Goal: Transaction & Acquisition: Purchase product/service

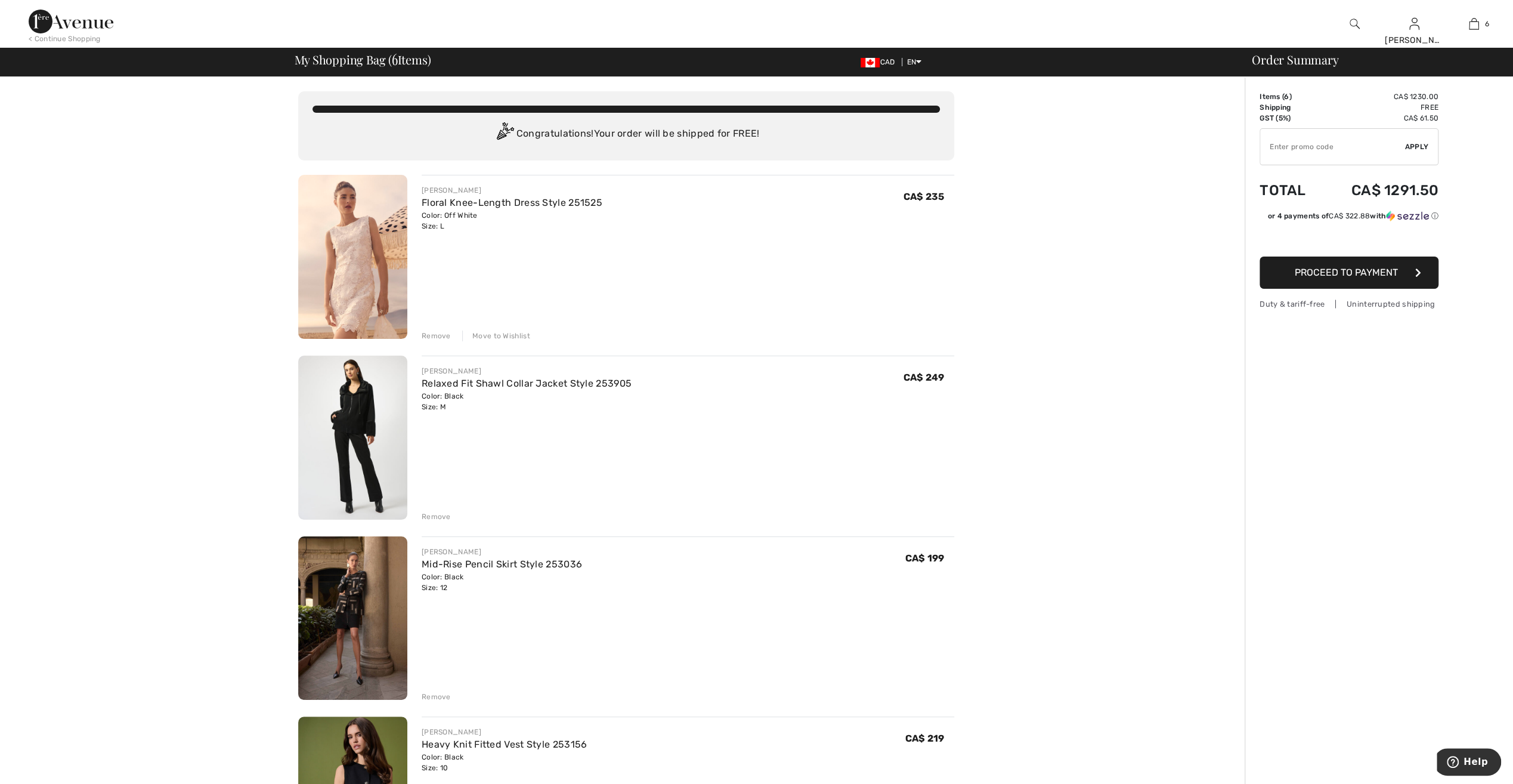
click at [519, 335] on div "Move to Wishlist" at bounding box center [496, 336] width 68 height 11
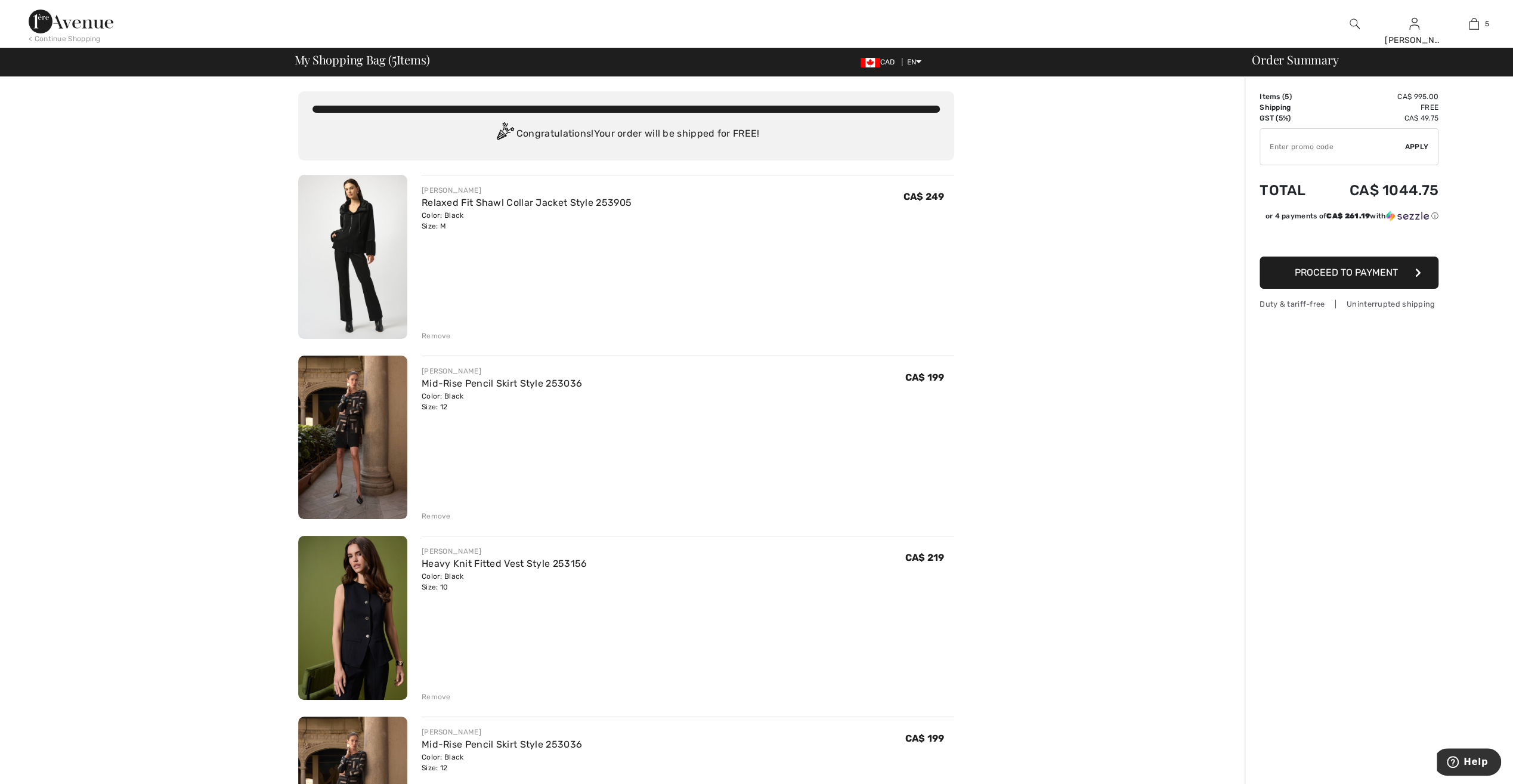
click at [430, 332] on div "Remove" at bounding box center [436, 336] width 29 height 11
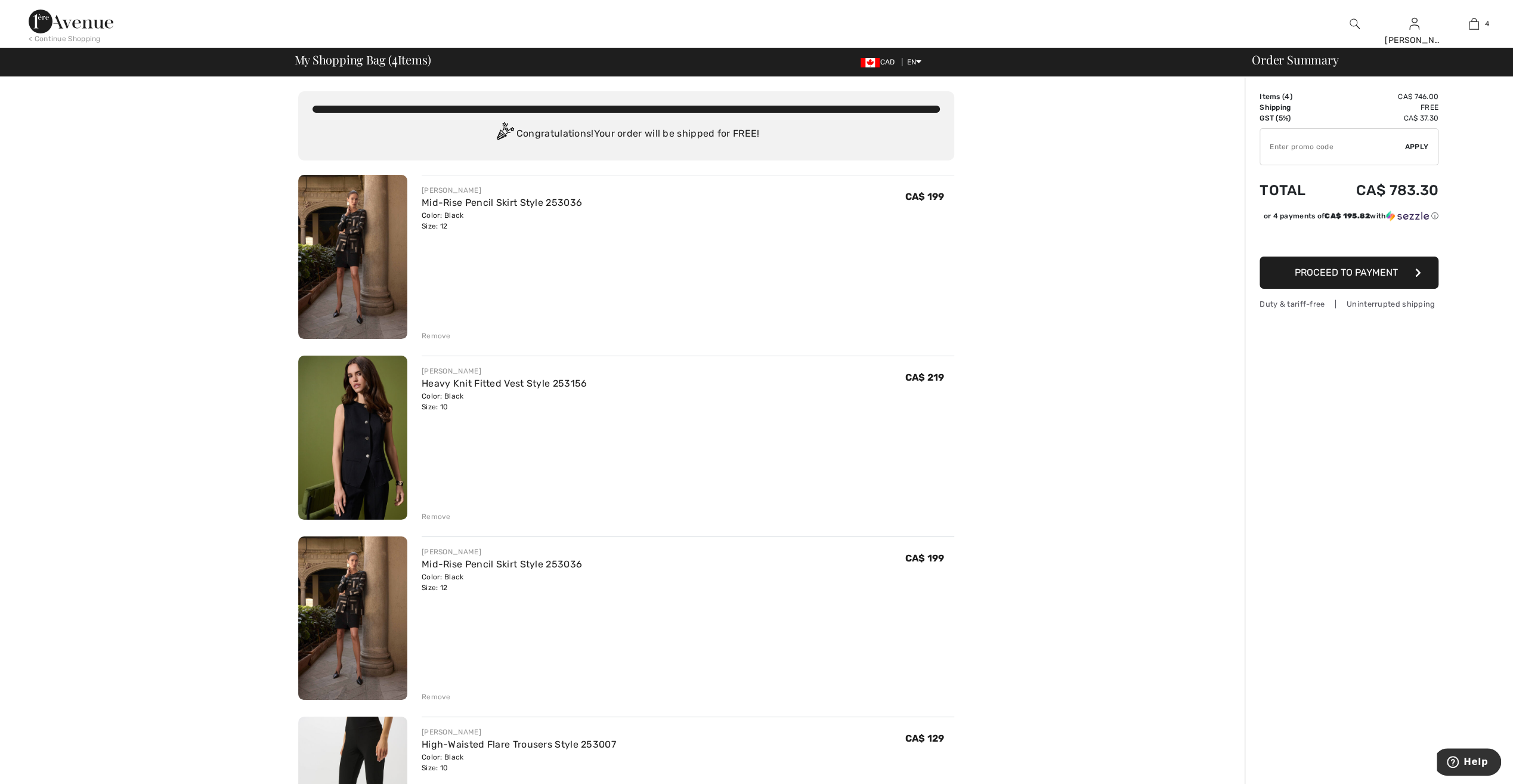
click at [444, 696] on div "Remove" at bounding box center [436, 696] width 29 height 11
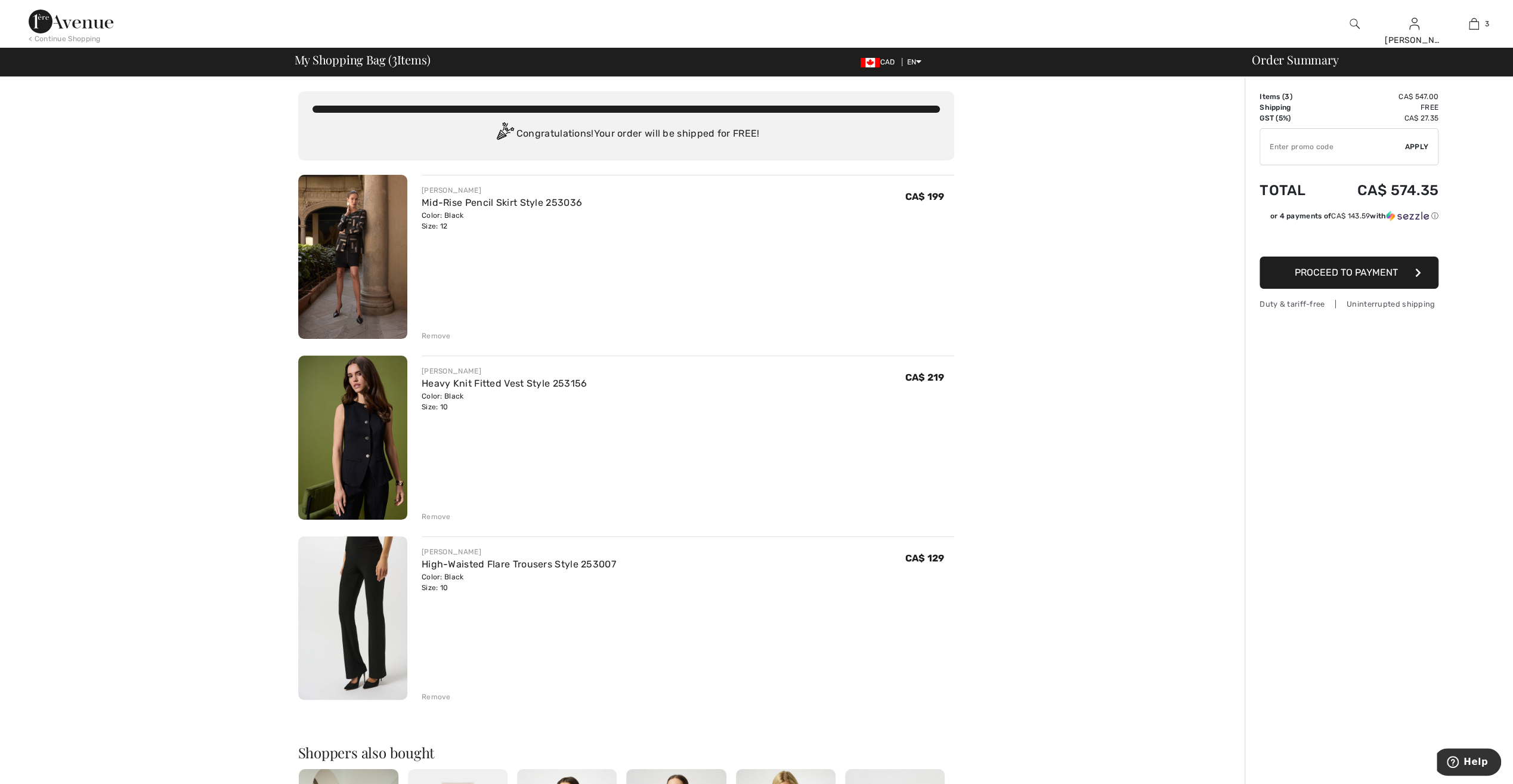
click at [353, 429] on img at bounding box center [353, 437] width 109 height 164
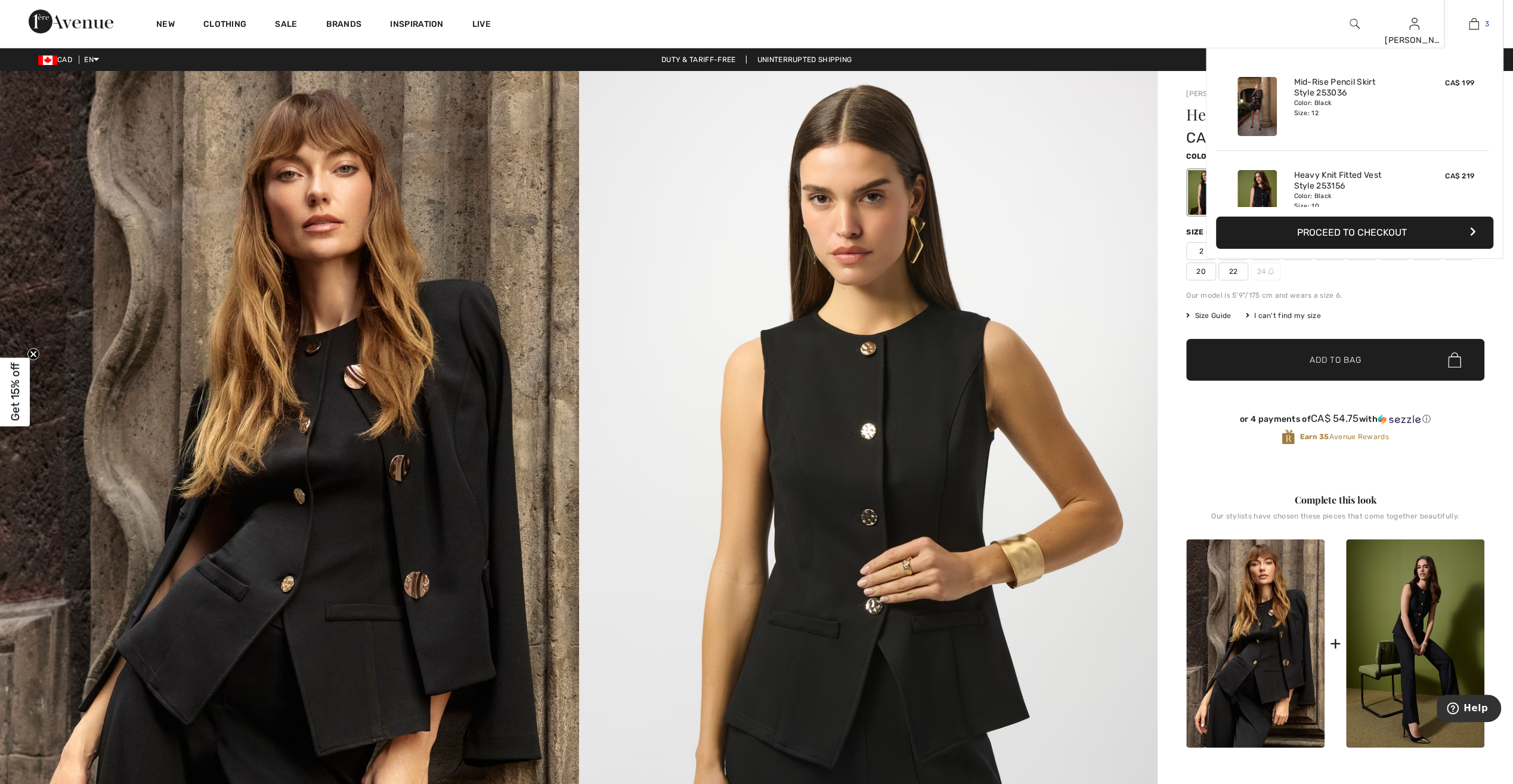
click at [1471, 23] on img at bounding box center [1474, 24] width 11 height 15
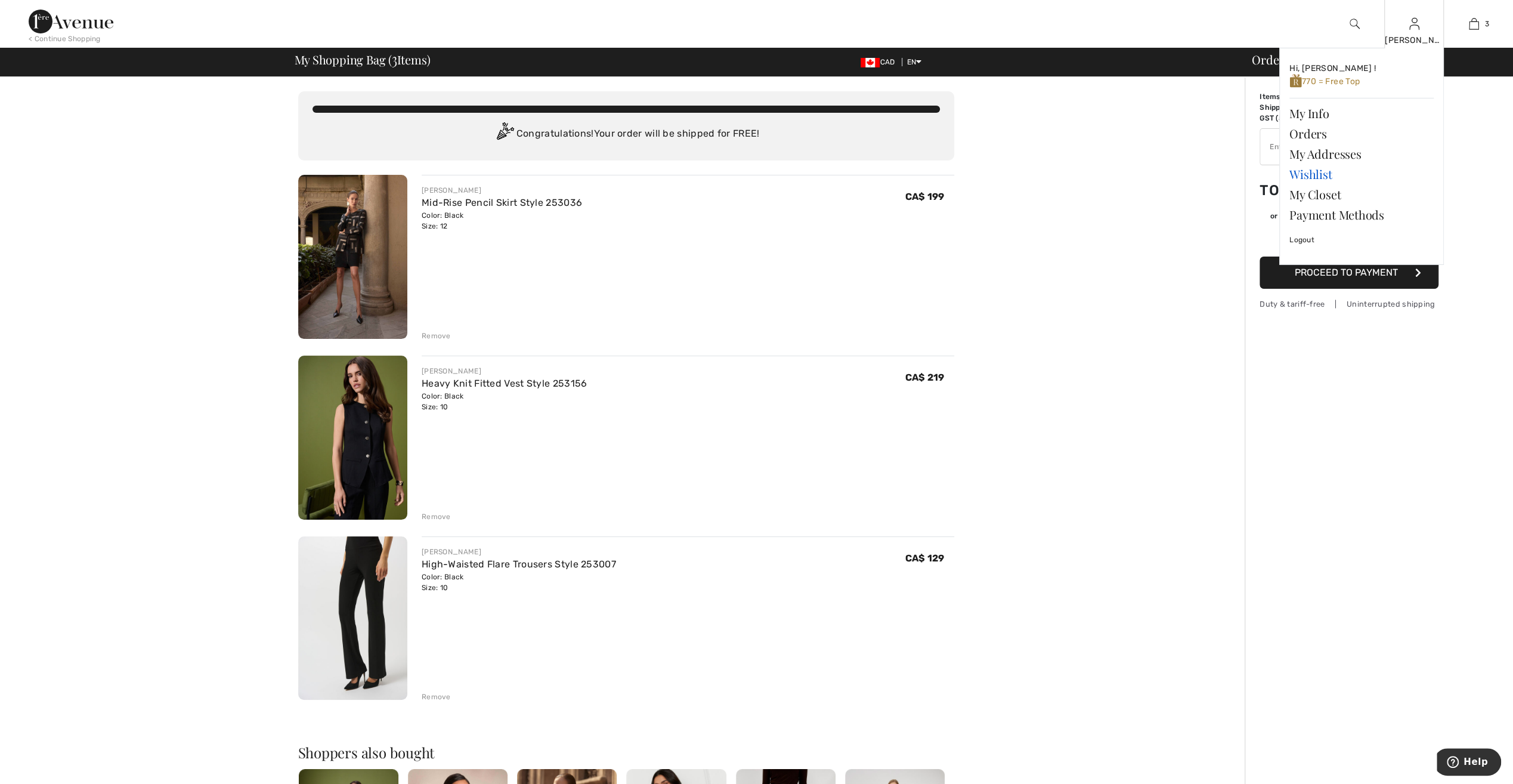
click at [1318, 174] on link "Wishlist" at bounding box center [1361, 174] width 144 height 20
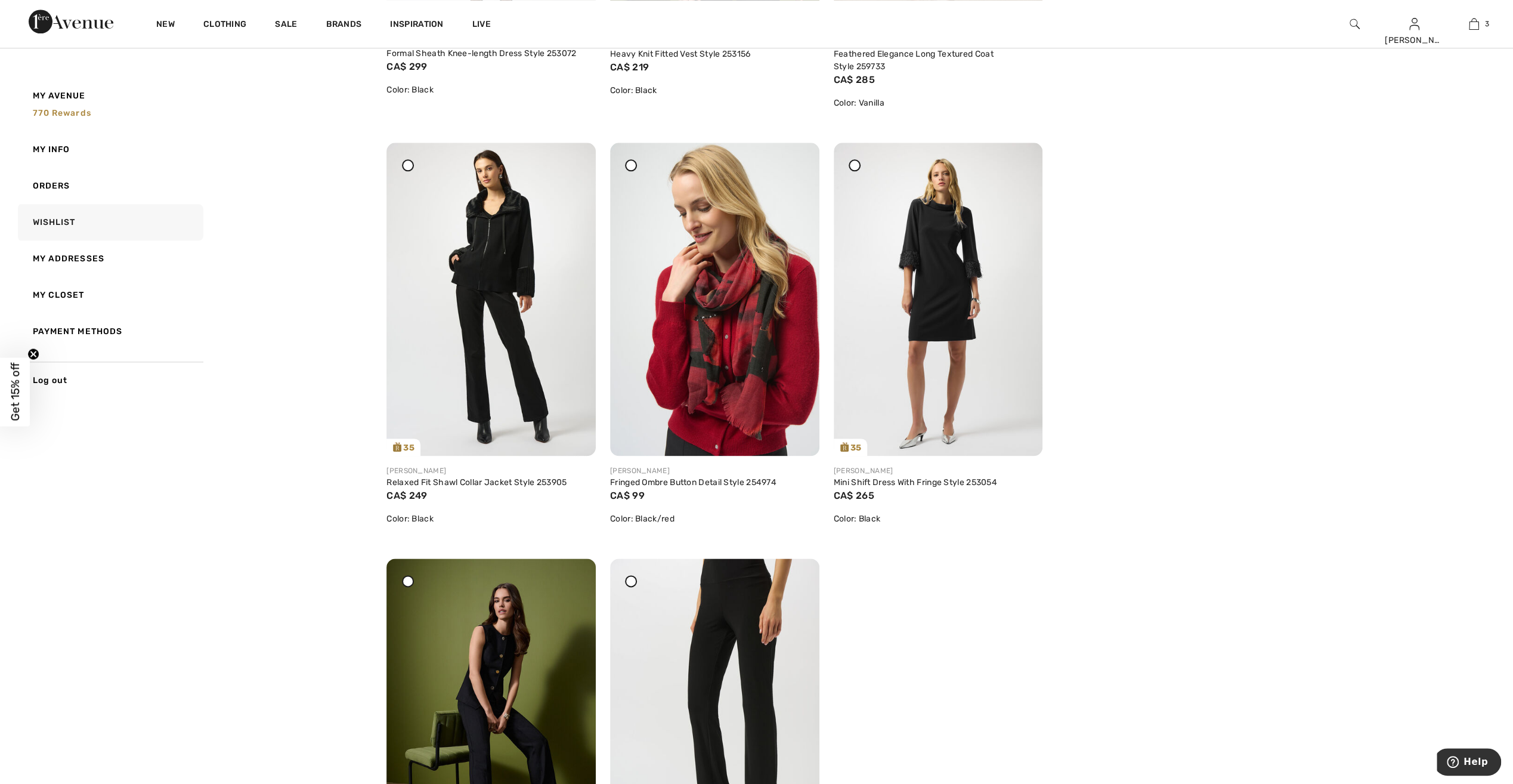
scroll to position [1432, 0]
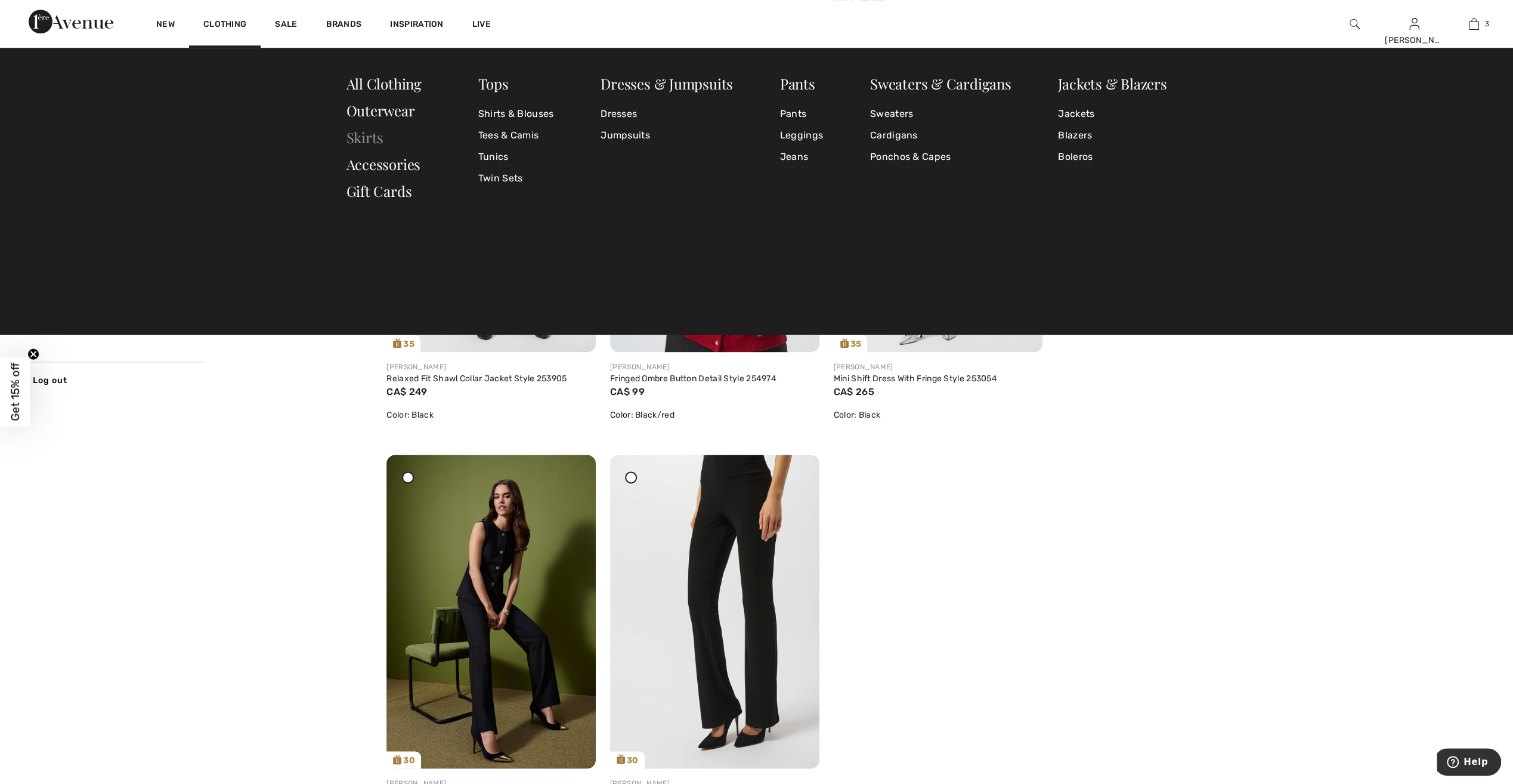
click at [355, 144] on link "Skirts" at bounding box center [365, 137] width 37 height 19
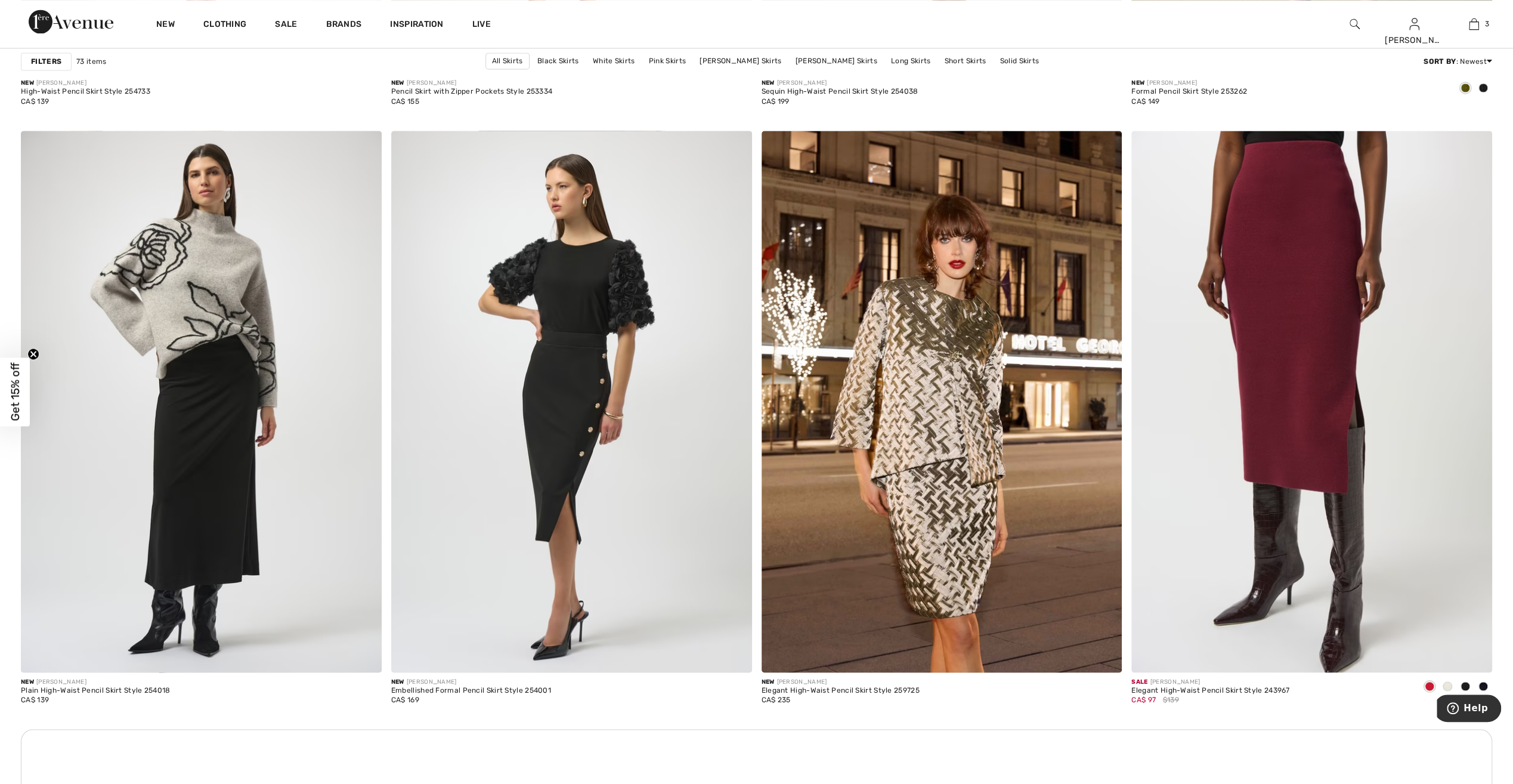
scroll to position [1849, 0]
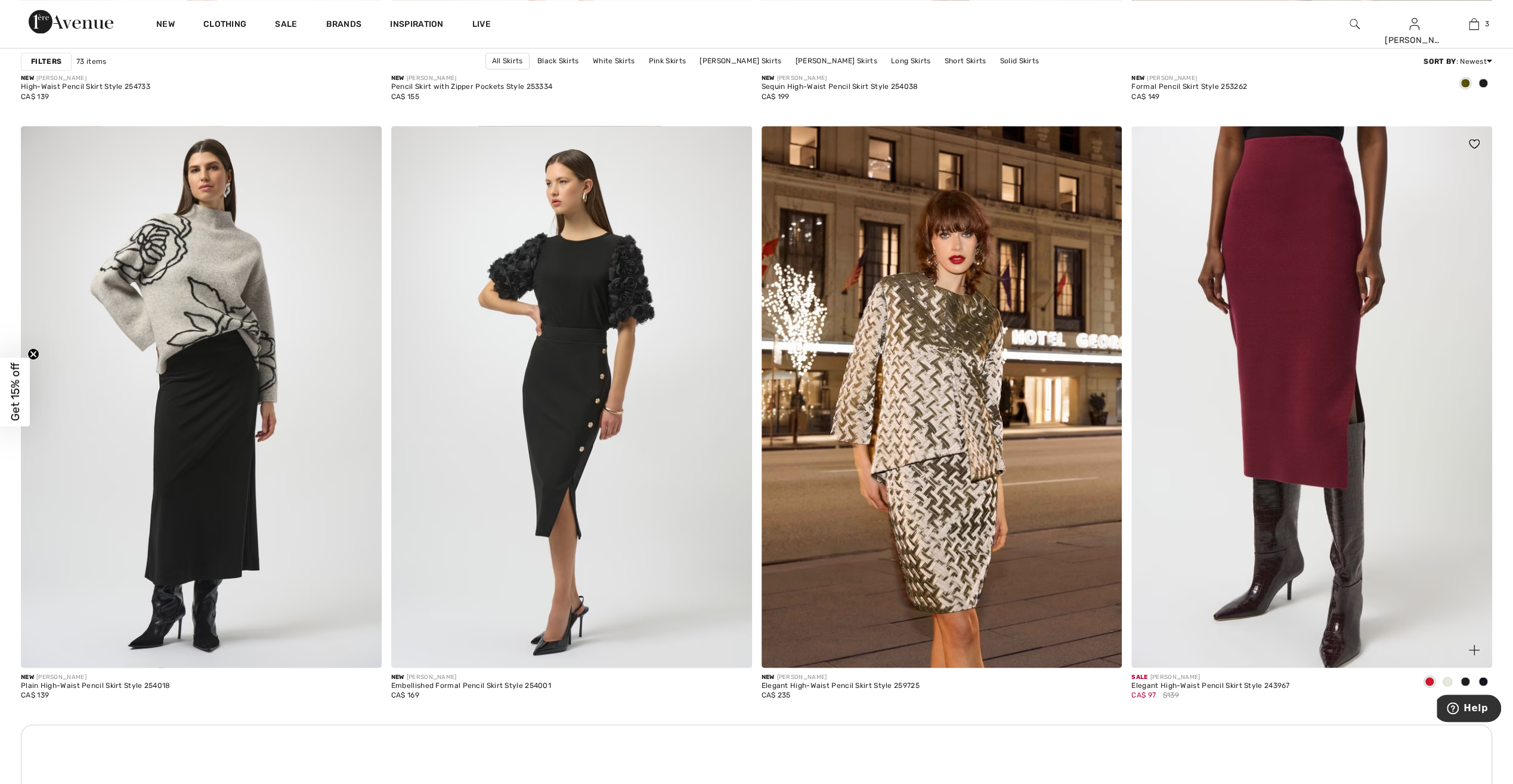
click at [1262, 536] on img at bounding box center [1312, 396] width 361 height 541
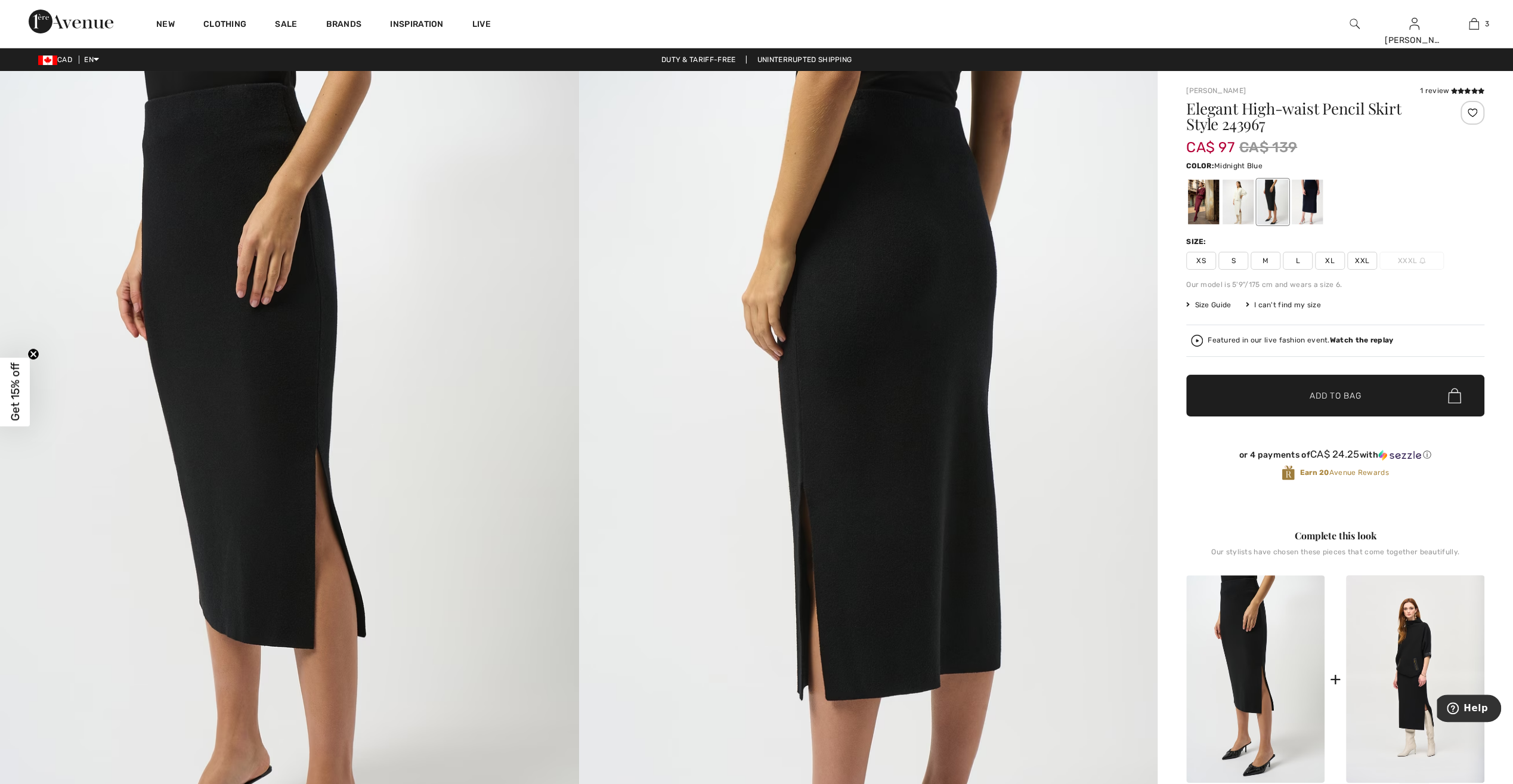
click at [1308, 212] on div at bounding box center [1307, 201] width 31 height 45
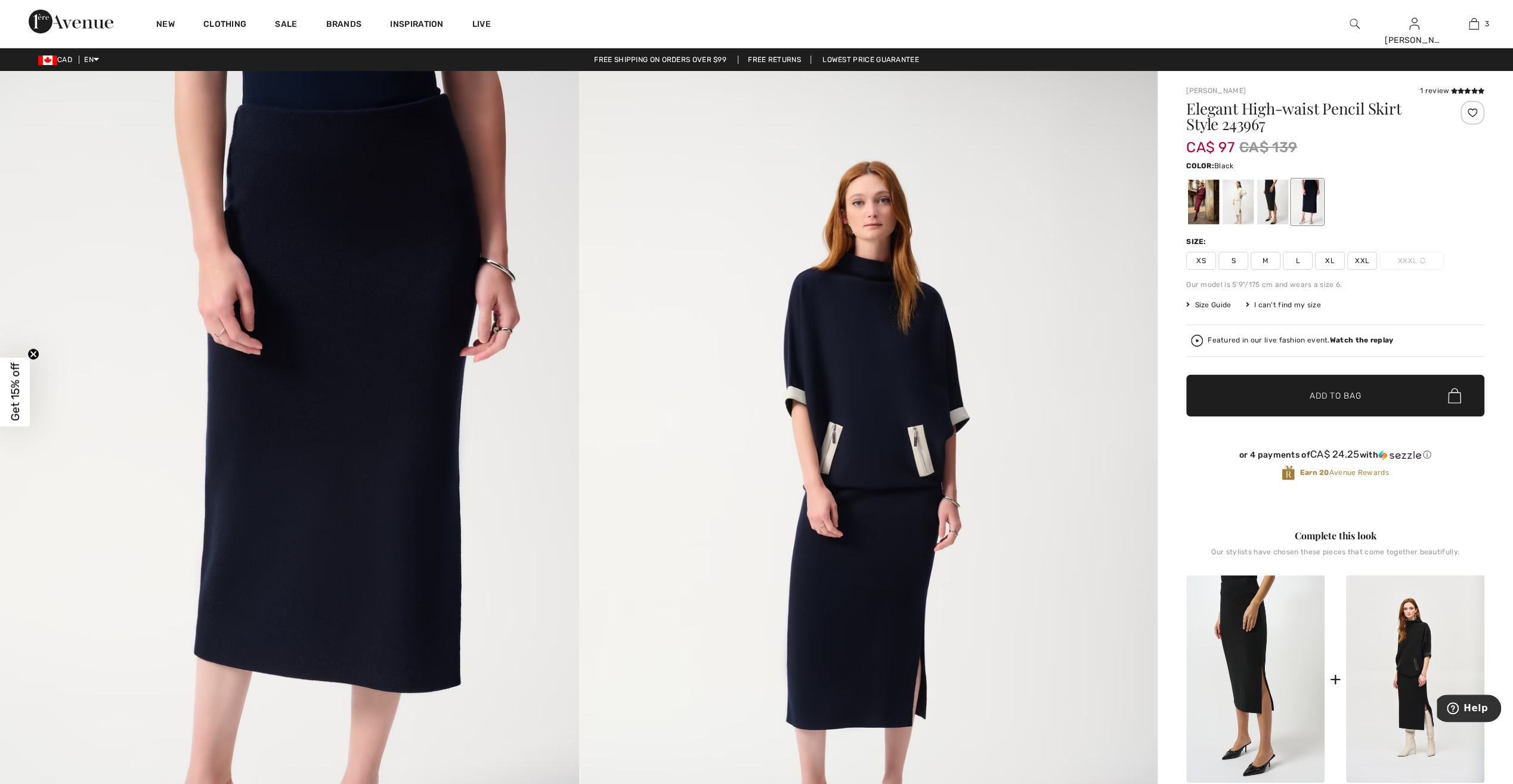
click at [1278, 210] on div at bounding box center [1273, 201] width 31 height 45
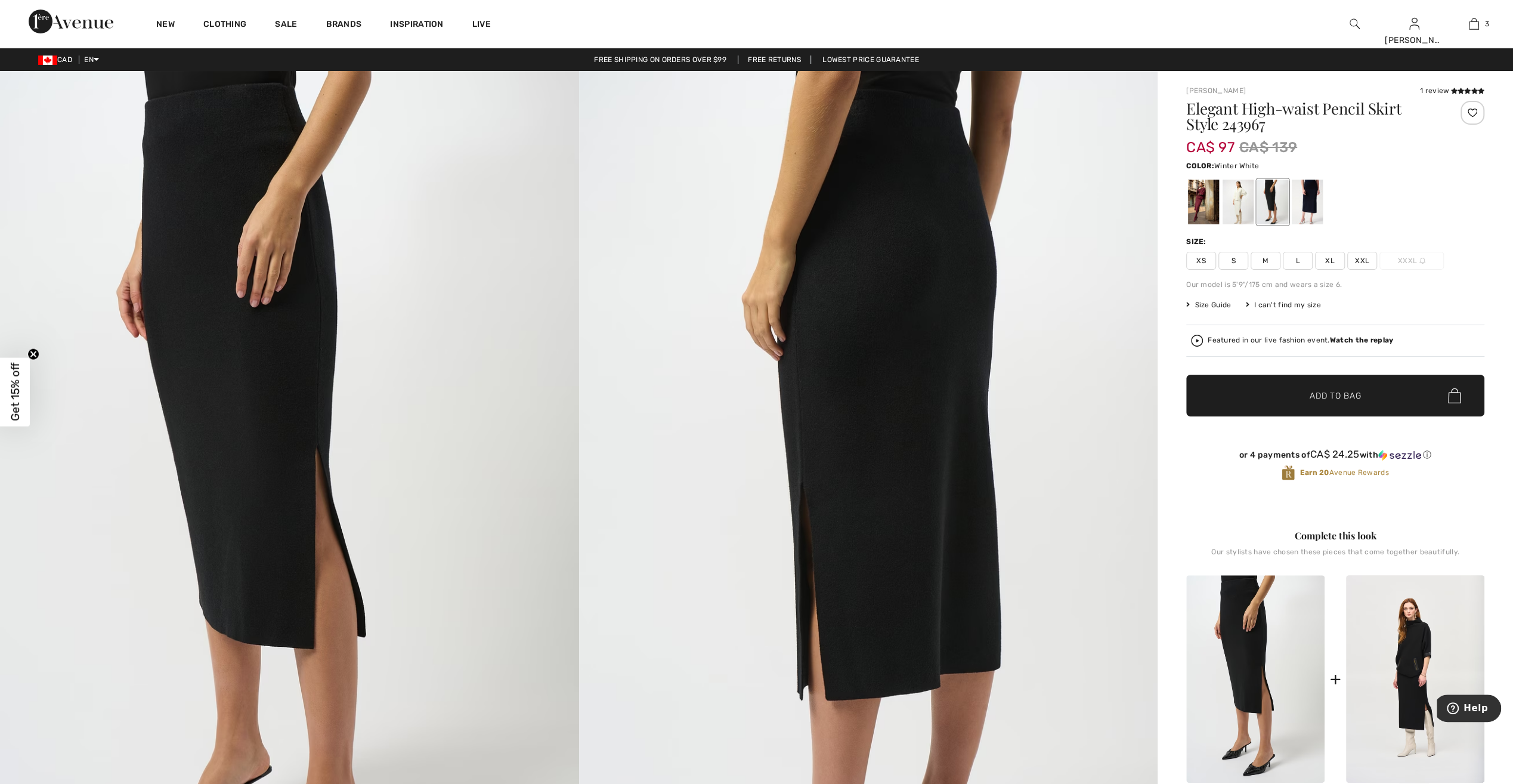
click at [1243, 206] on div at bounding box center [1238, 201] width 31 height 45
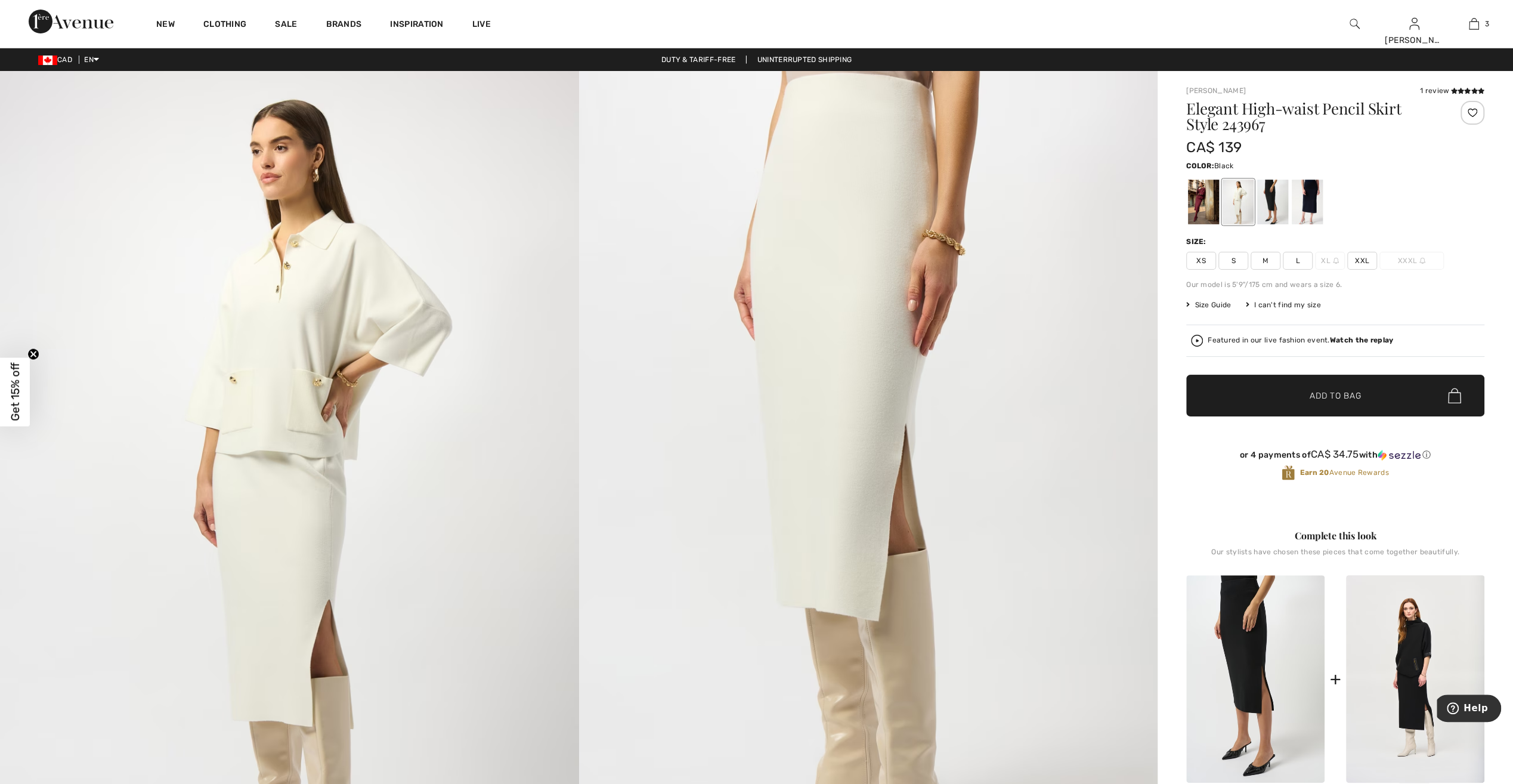
click at [1279, 208] on div at bounding box center [1273, 201] width 31 height 45
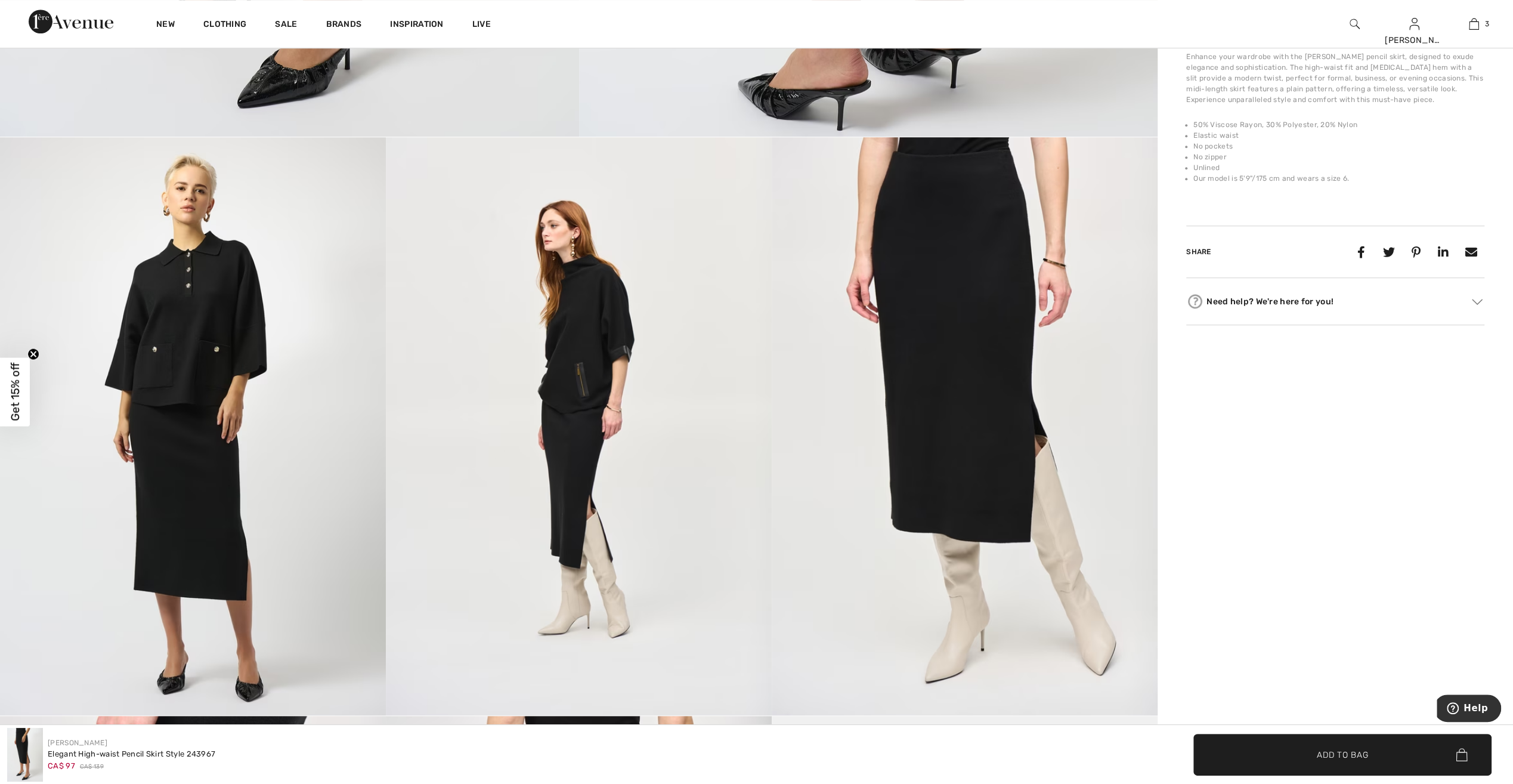
scroll to position [835, 0]
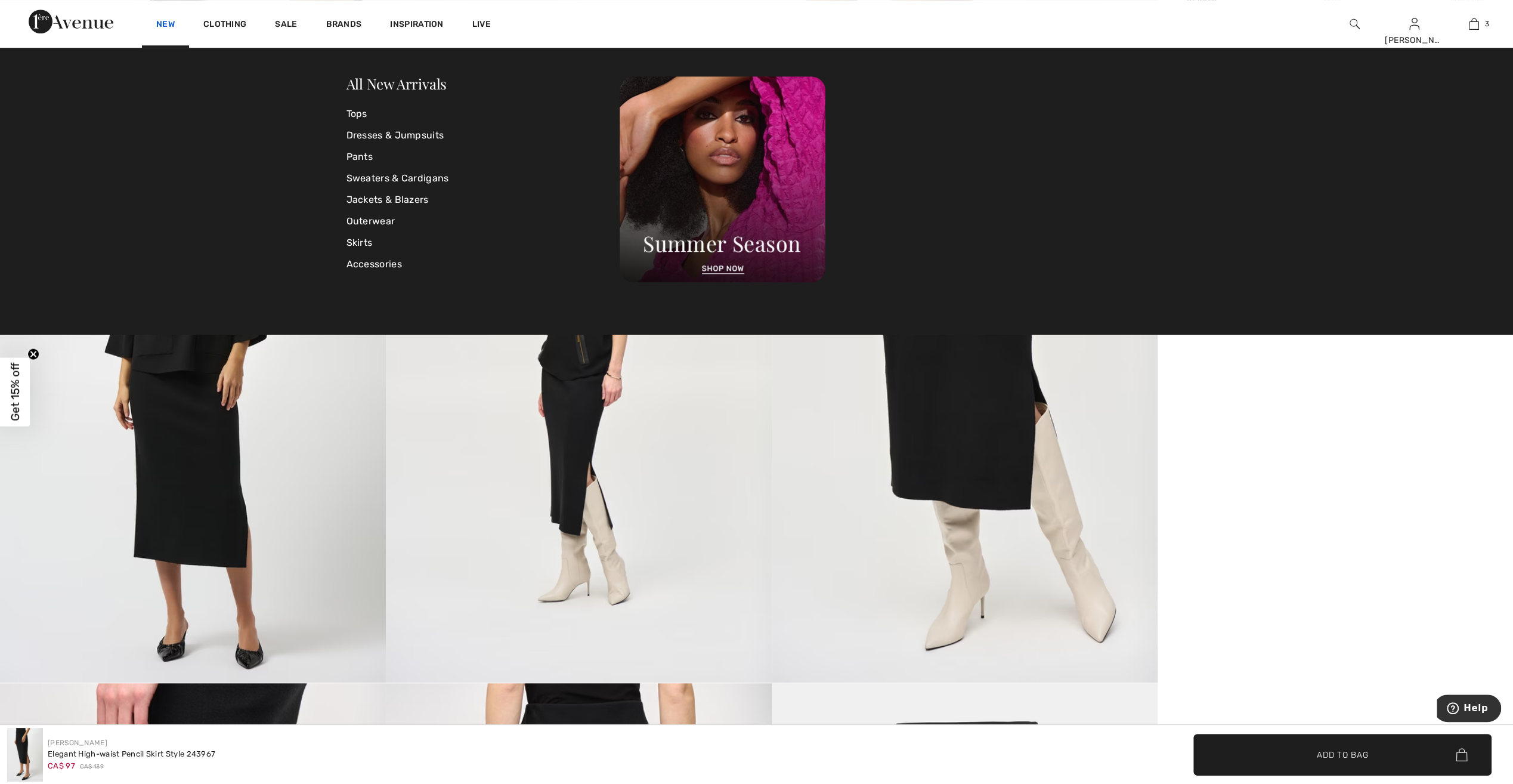
click at [169, 24] on link "New" at bounding box center [165, 25] width 19 height 12
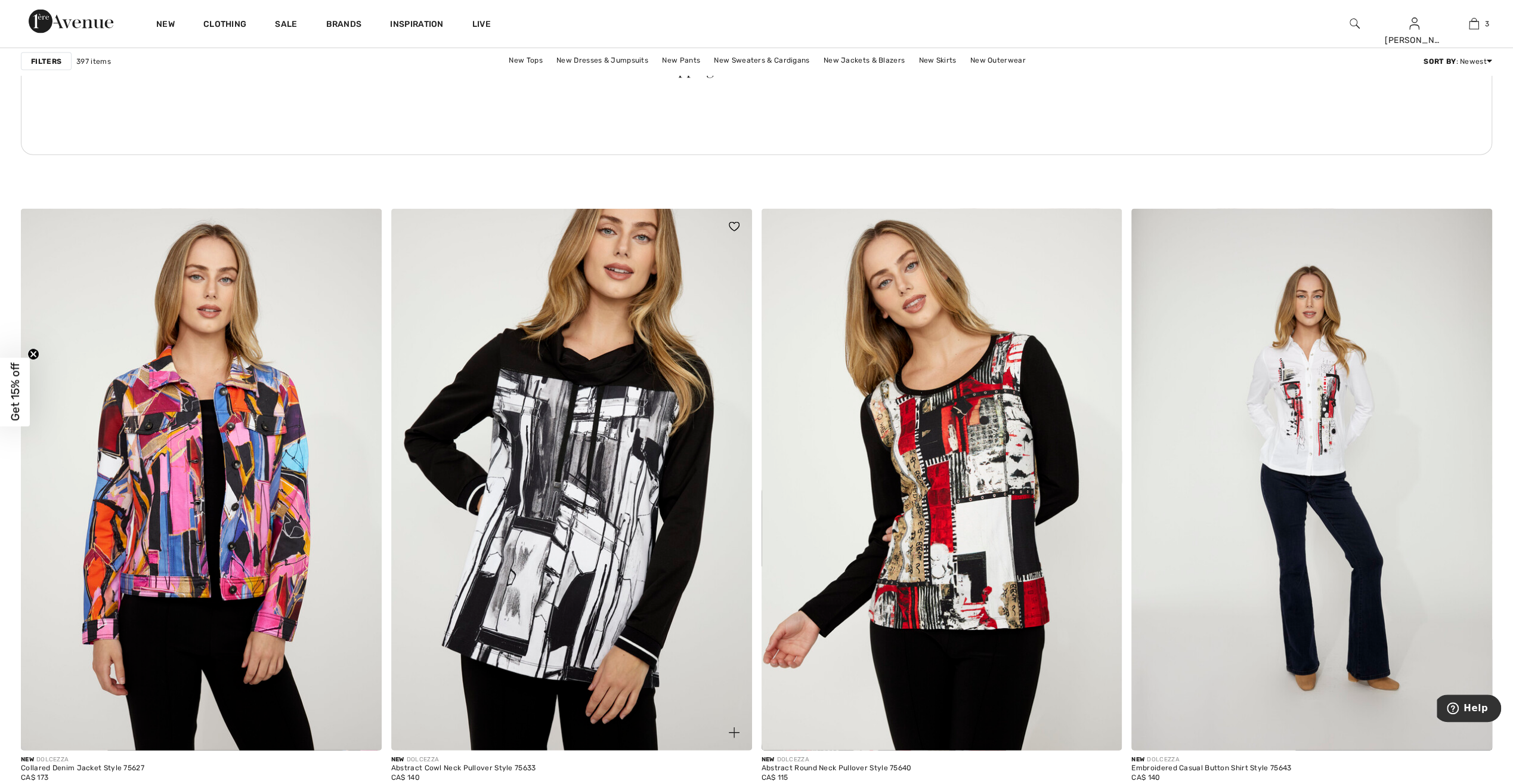
scroll to position [7515, 0]
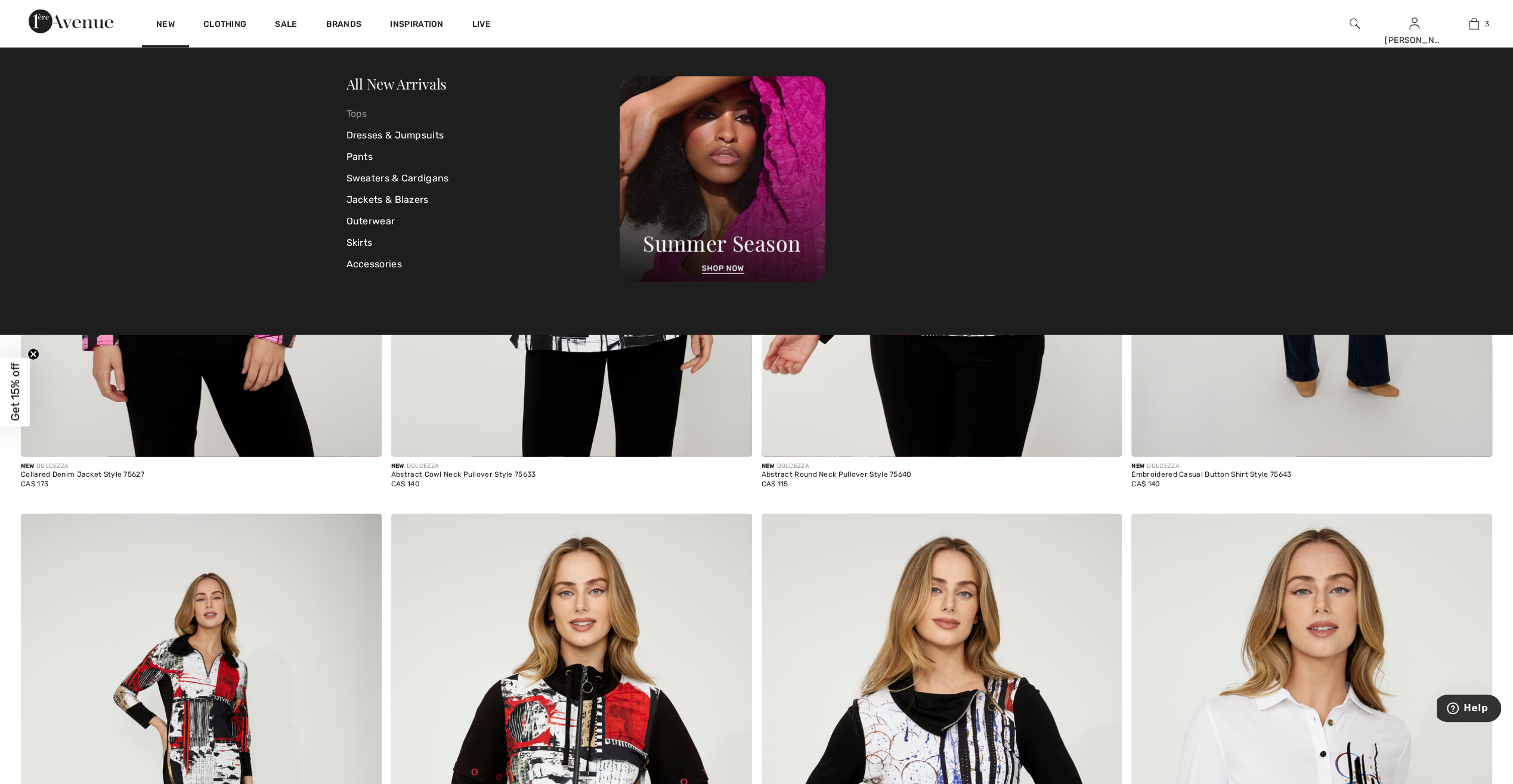
click at [356, 116] on link "Tops" at bounding box center [483, 114] width 274 height 21
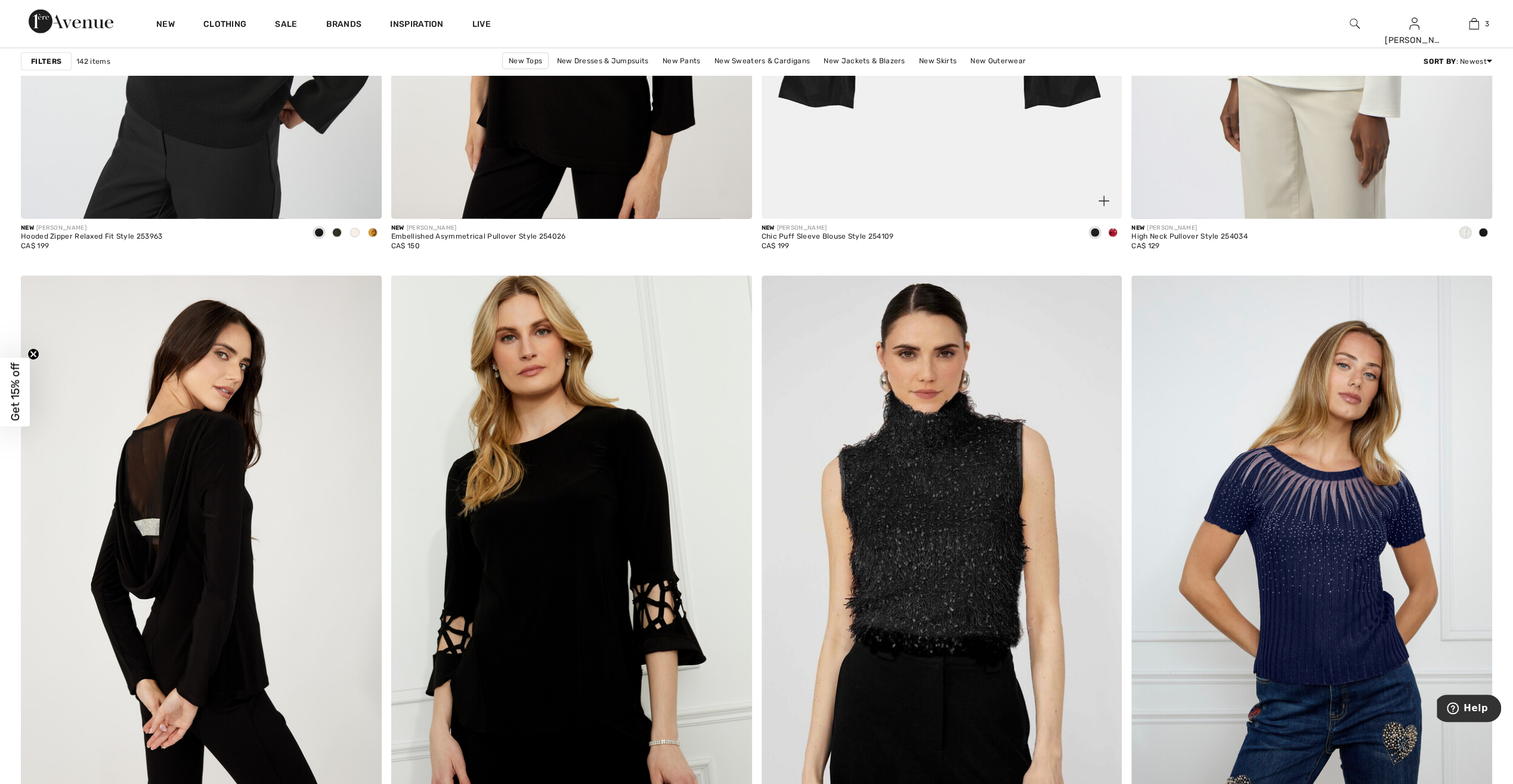
scroll to position [7753, 0]
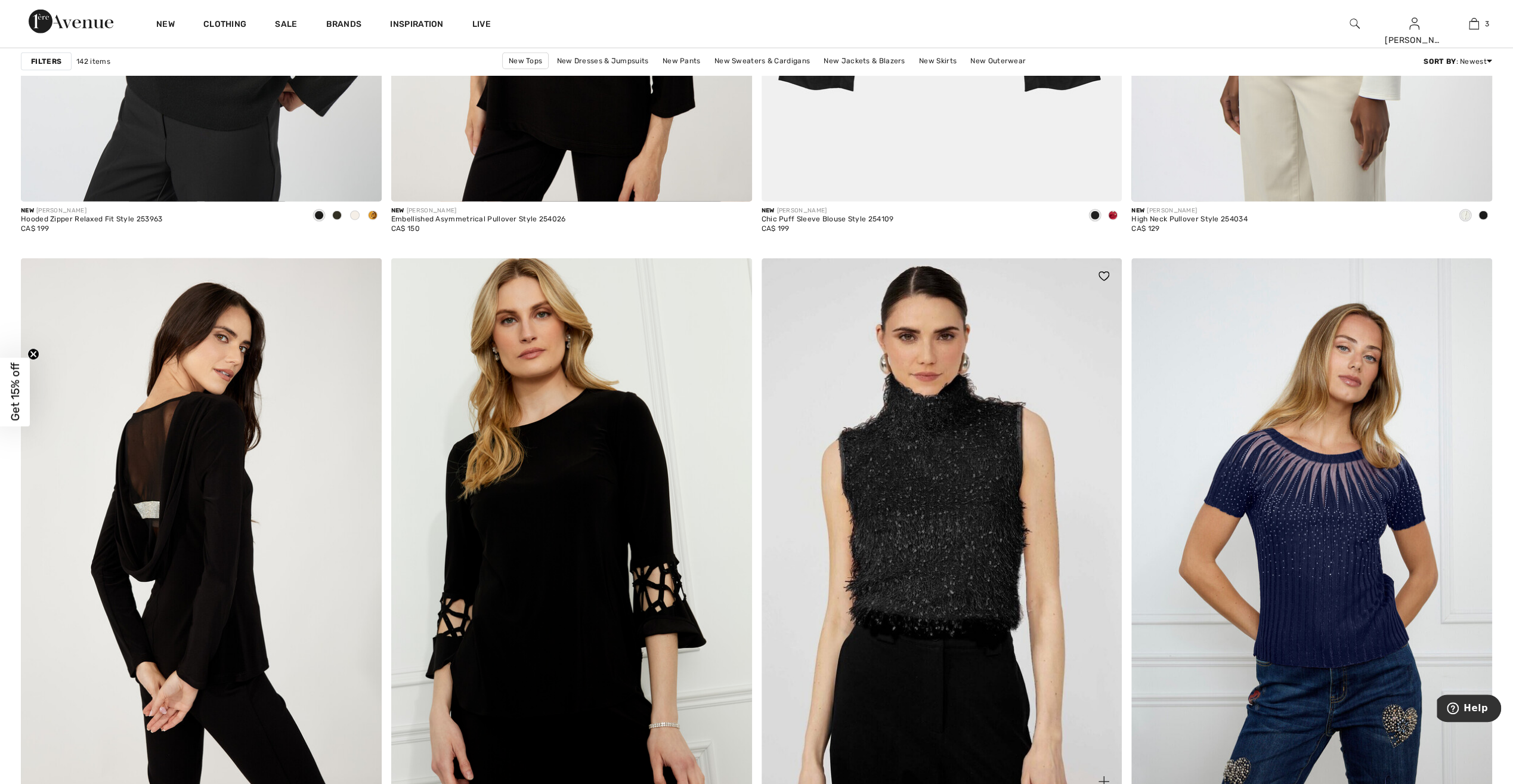
click at [872, 536] on img at bounding box center [941, 529] width 361 height 541
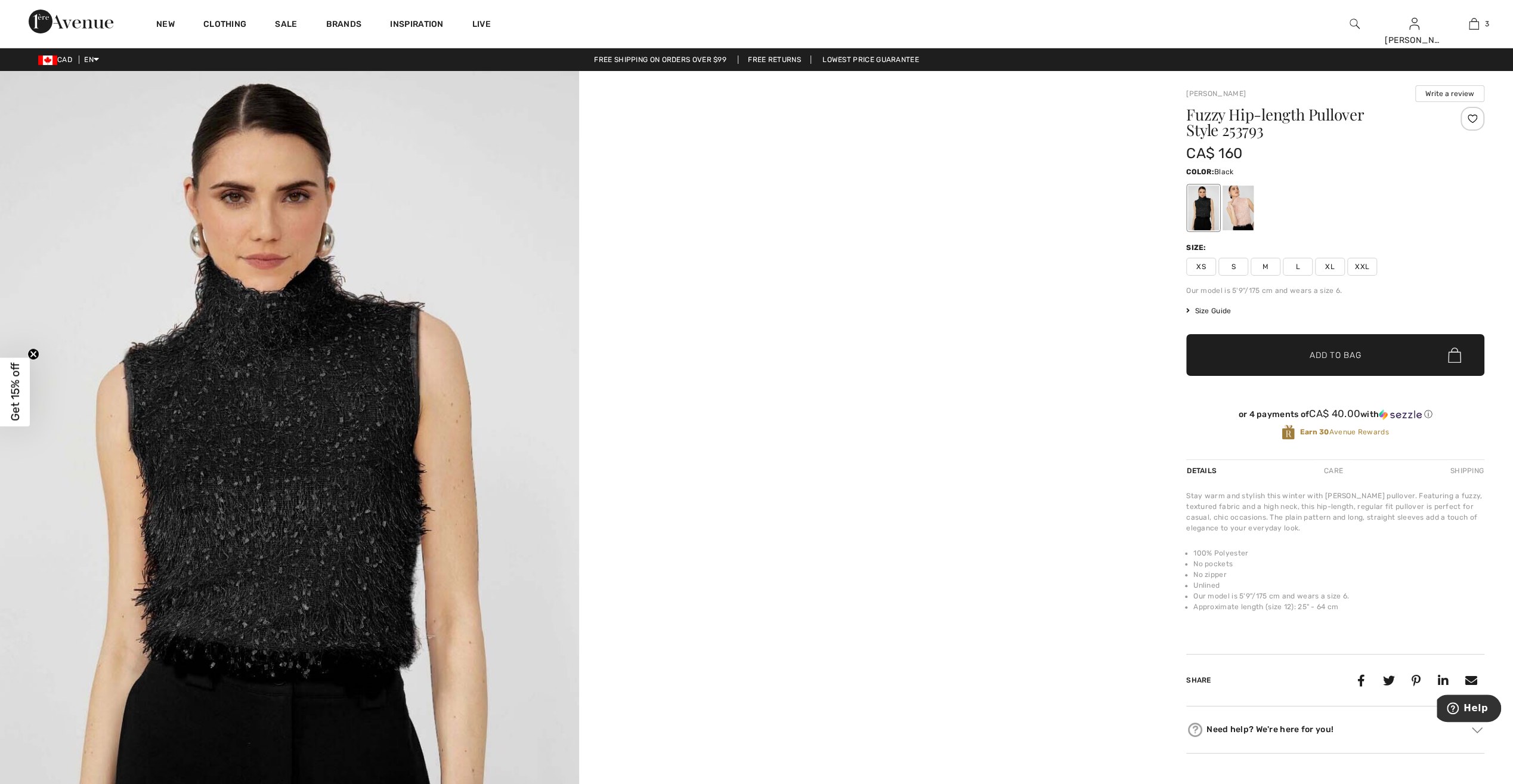
click at [351, 537] on img at bounding box center [289, 505] width 579 height 868
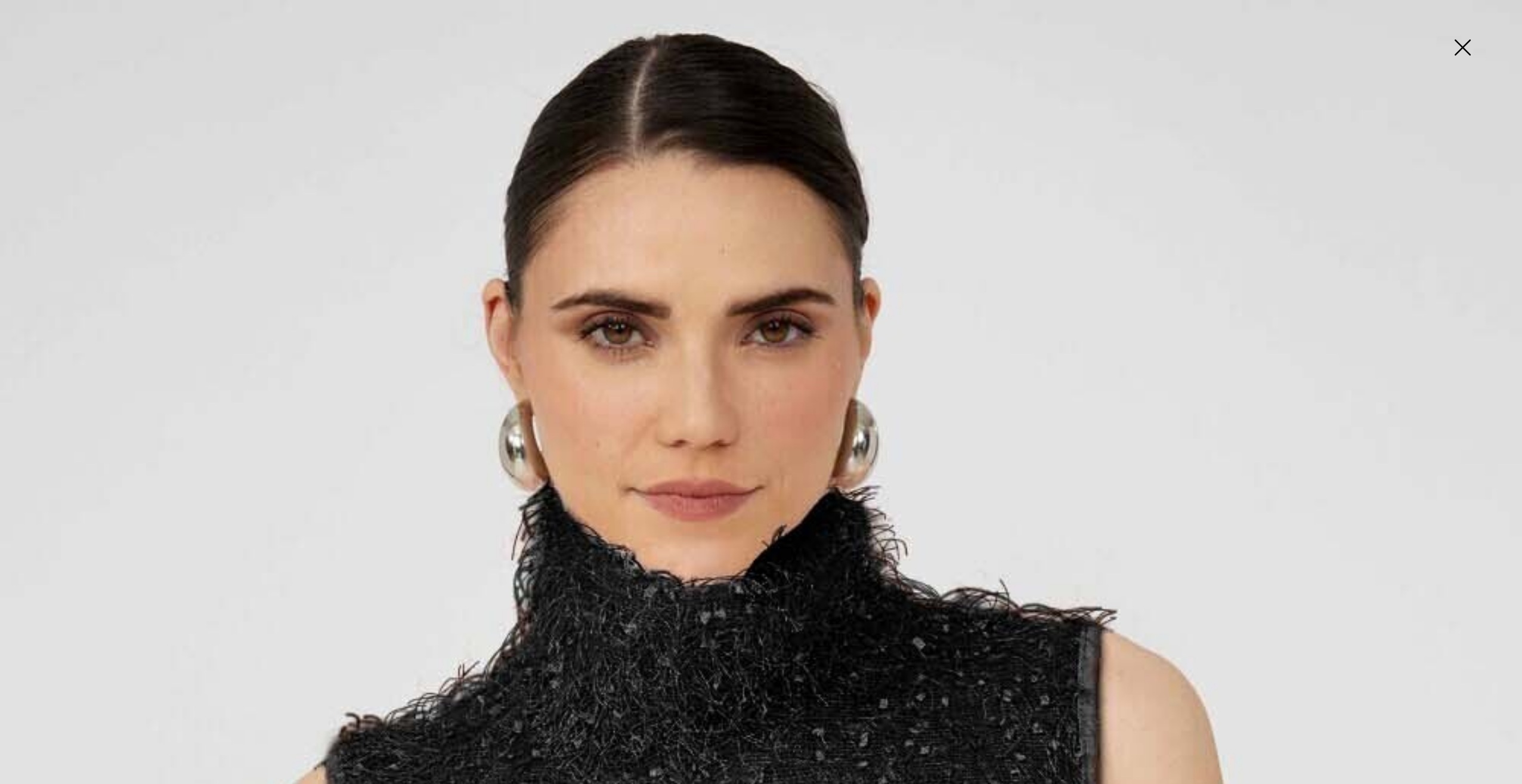
click at [1459, 38] on img at bounding box center [1463, 49] width 60 height 62
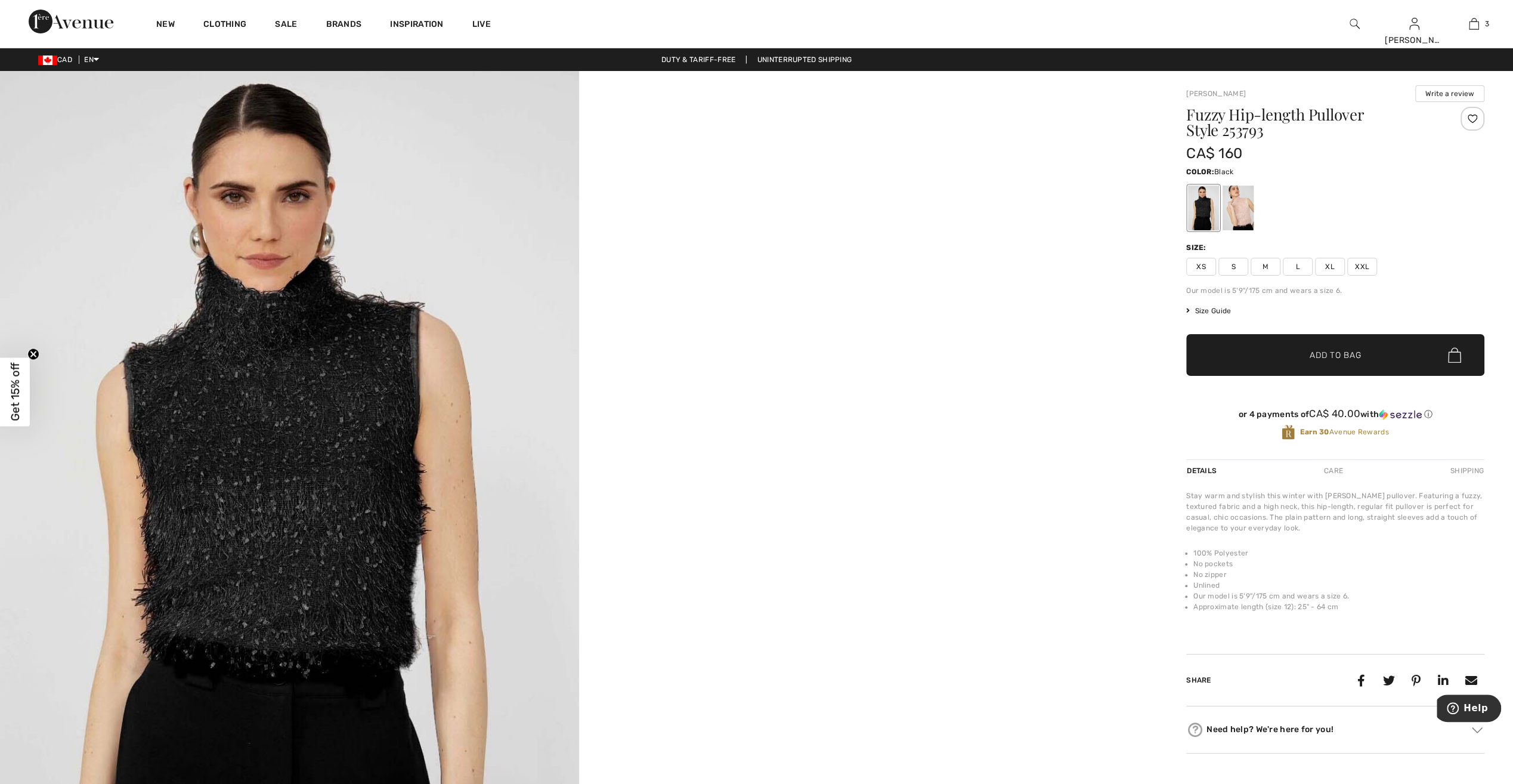
click at [1204, 207] on div at bounding box center [1203, 208] width 31 height 45
click at [1295, 266] on span "L" at bounding box center [1297, 267] width 30 height 18
click at [1468, 118] on div at bounding box center [1472, 118] width 24 height 24
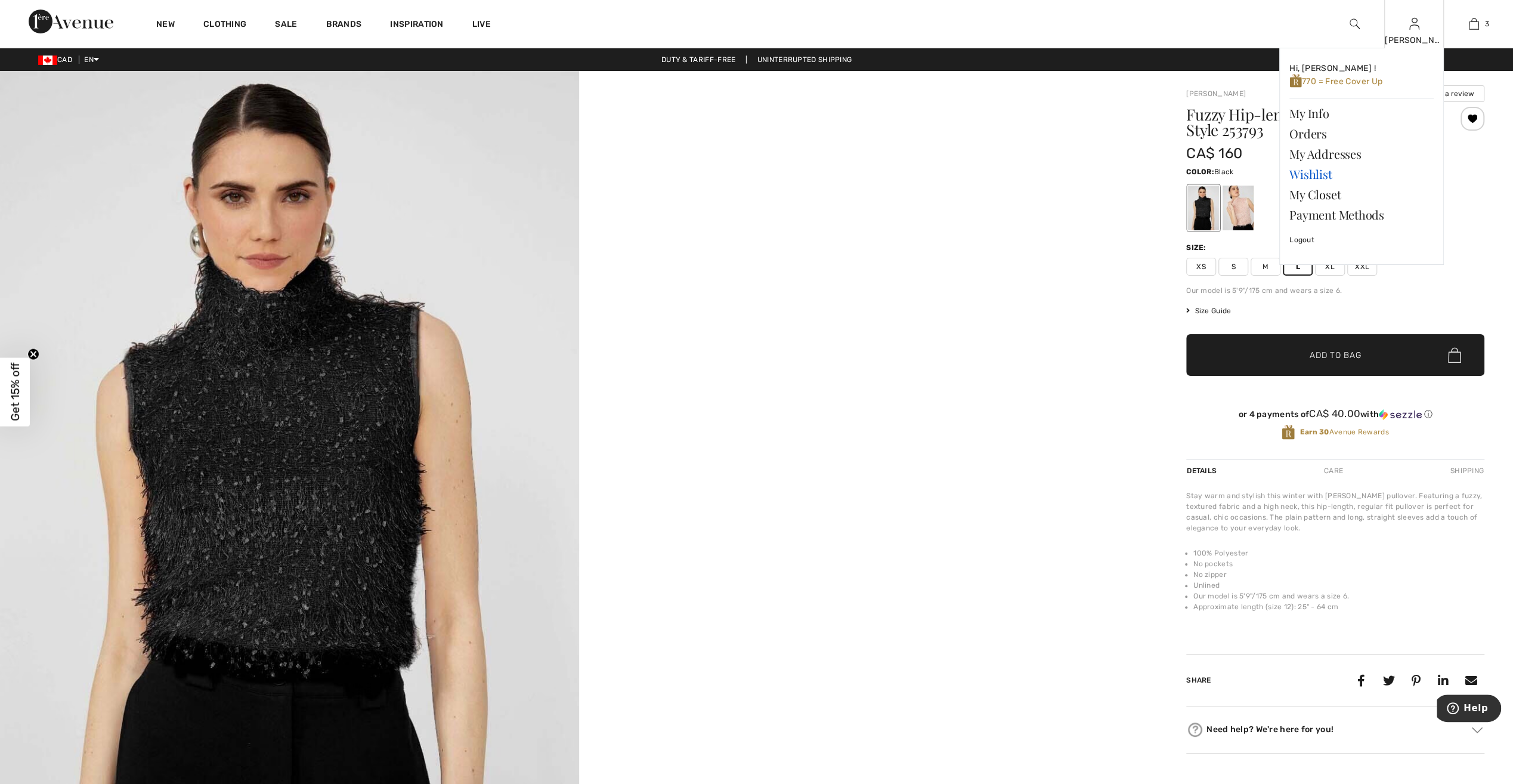
click at [1322, 173] on link "Wishlist" at bounding box center [1361, 174] width 144 height 20
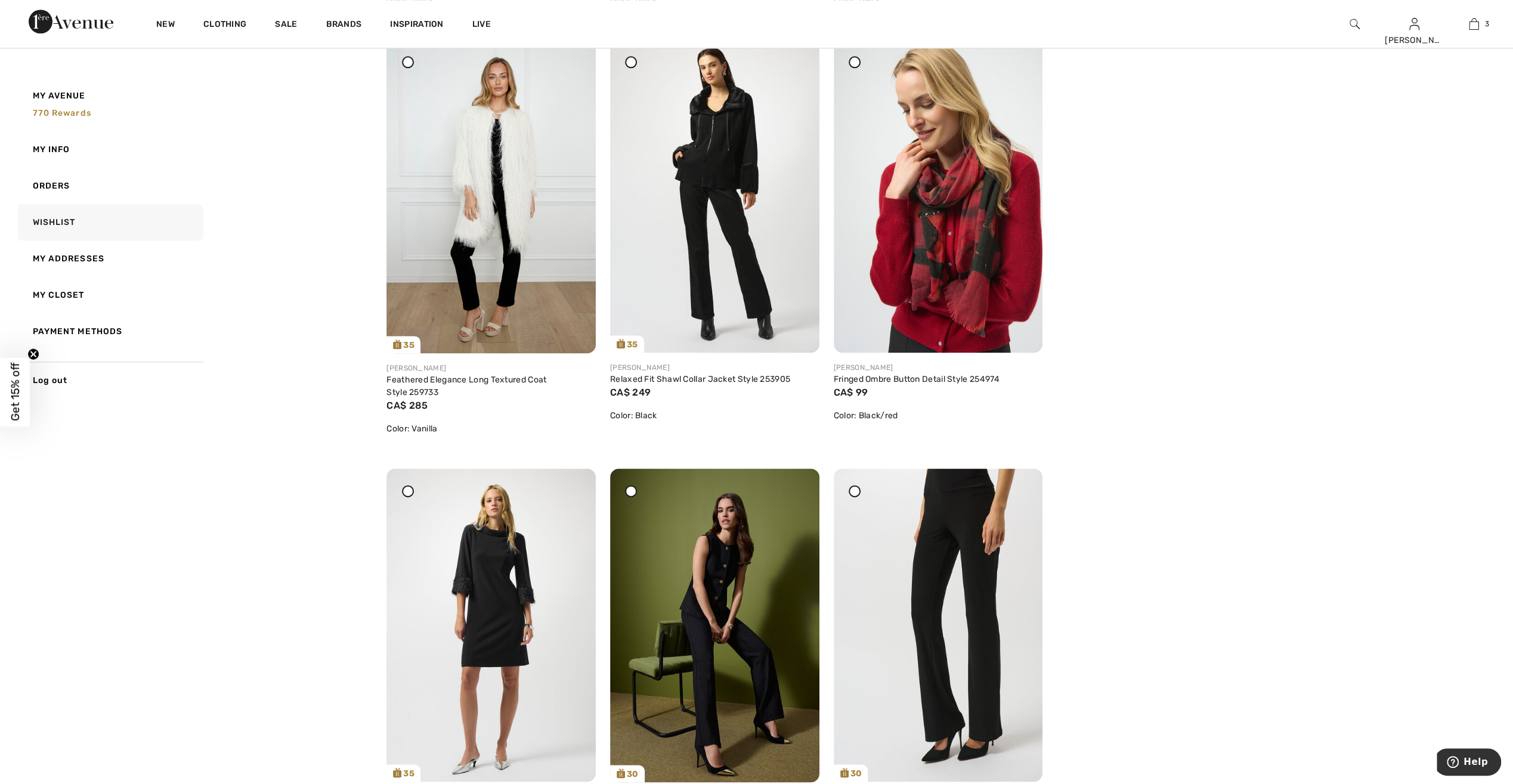
scroll to position [1133, 0]
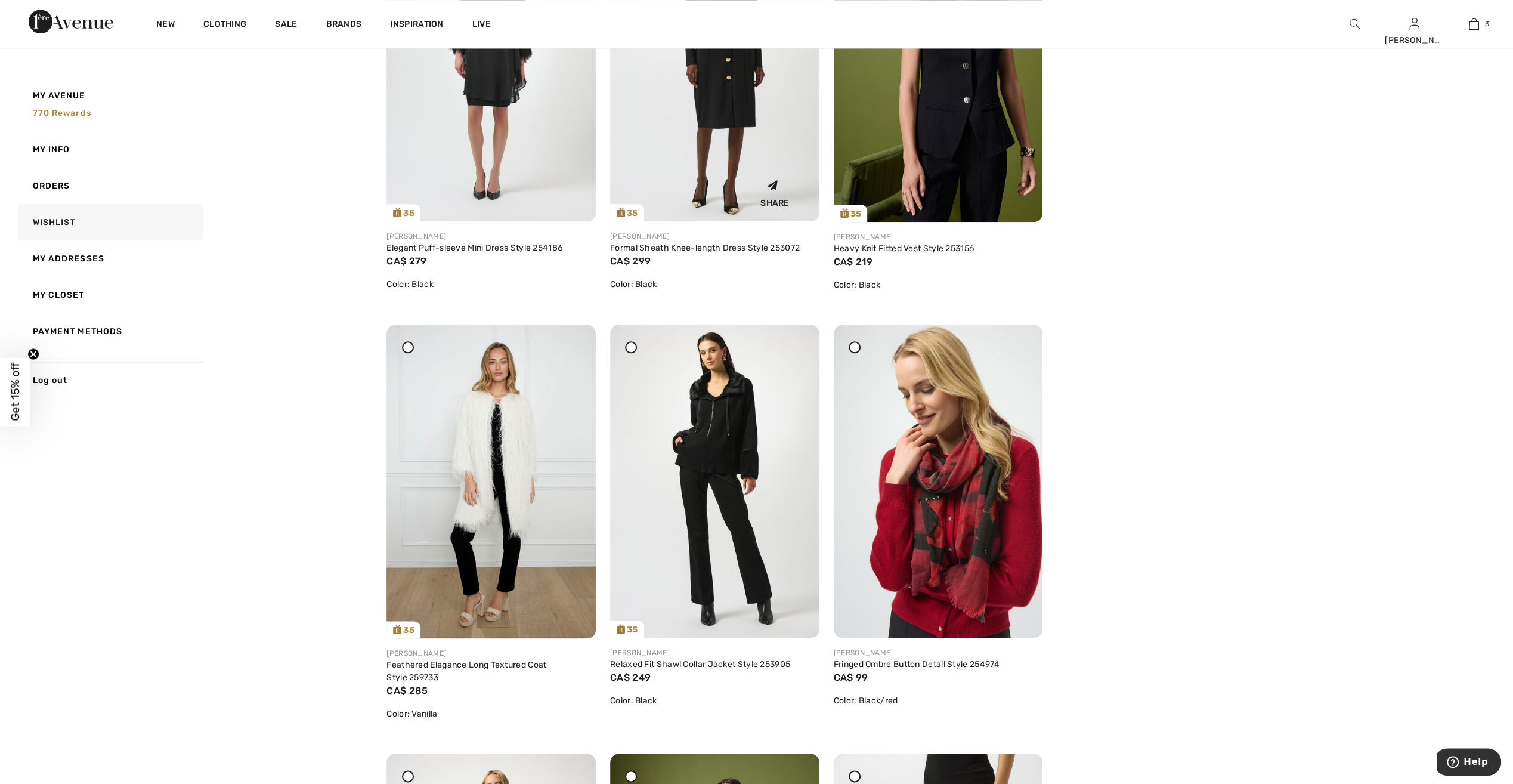
drag, startPoint x: 802, startPoint y: 358, endPoint x: 817, endPoint y: 51, distance: 307.4
click at [801, 341] on div at bounding box center [796, 332] width 17 height 17
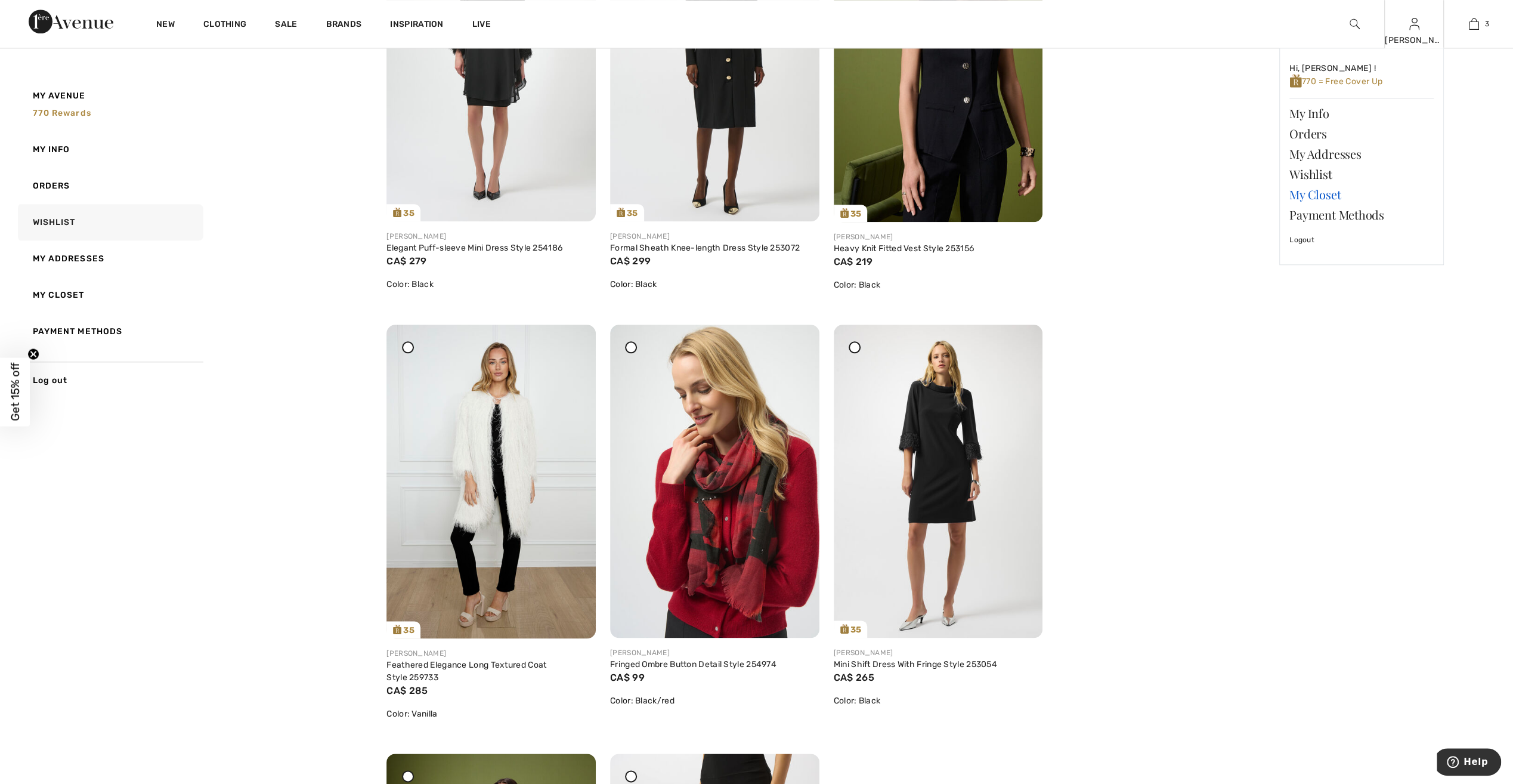
click at [1332, 191] on link "My Closet" at bounding box center [1361, 194] width 144 height 20
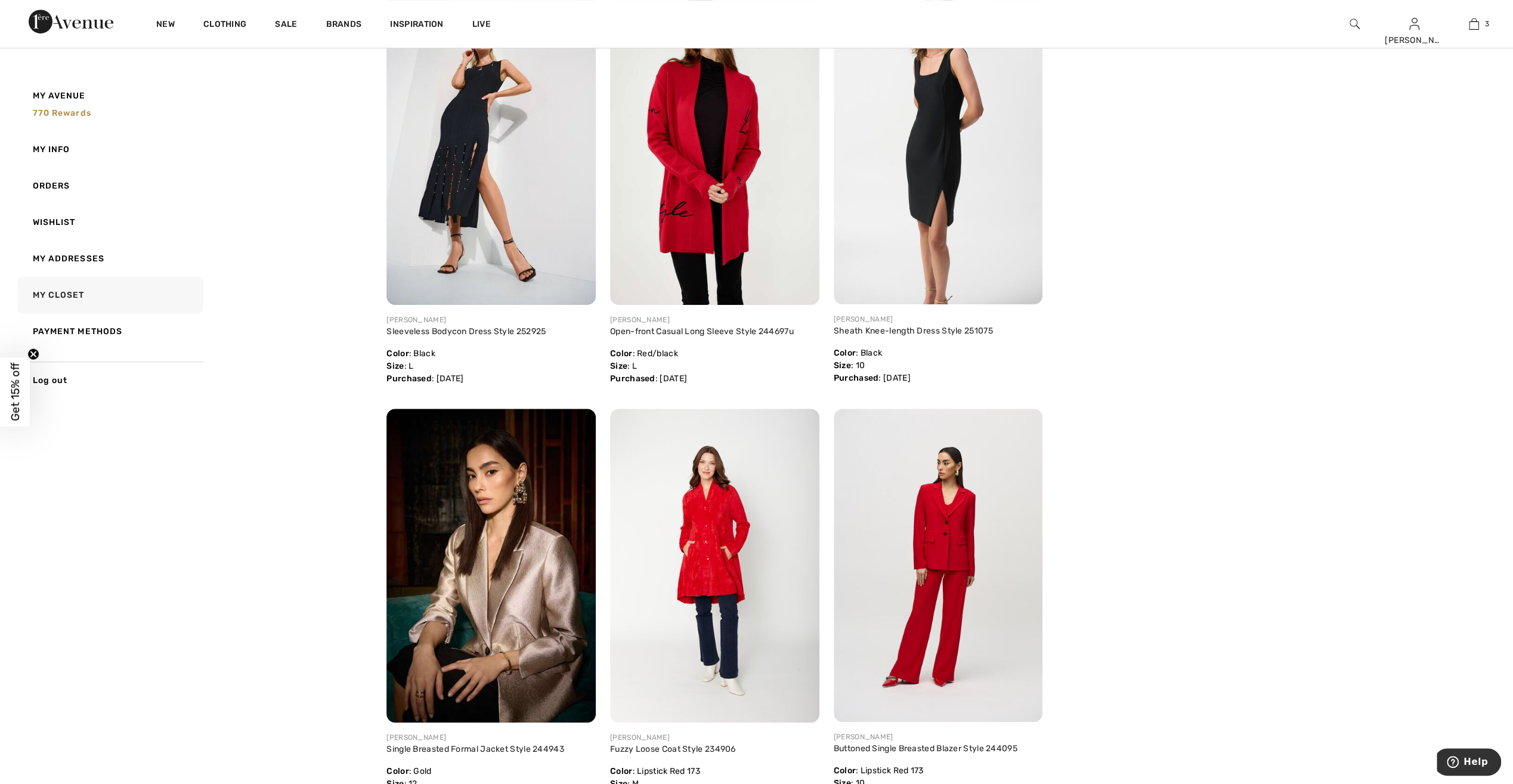
scroll to position [716, 0]
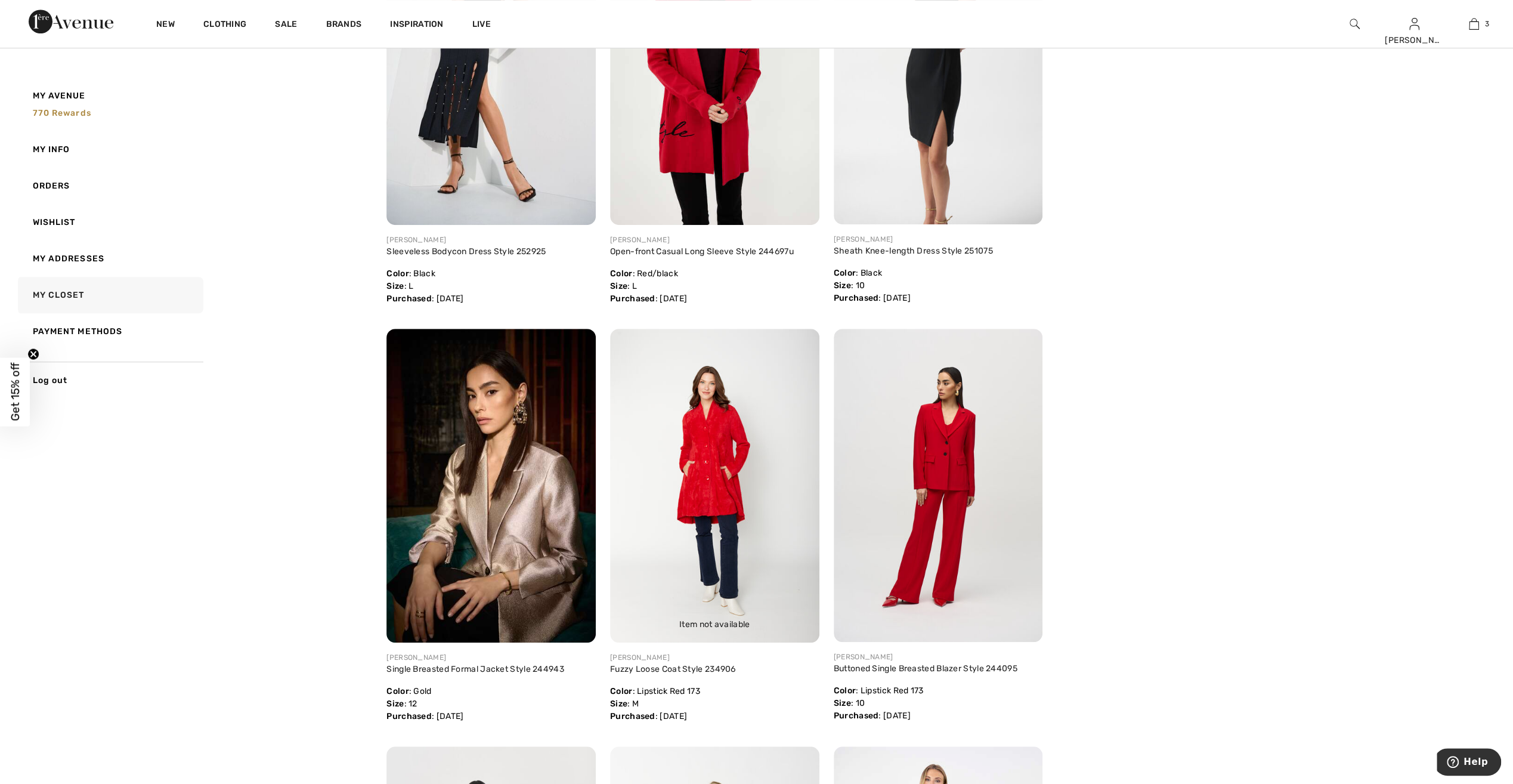
click at [693, 479] on img at bounding box center [715, 485] width 209 height 314
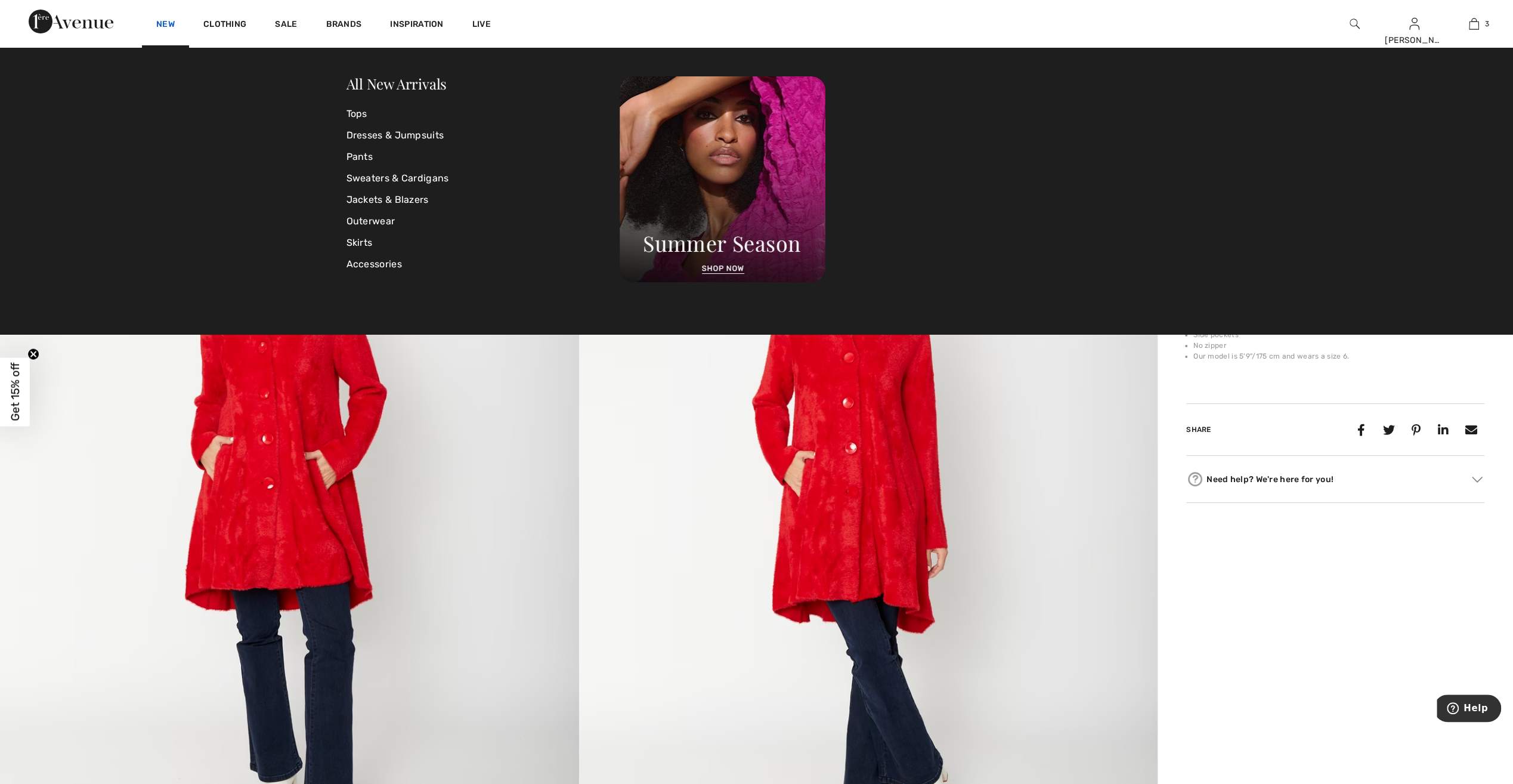
click at [165, 26] on link "New" at bounding box center [165, 25] width 19 height 12
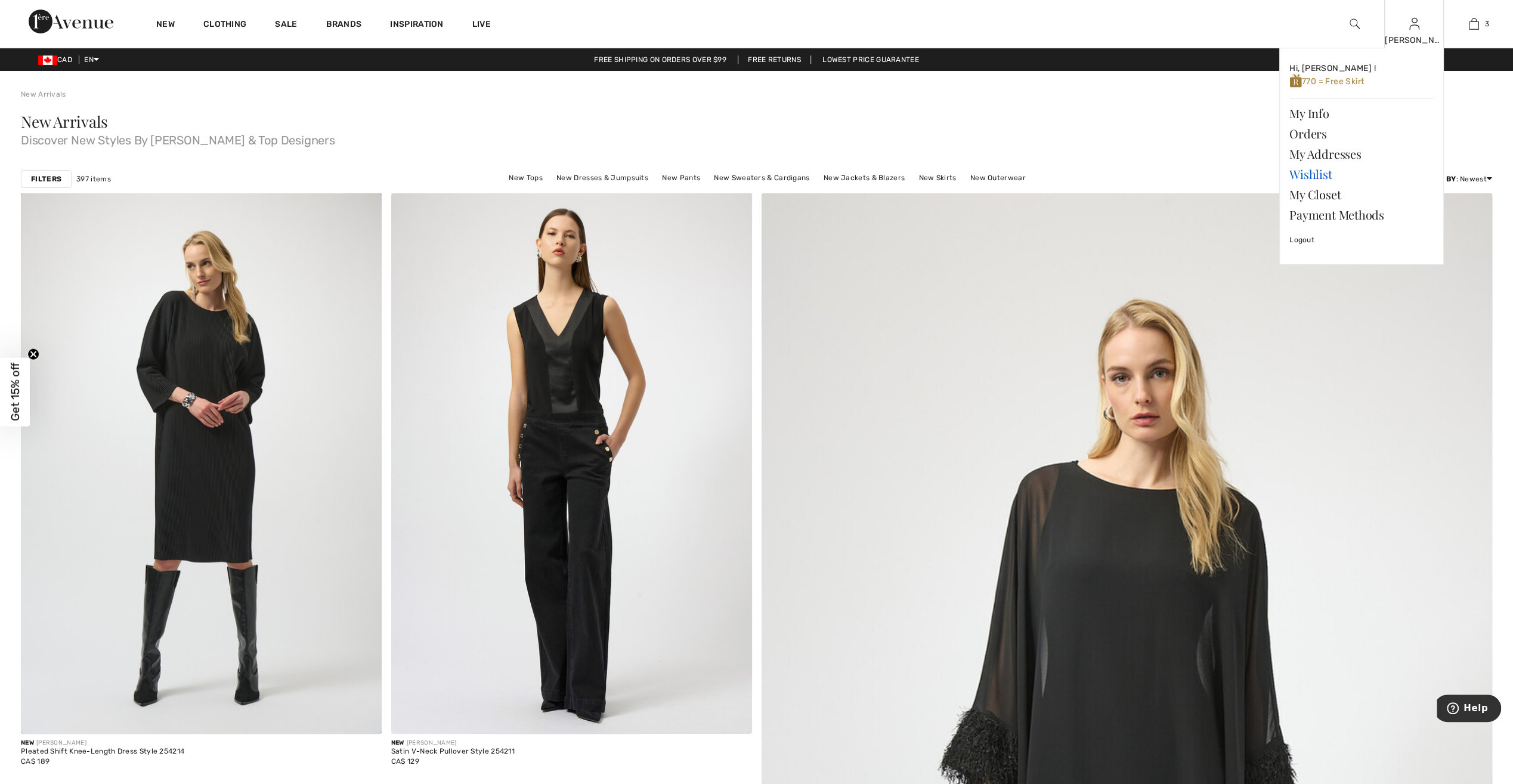
click at [1312, 171] on link "Wishlist" at bounding box center [1361, 174] width 144 height 20
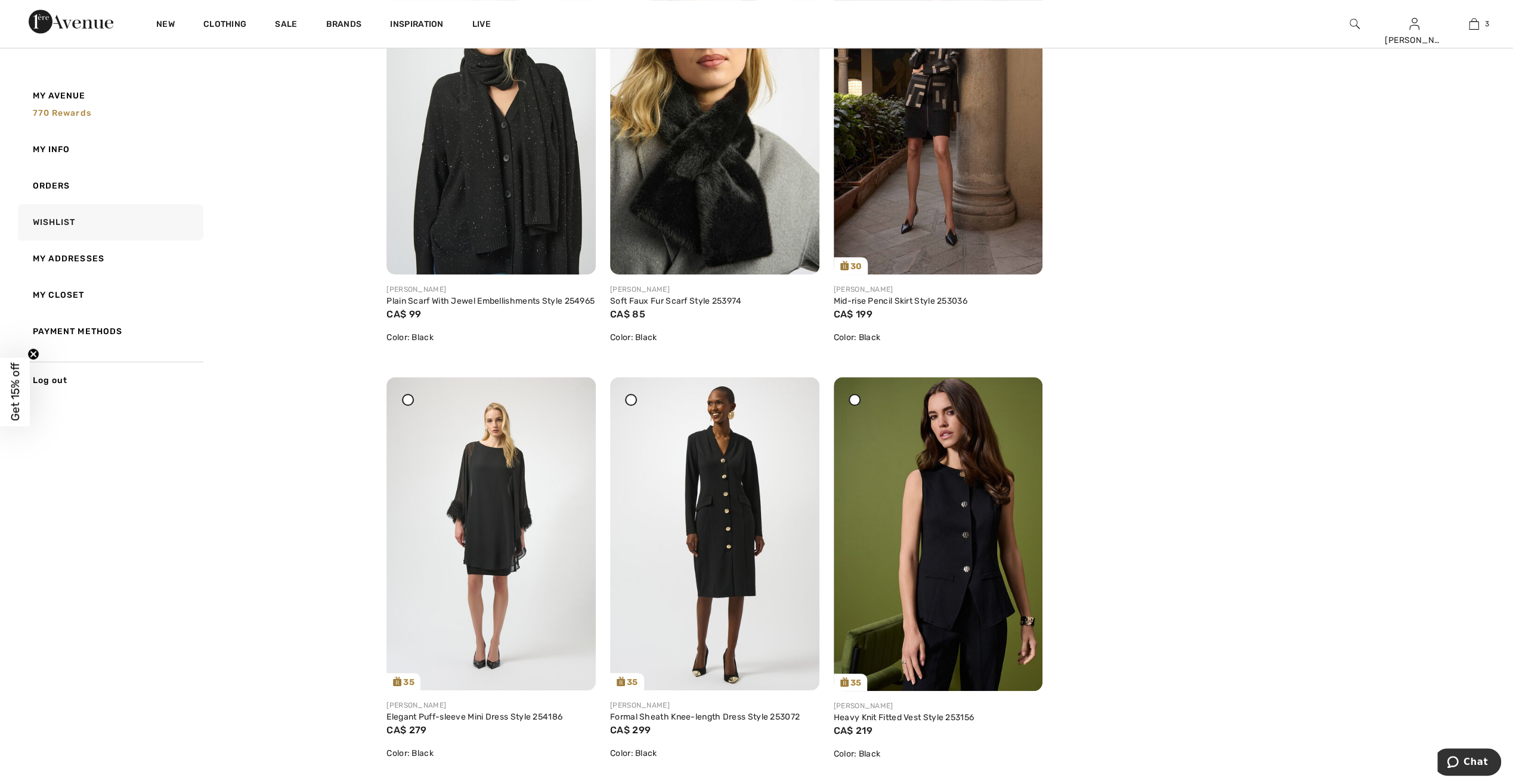
scroll to position [716, 0]
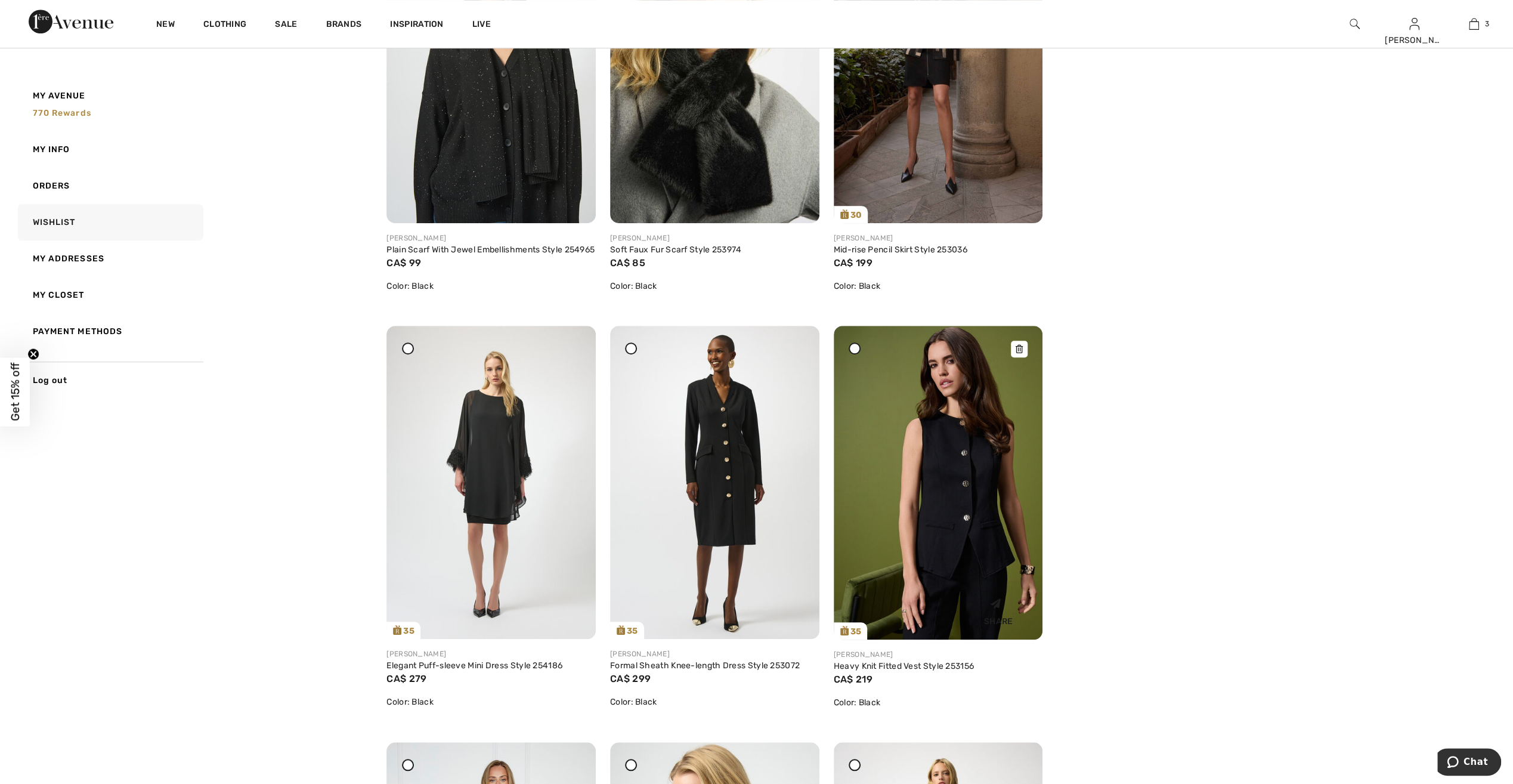
click at [1009, 449] on img at bounding box center [938, 482] width 209 height 314
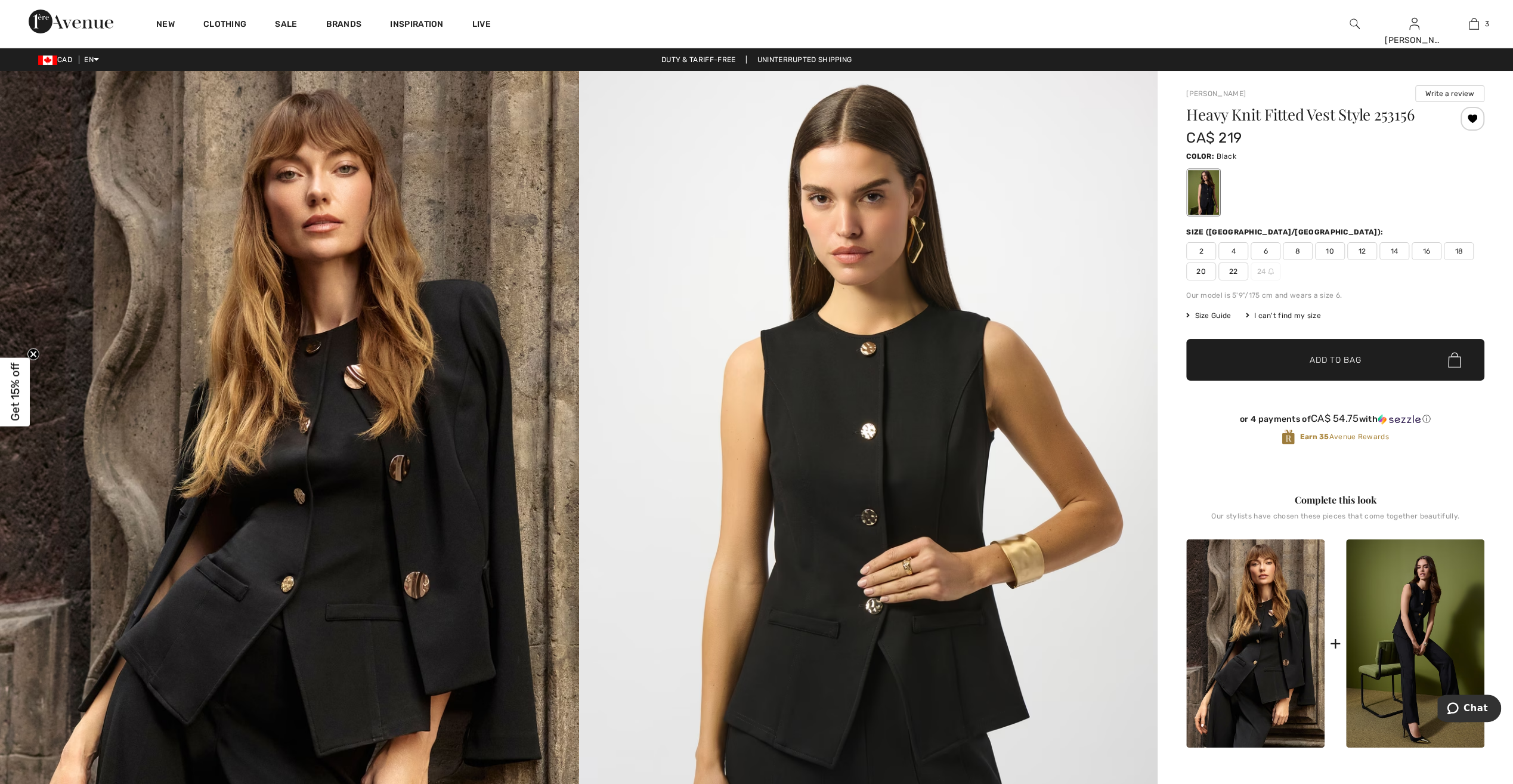
click at [1355, 28] on img at bounding box center [1355, 24] width 11 height 15
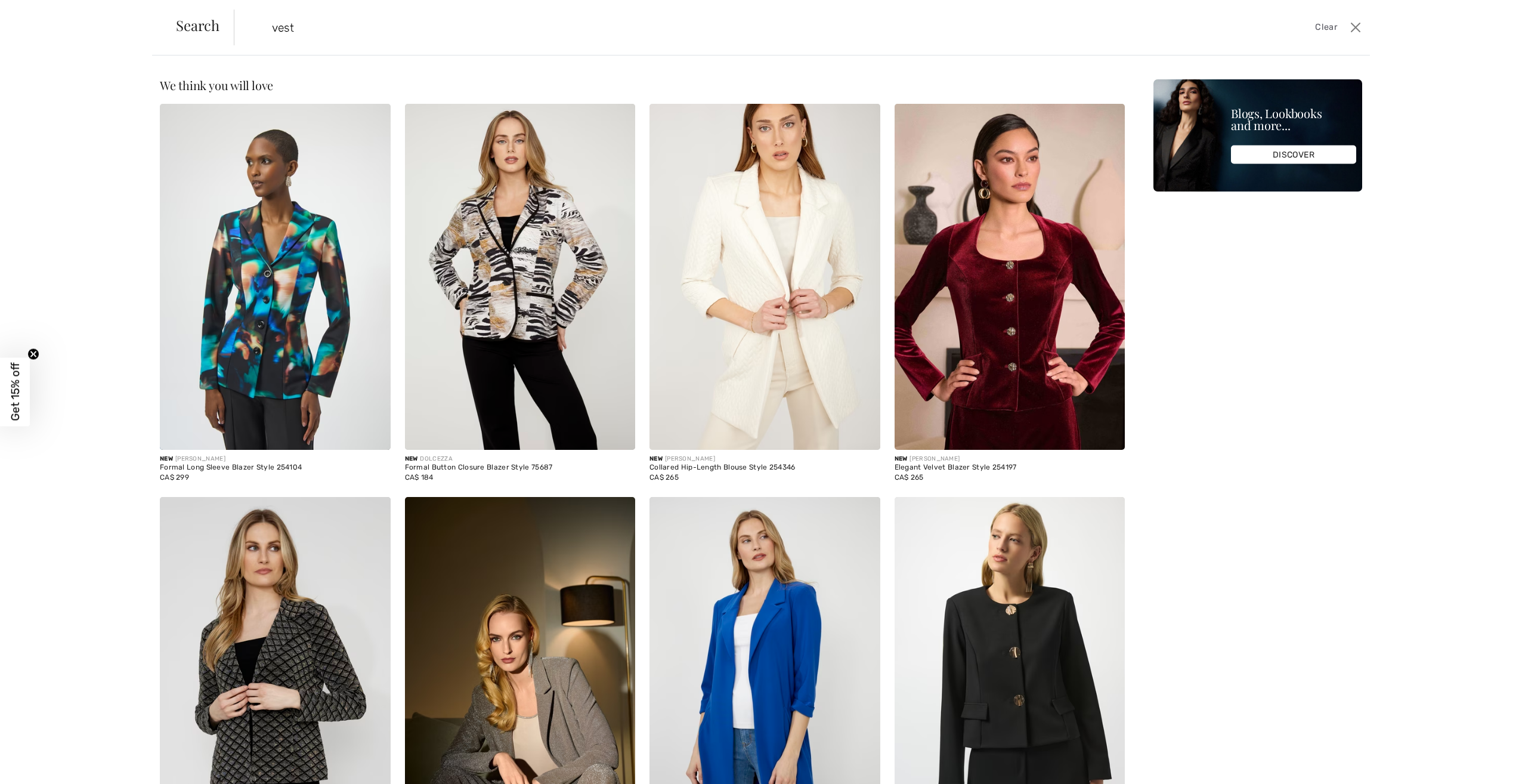
type input "vest"
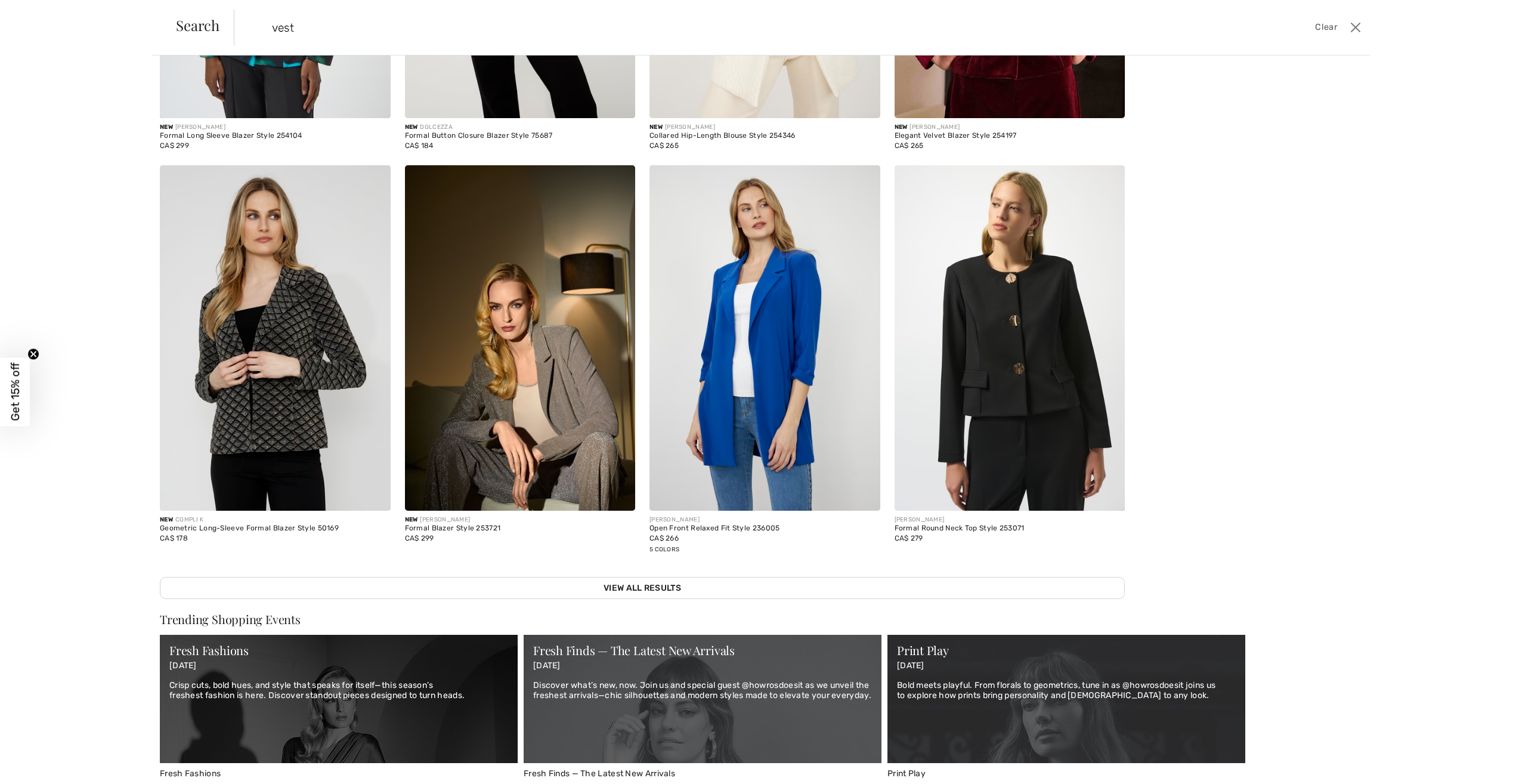
scroll to position [358, 0]
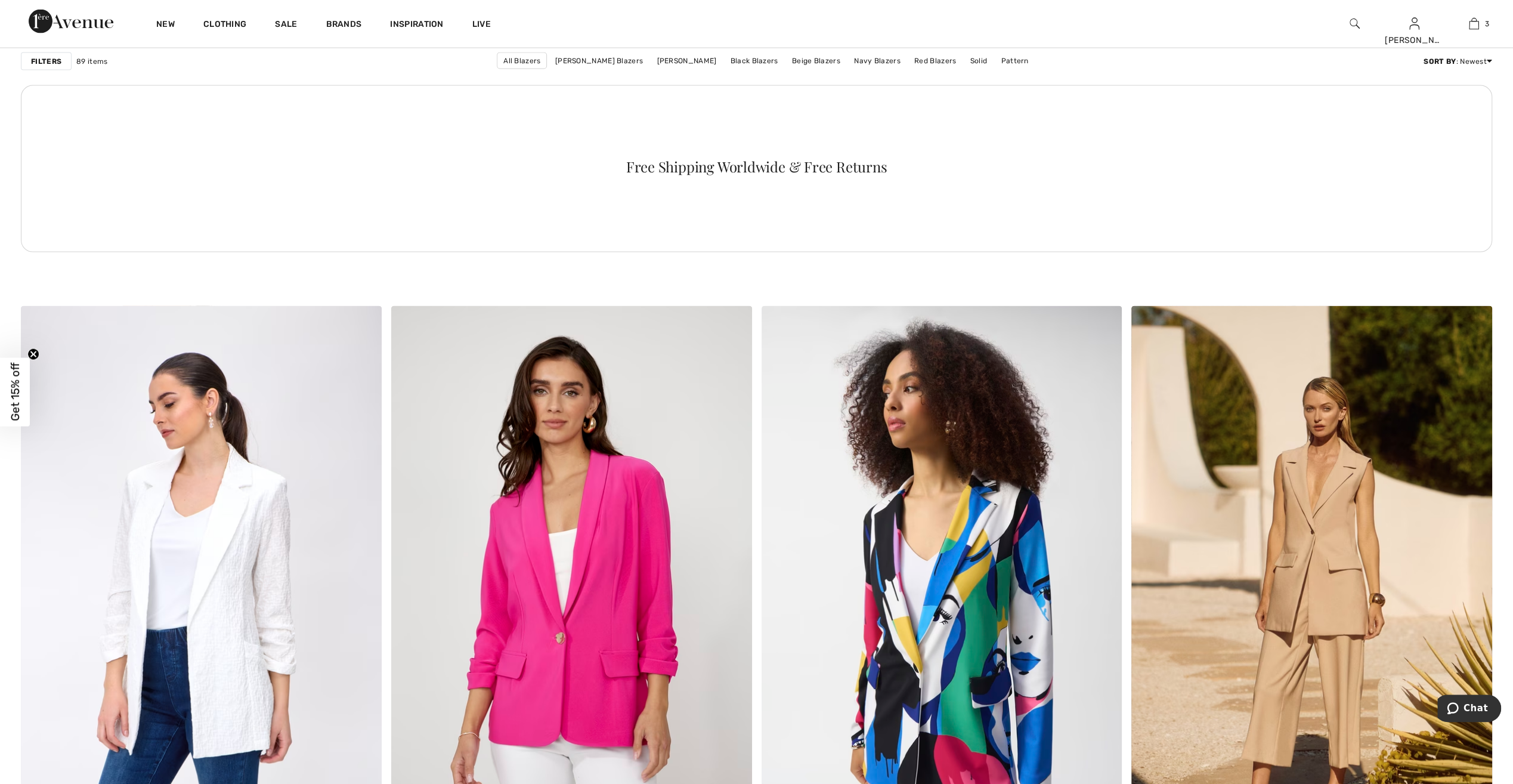
scroll to position [6751, 0]
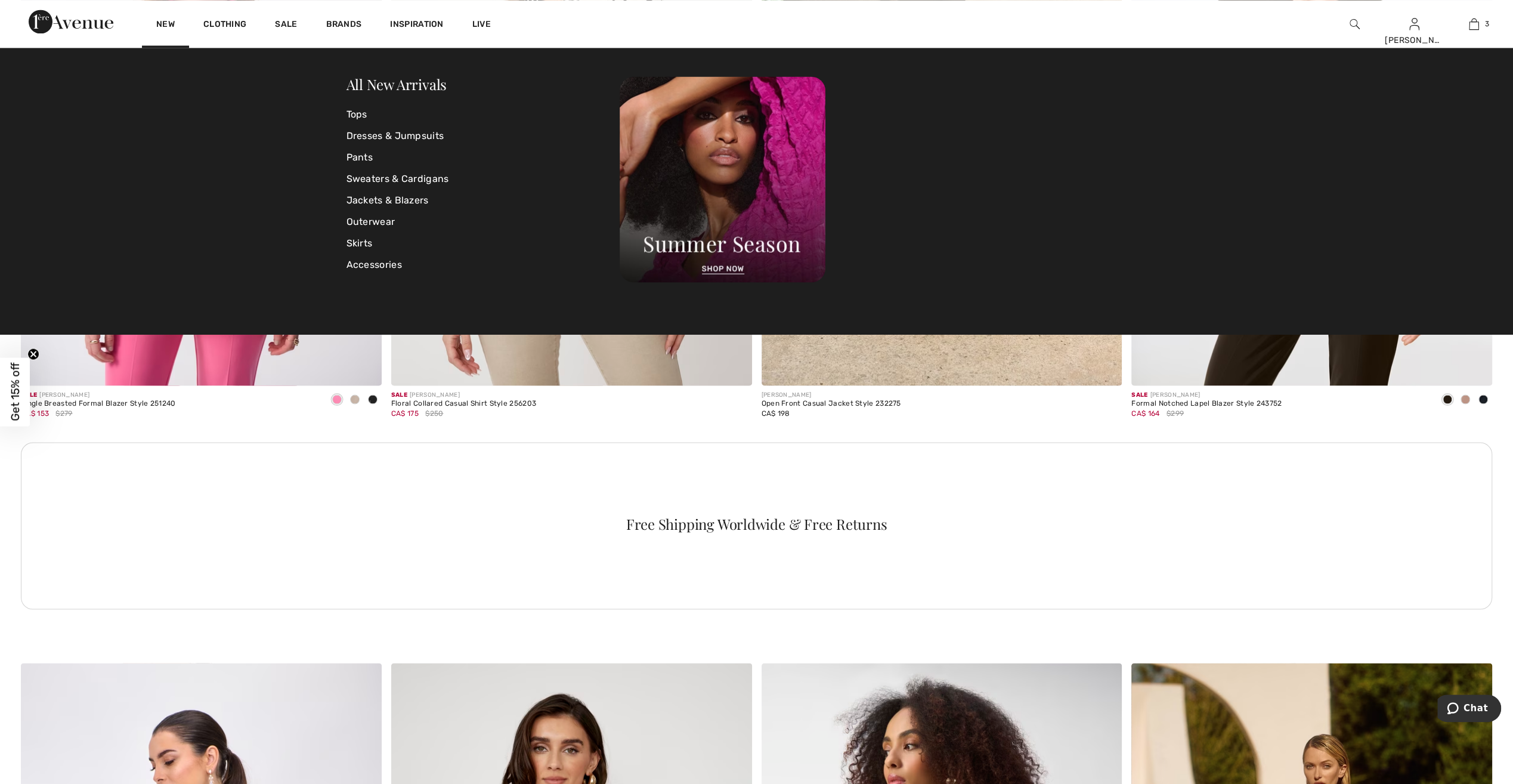
click at [107, 25] on img at bounding box center [71, 21] width 84 height 24
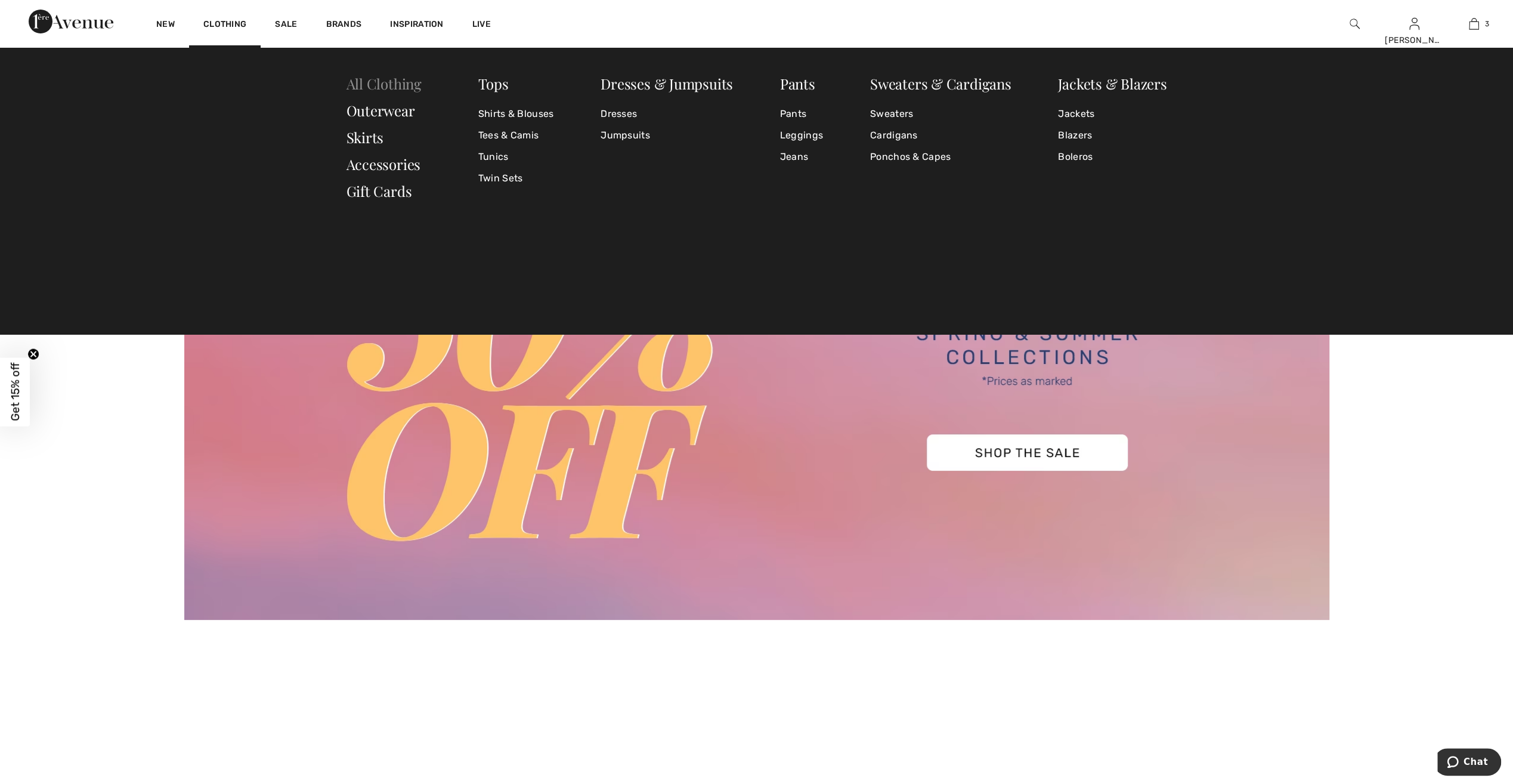
click at [355, 86] on link "All Clothing" at bounding box center [384, 84] width 75 height 19
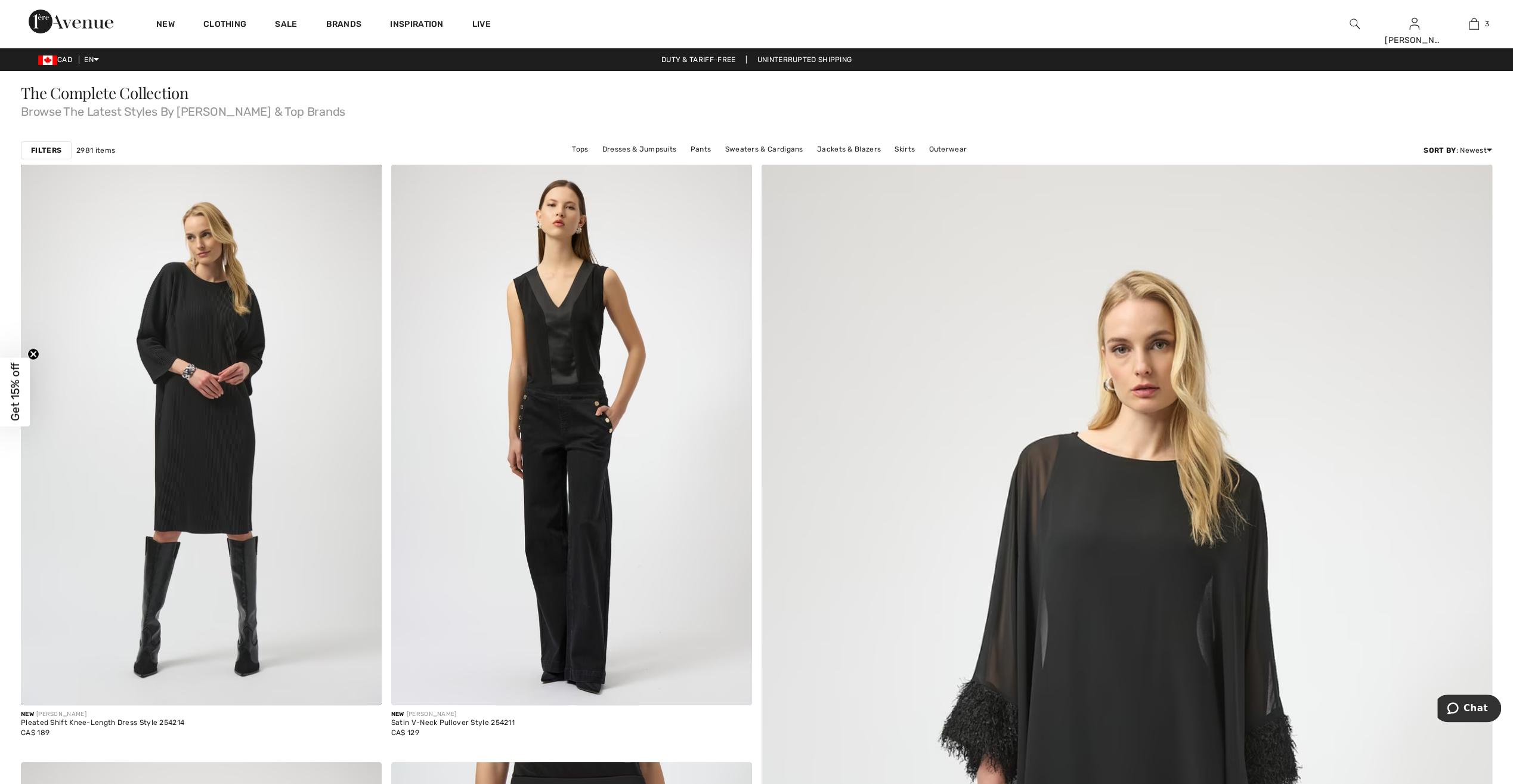
click at [55, 148] on strong "Filters" at bounding box center [46, 150] width 31 height 11
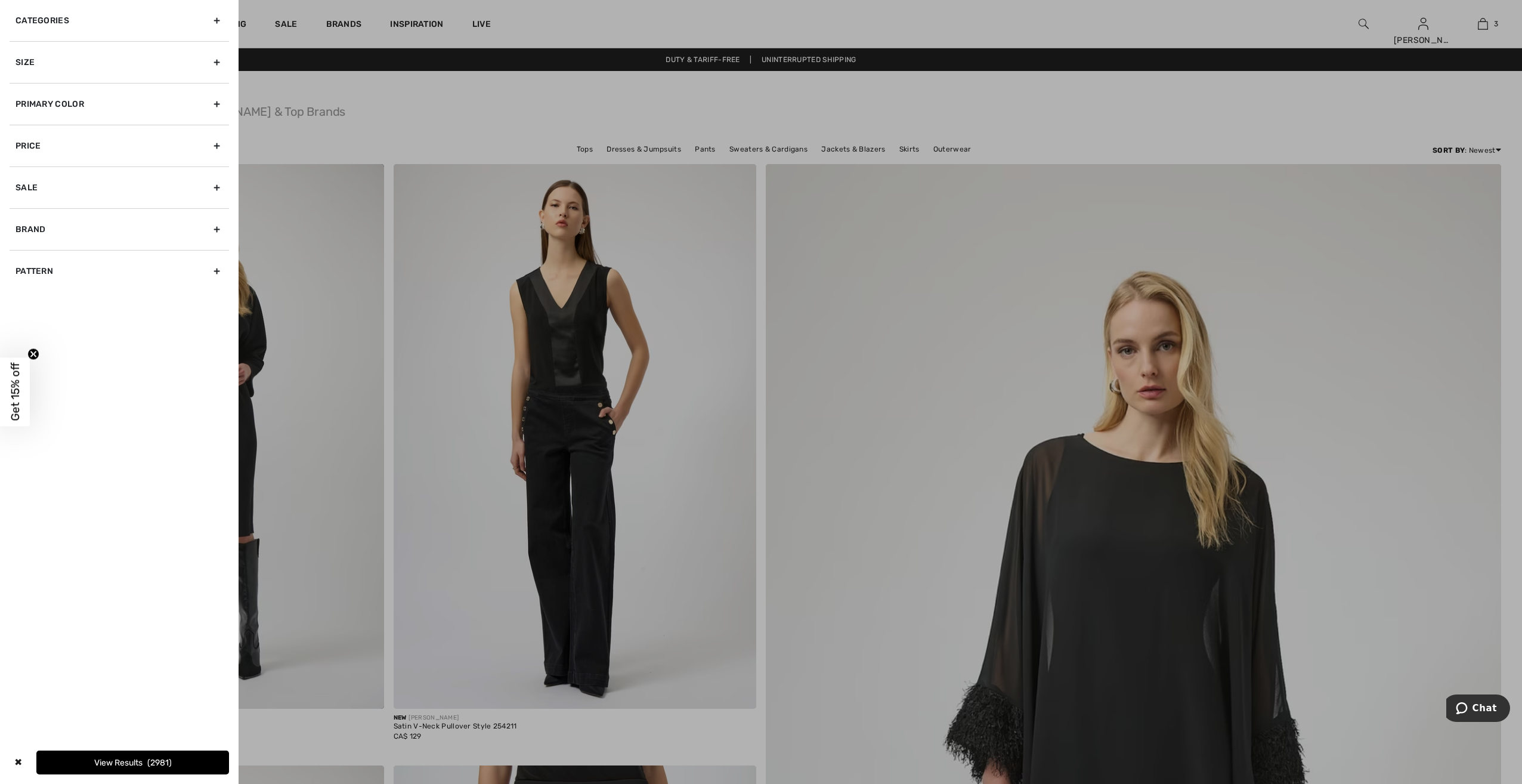
click at [109, 107] on div "Primary Color" at bounding box center [119, 103] width 220 height 41
click at [135, 222] on span "Red" at bounding box center [144, 224] width 32 height 8
click at [0, 0] on input "Red" at bounding box center [0, 0] width 0 height 0
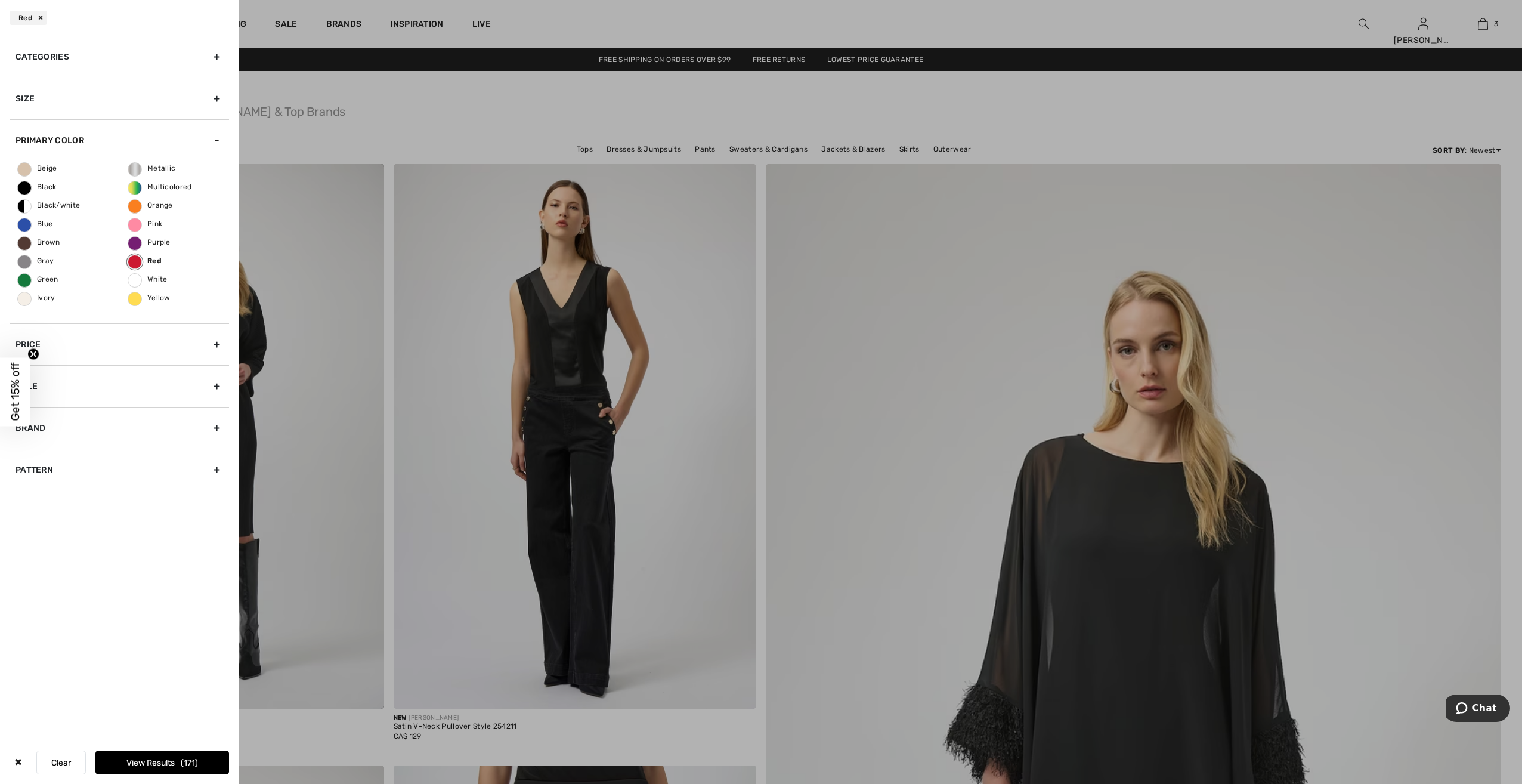
click at [183, 764] on span "171" at bounding box center [189, 762] width 17 height 11
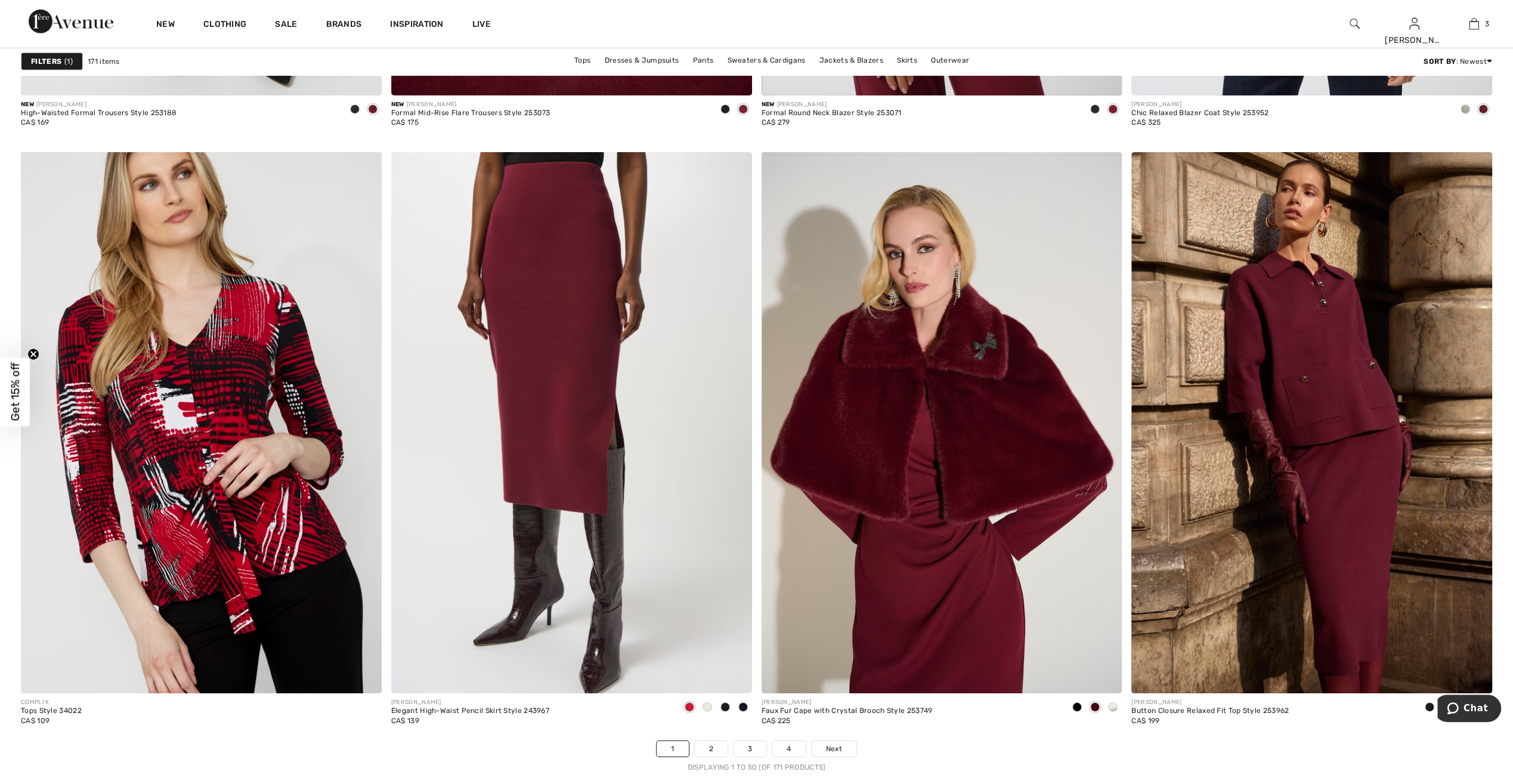
scroll to position [8469, 0]
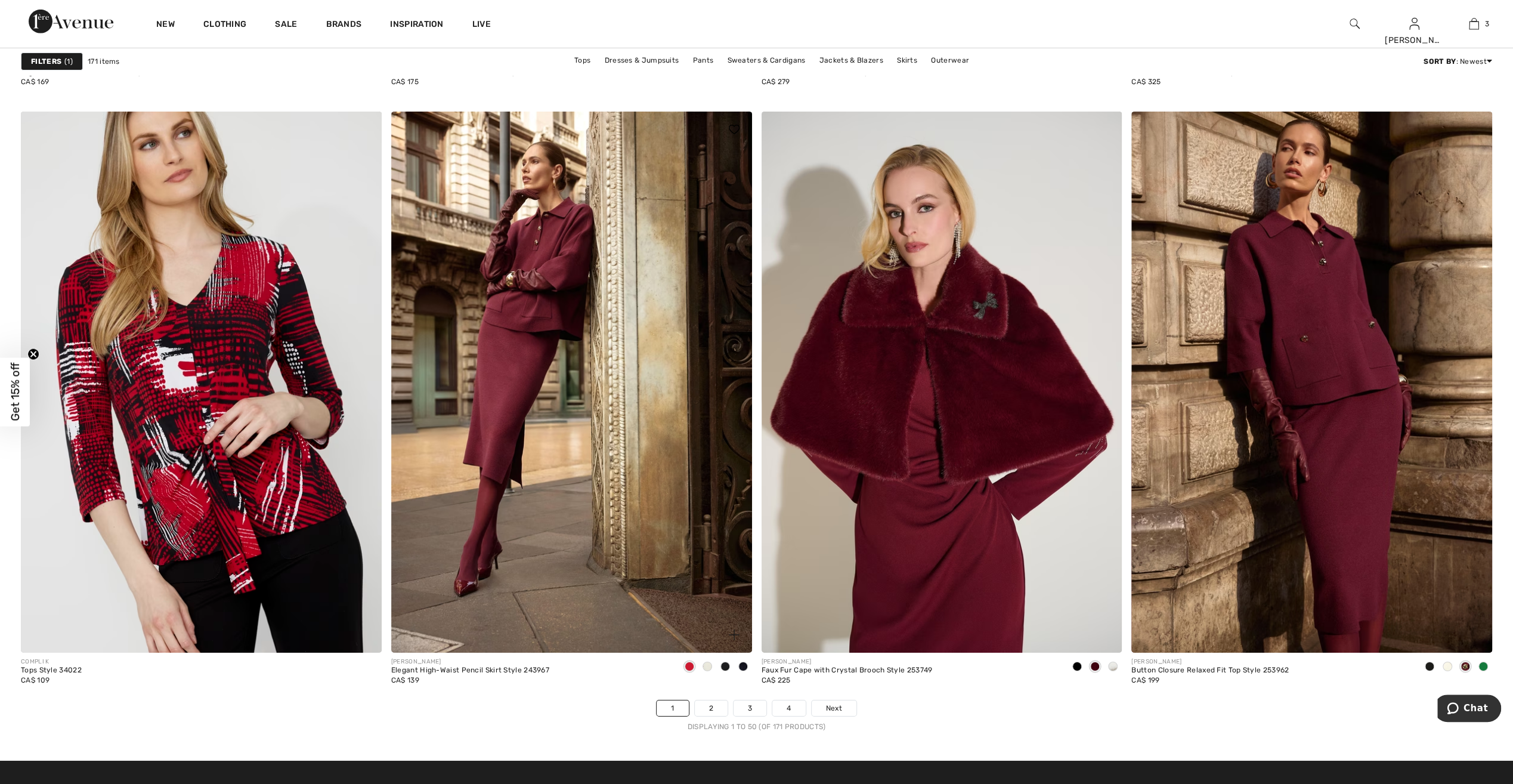
click at [688, 662] on span at bounding box center [690, 666] width 10 height 10
click at [706, 662] on span at bounding box center [708, 666] width 10 height 10
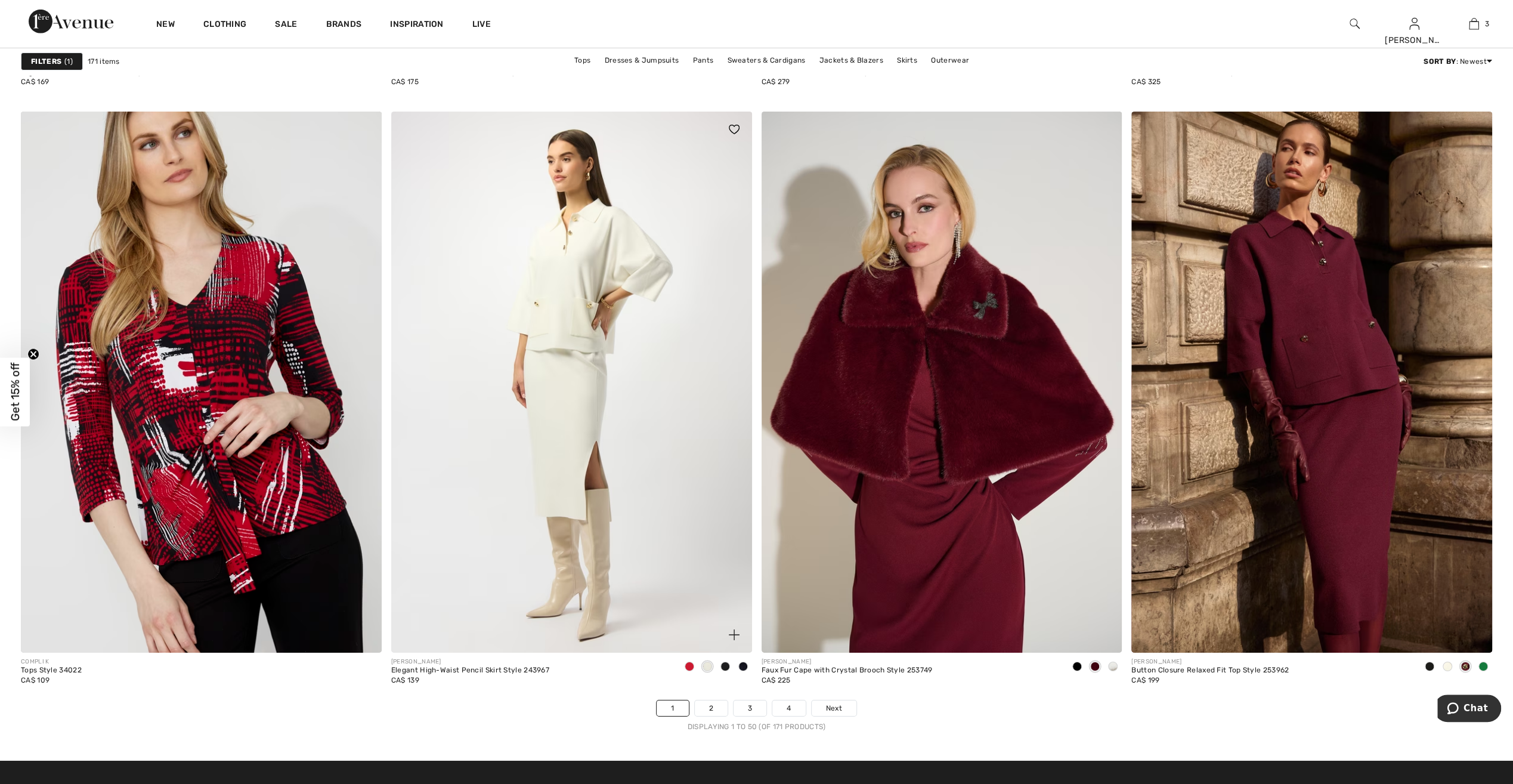
click at [726, 662] on span at bounding box center [726, 666] width 10 height 10
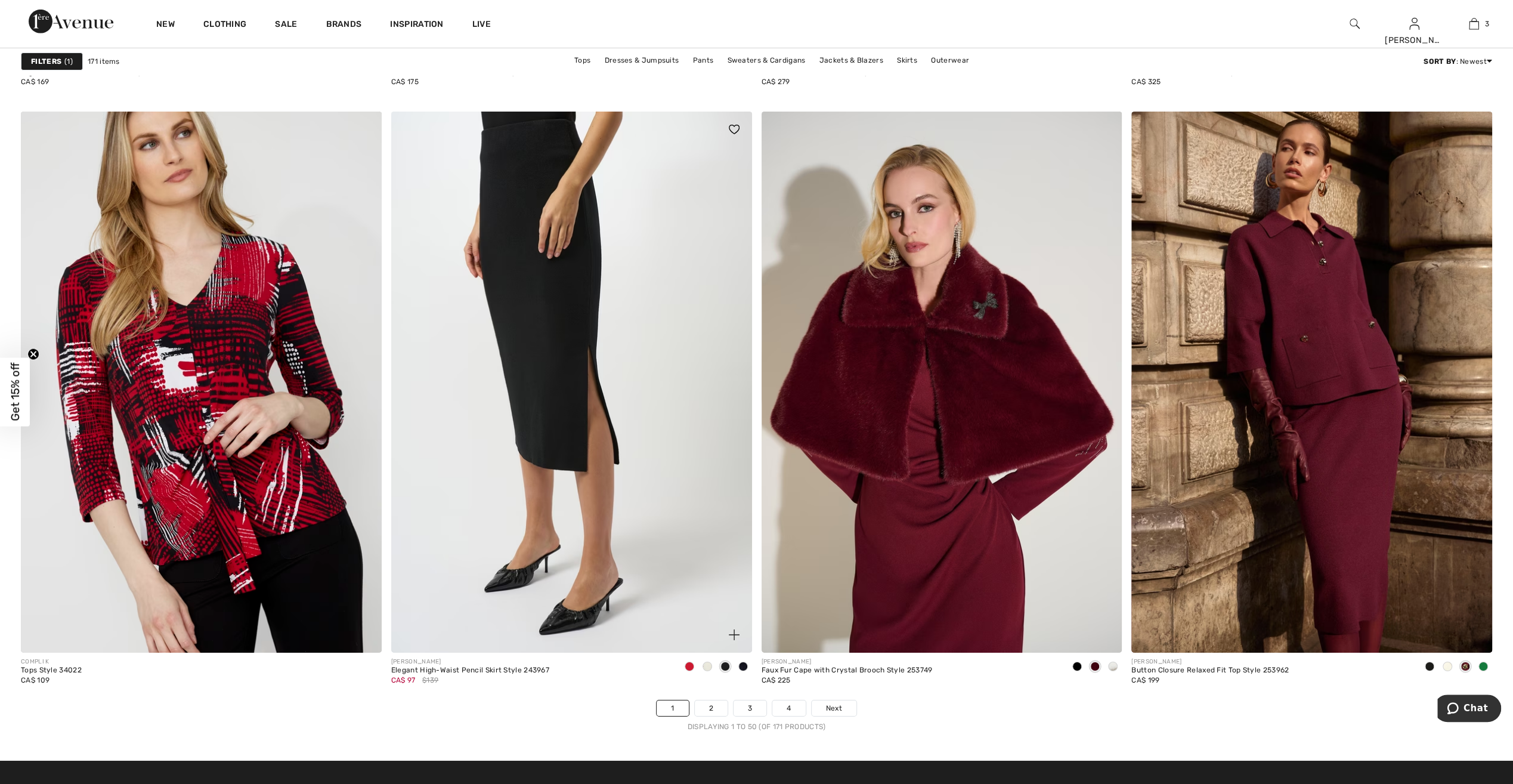
click at [744, 664] on span at bounding box center [744, 666] width 10 height 10
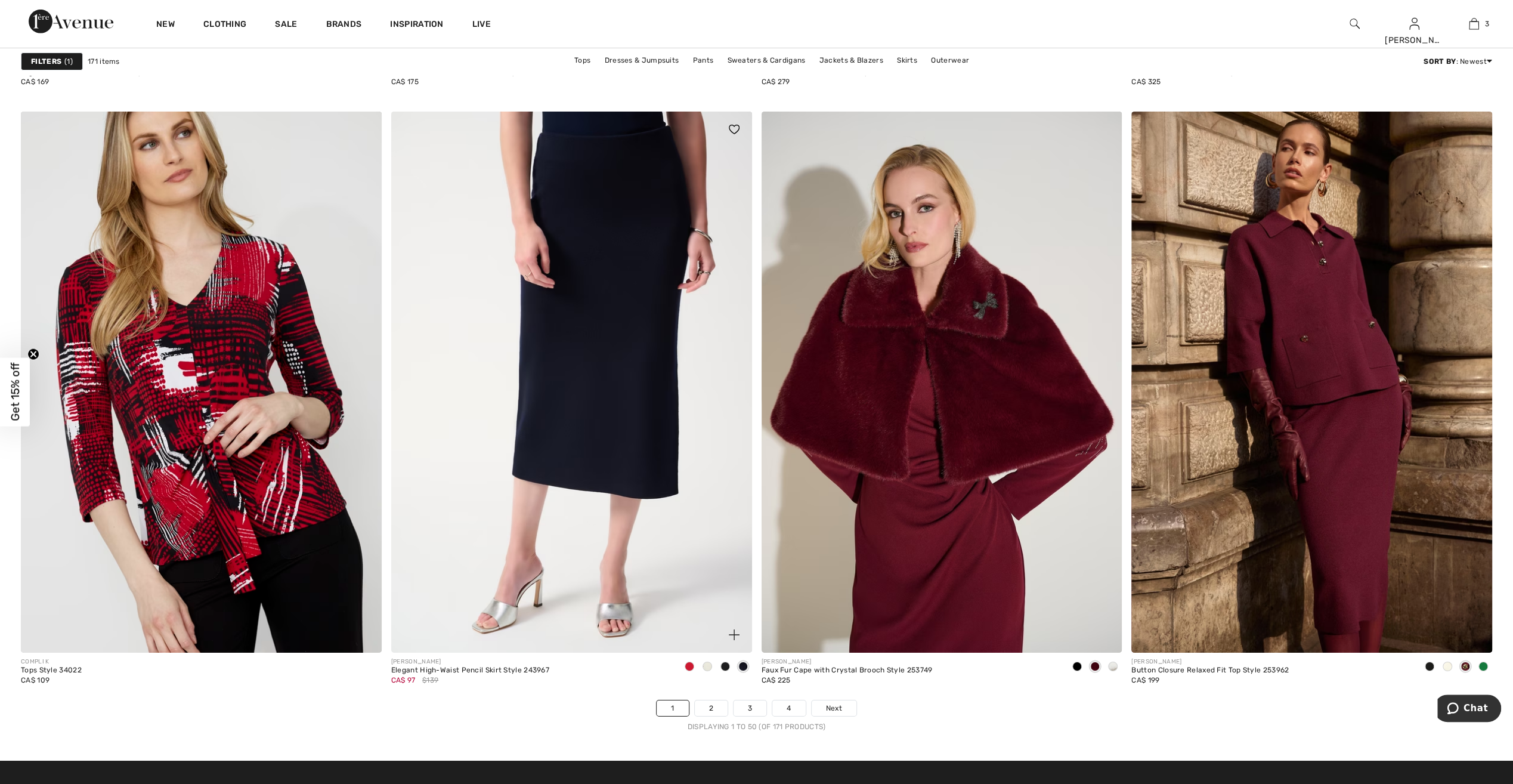
click at [689, 664] on span at bounding box center [690, 666] width 10 height 10
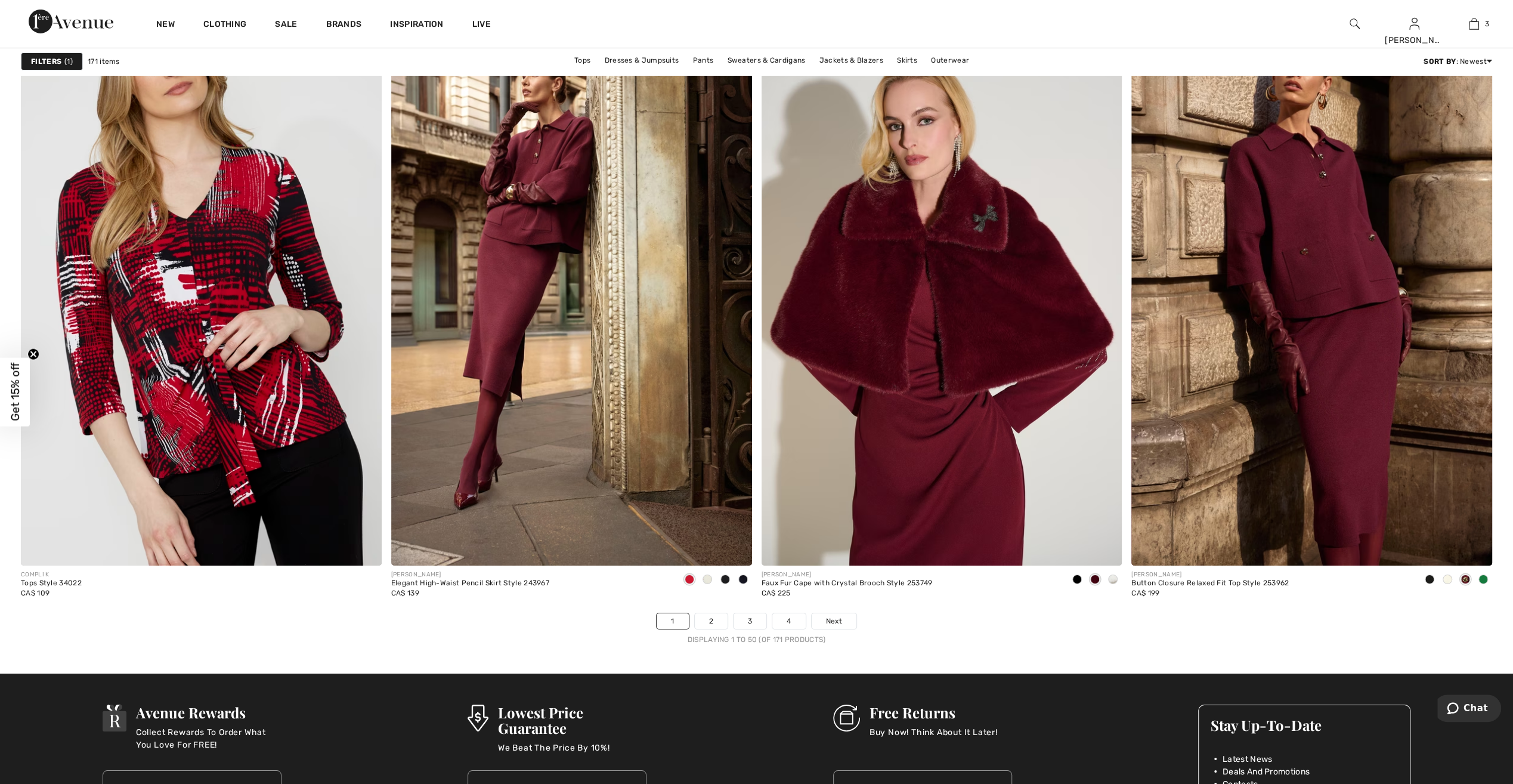
scroll to position [8529, 0]
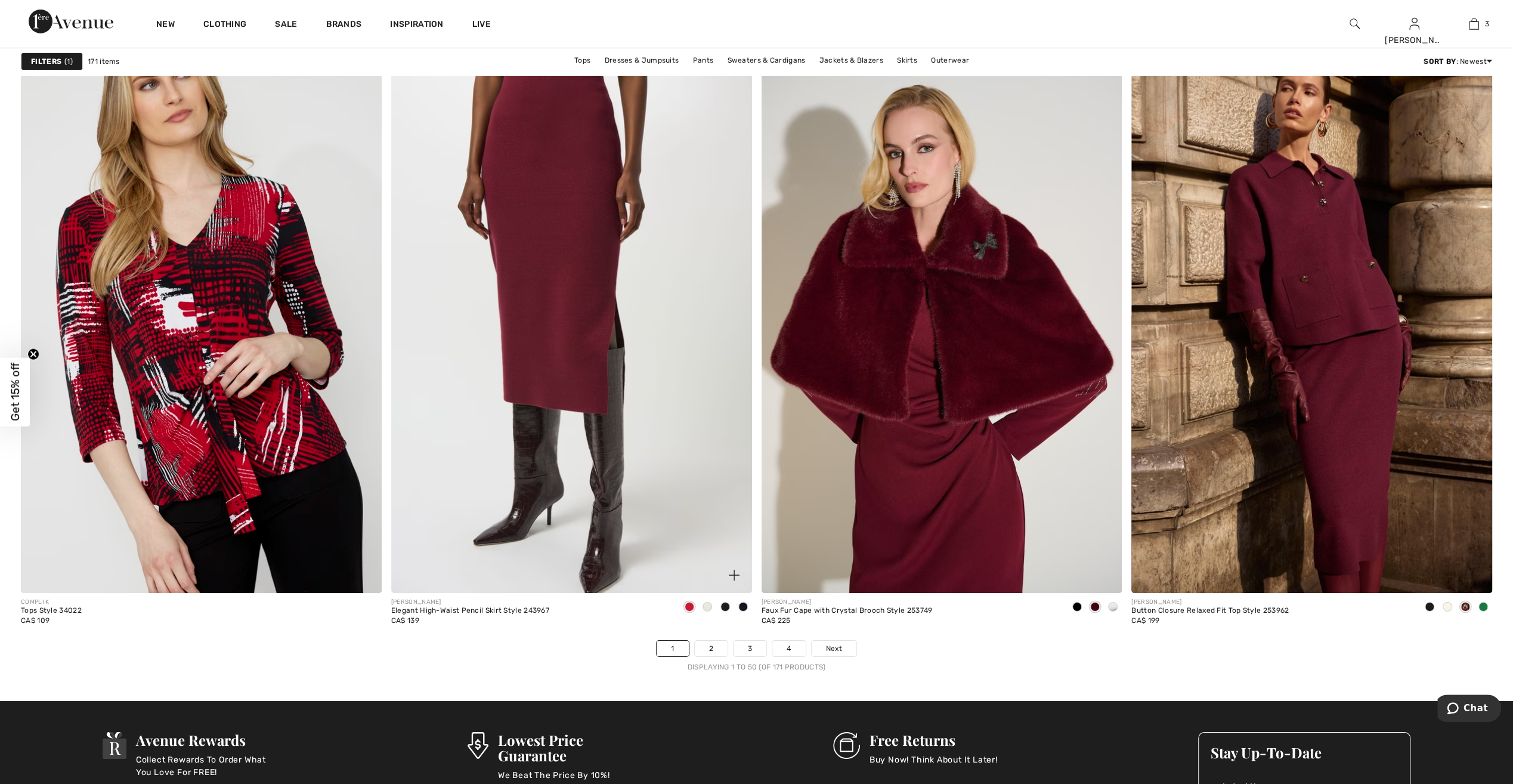
click at [545, 438] on img at bounding box center [572, 322] width 361 height 541
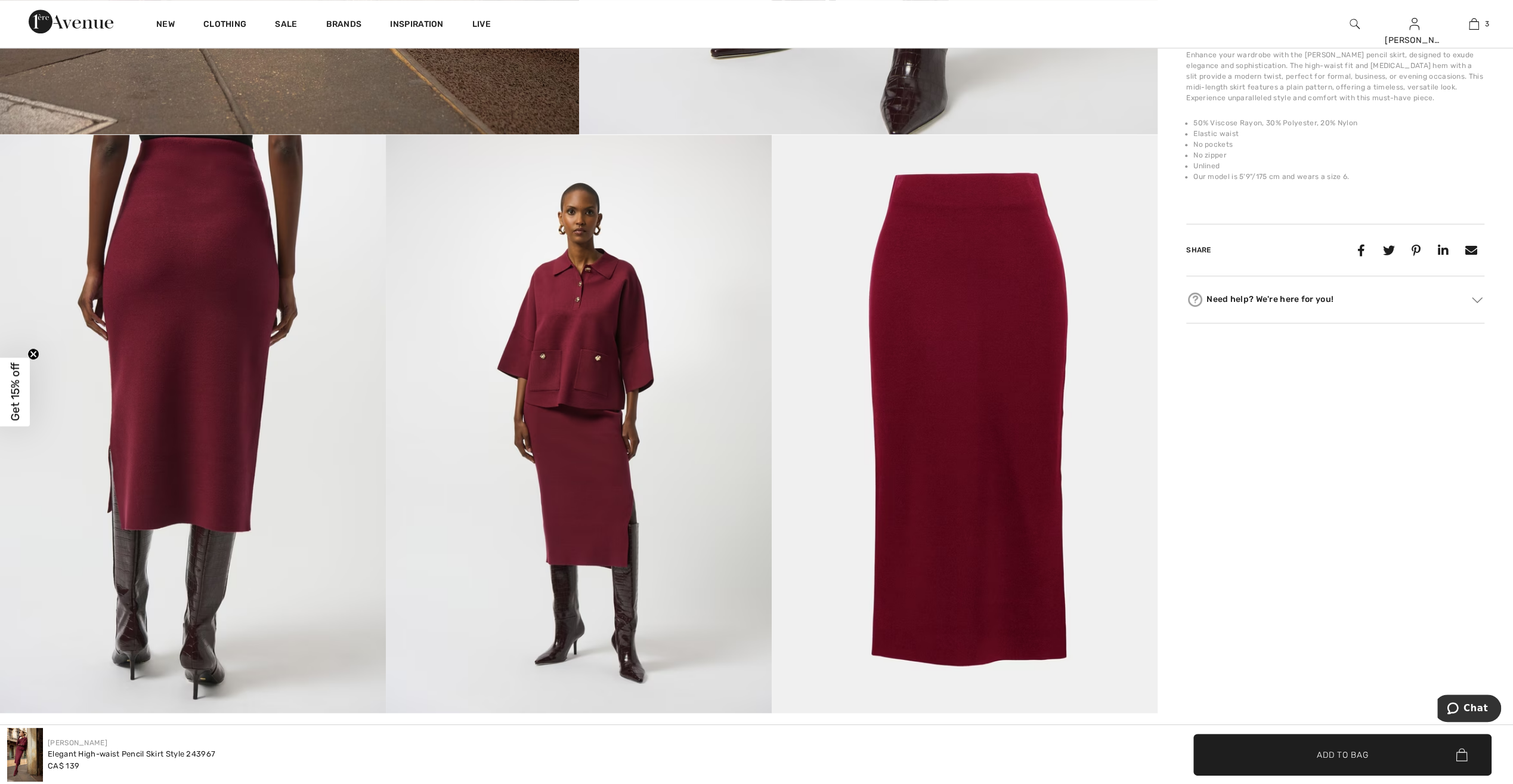
scroll to position [845, 0]
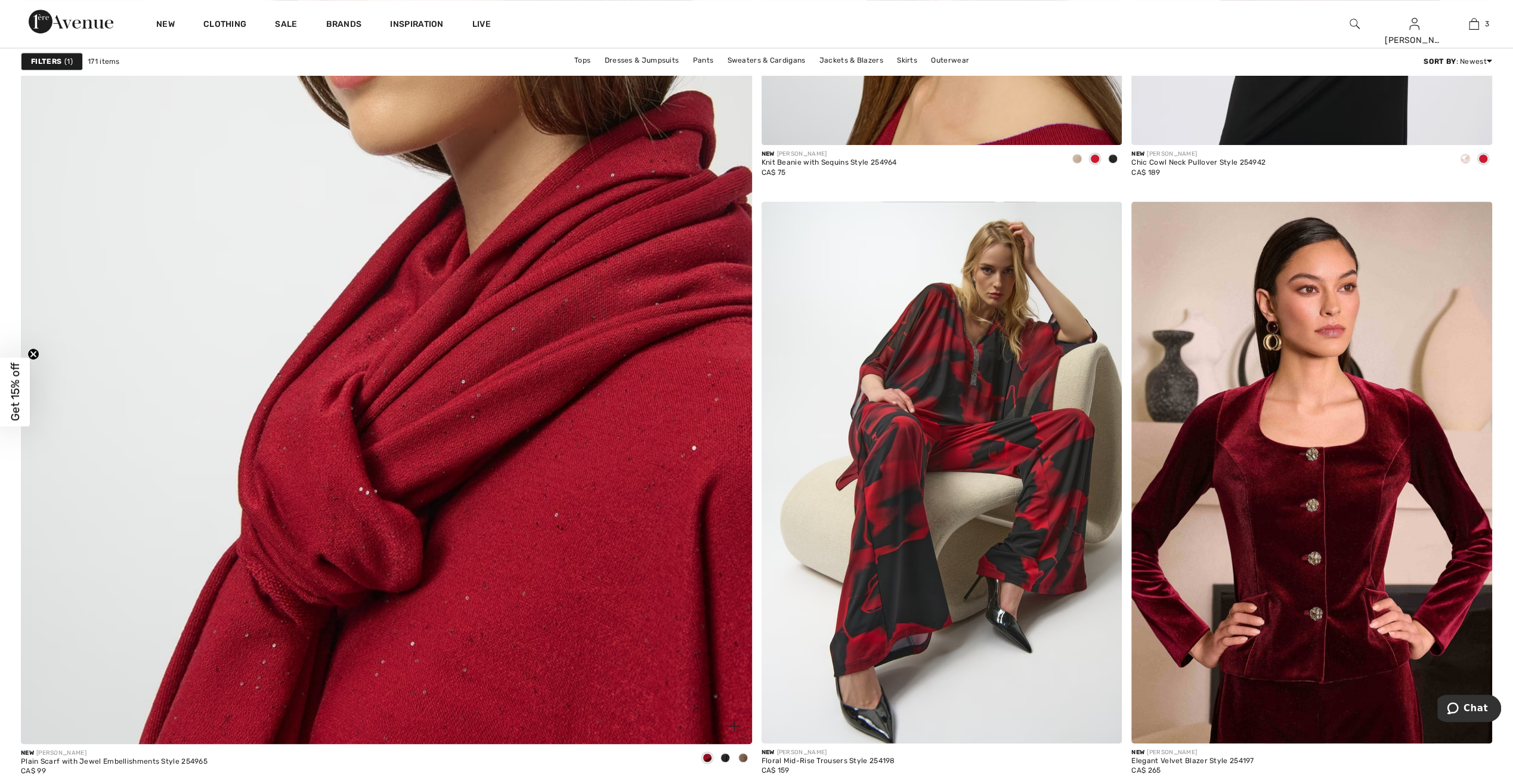
scroll to position [5107, 0]
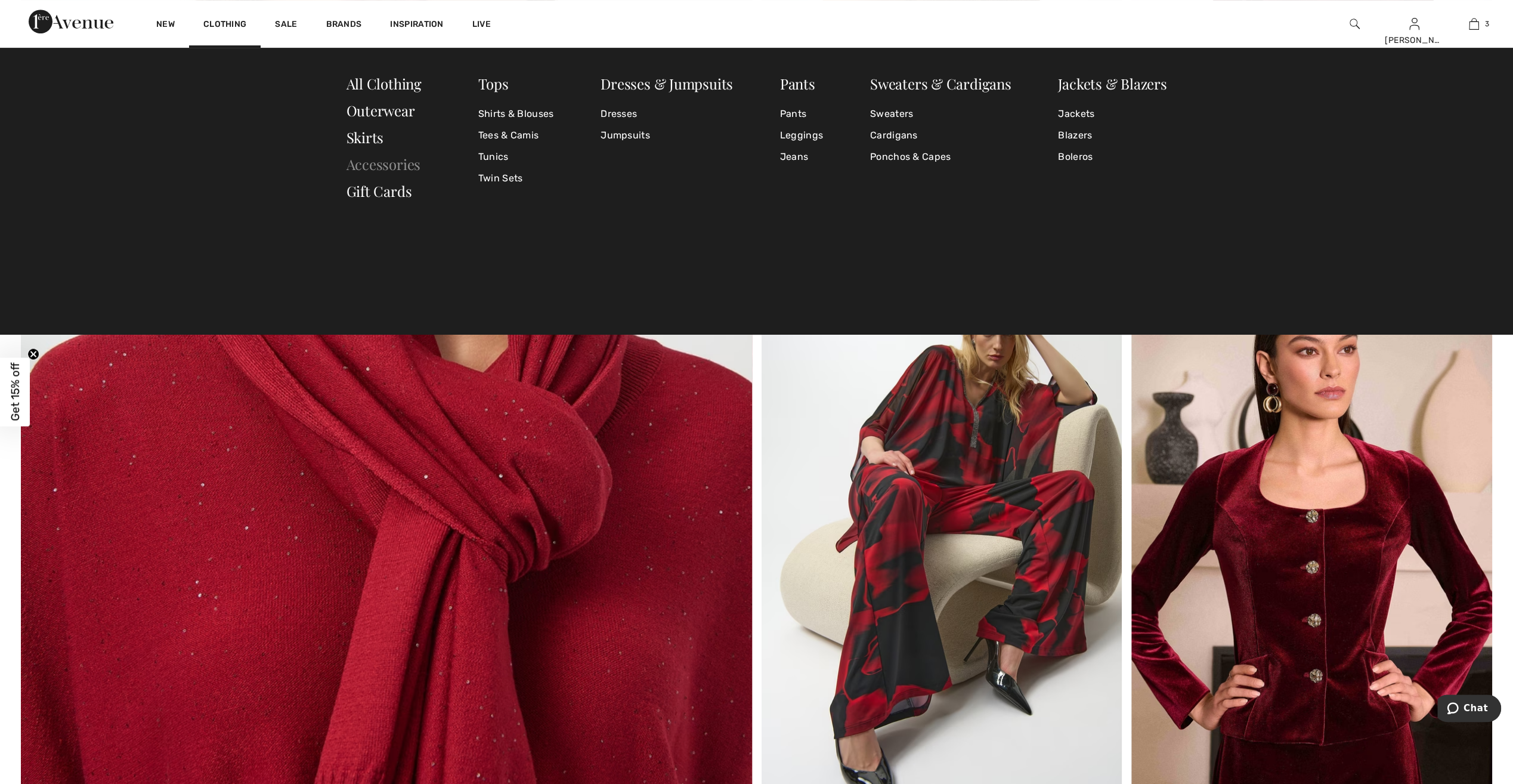
click at [371, 165] on link "Accessories" at bounding box center [384, 165] width 75 height 19
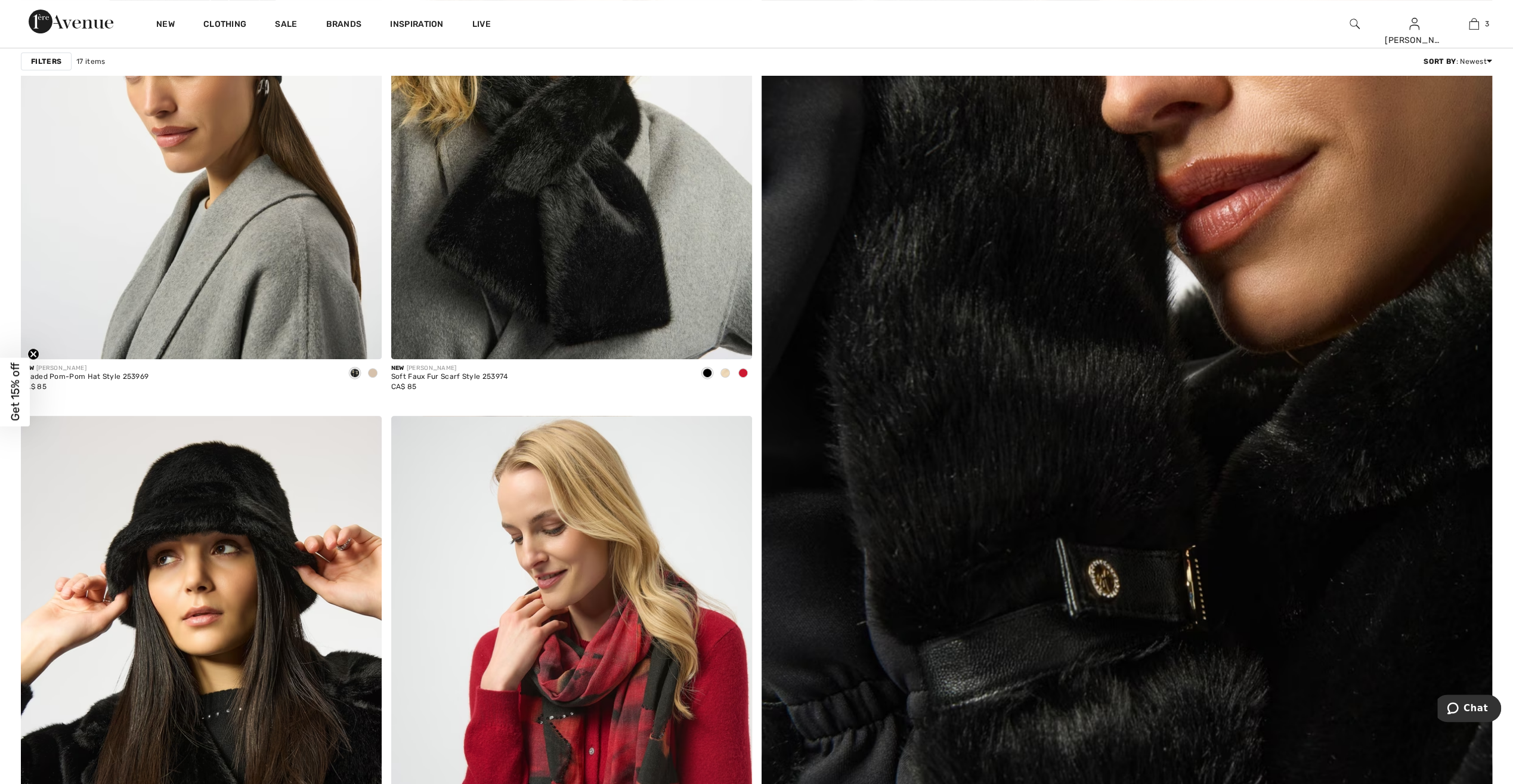
scroll to position [347, 0]
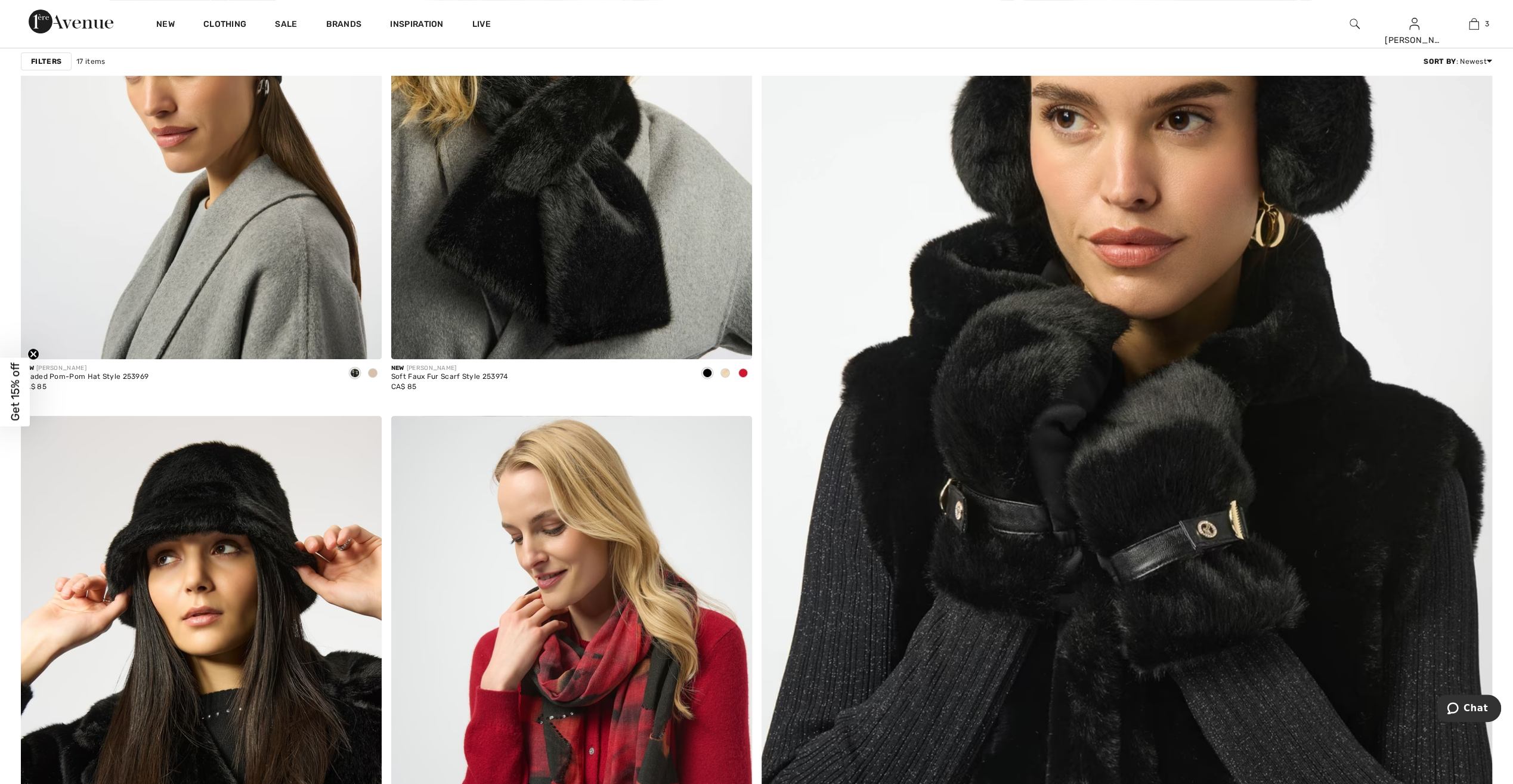
click at [1137, 525] on img at bounding box center [1127, 476] width 877 height 1316
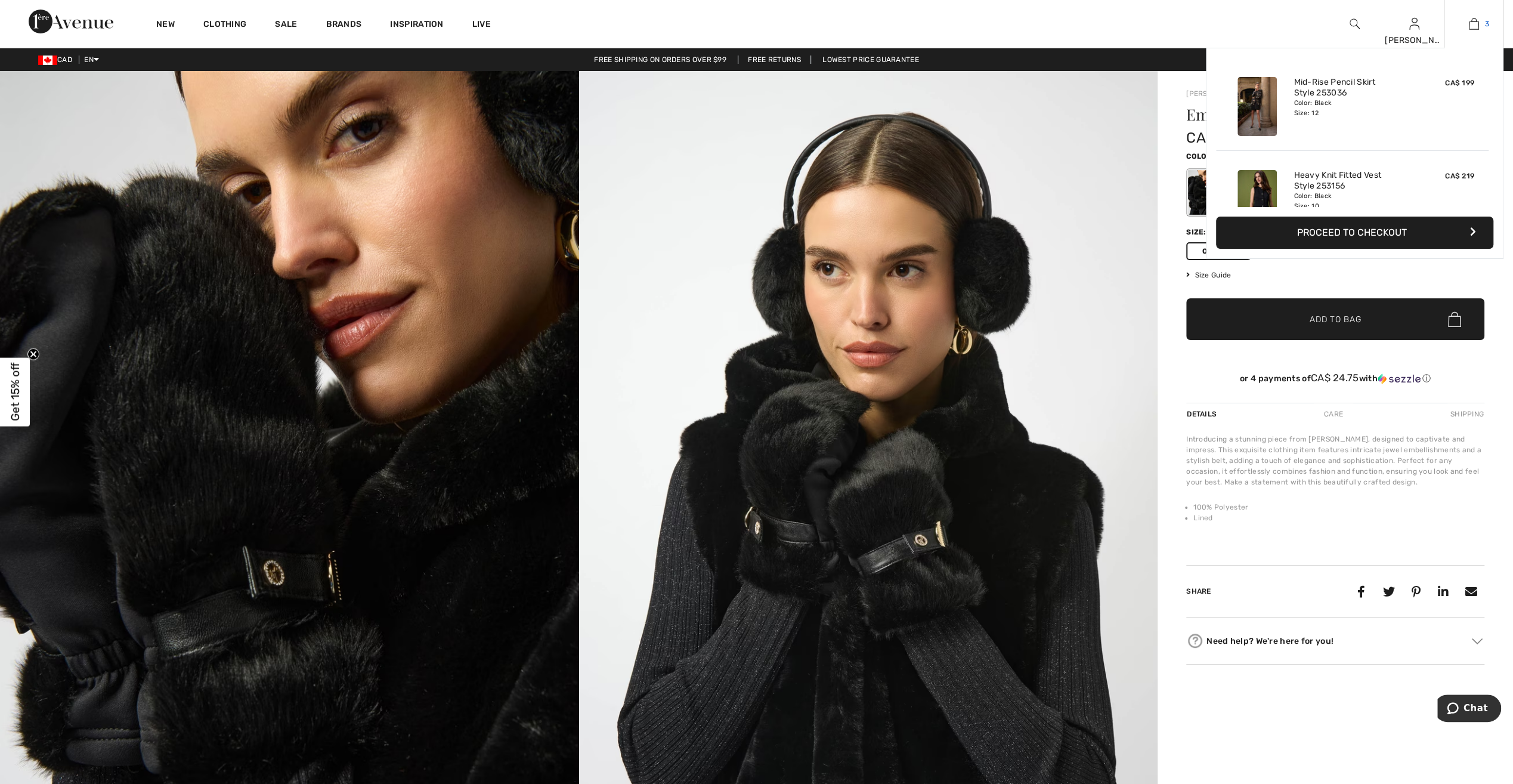
click at [1473, 26] on img at bounding box center [1474, 24] width 11 height 15
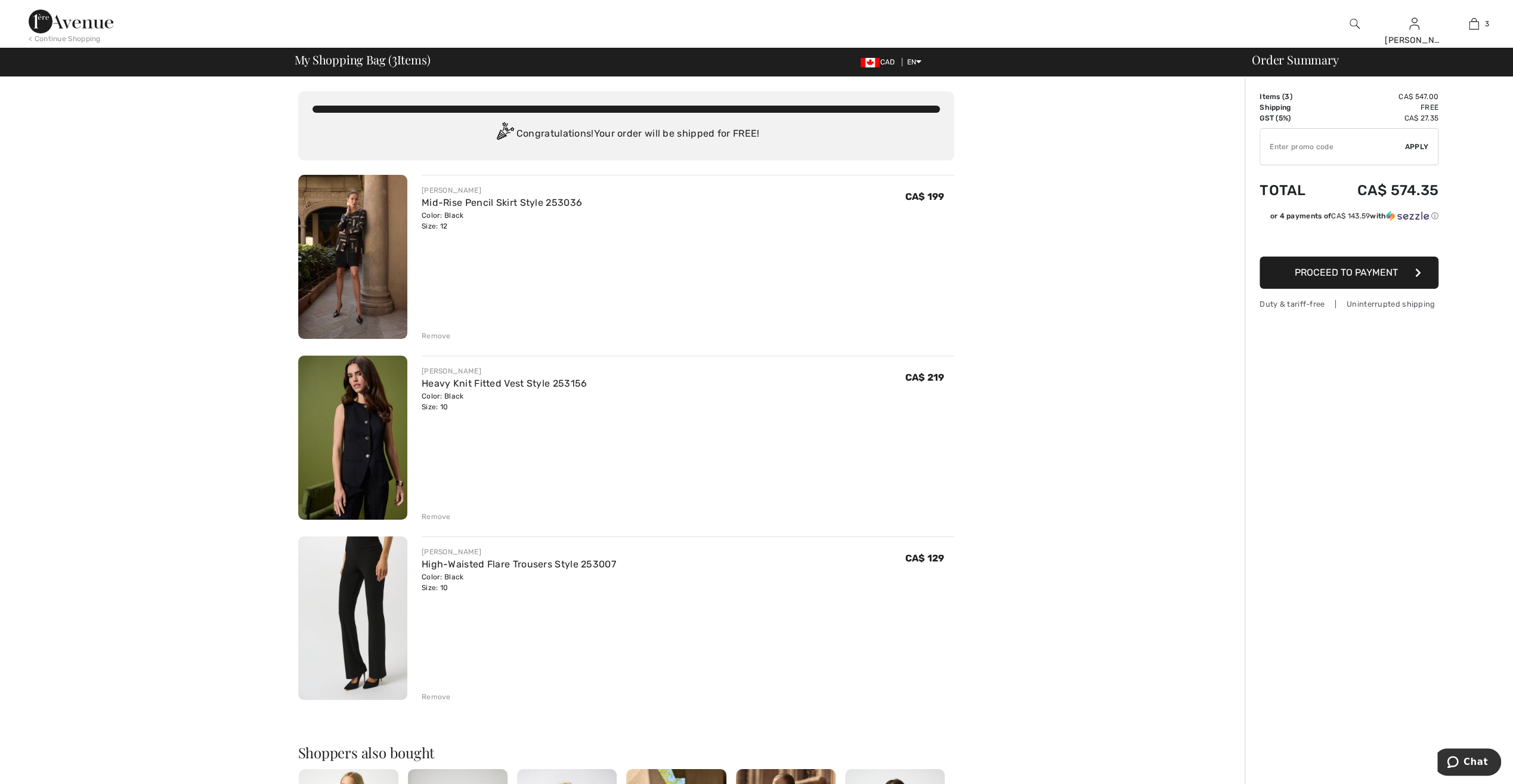
click at [344, 293] on img at bounding box center [353, 257] width 109 height 164
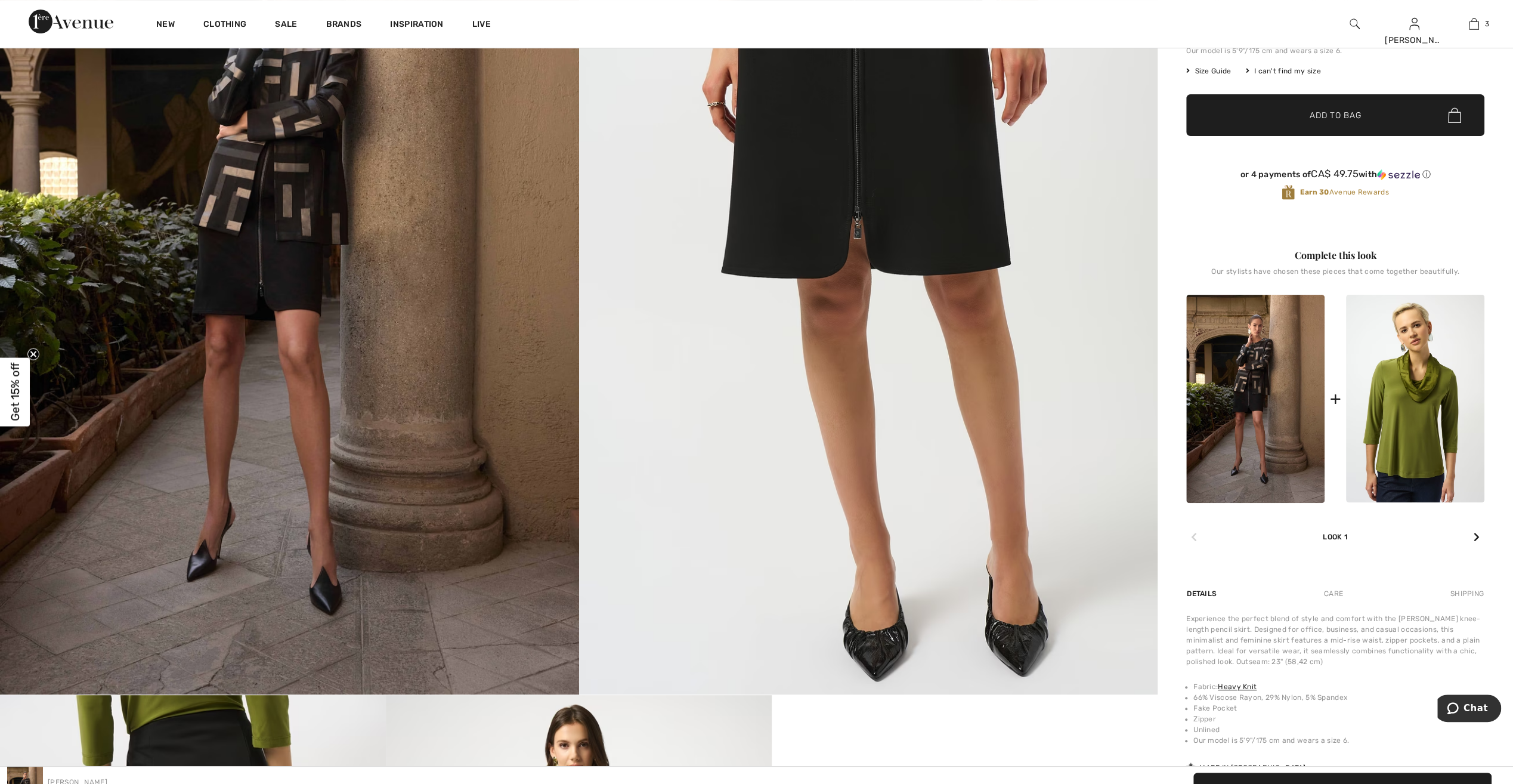
scroll to position [238, 0]
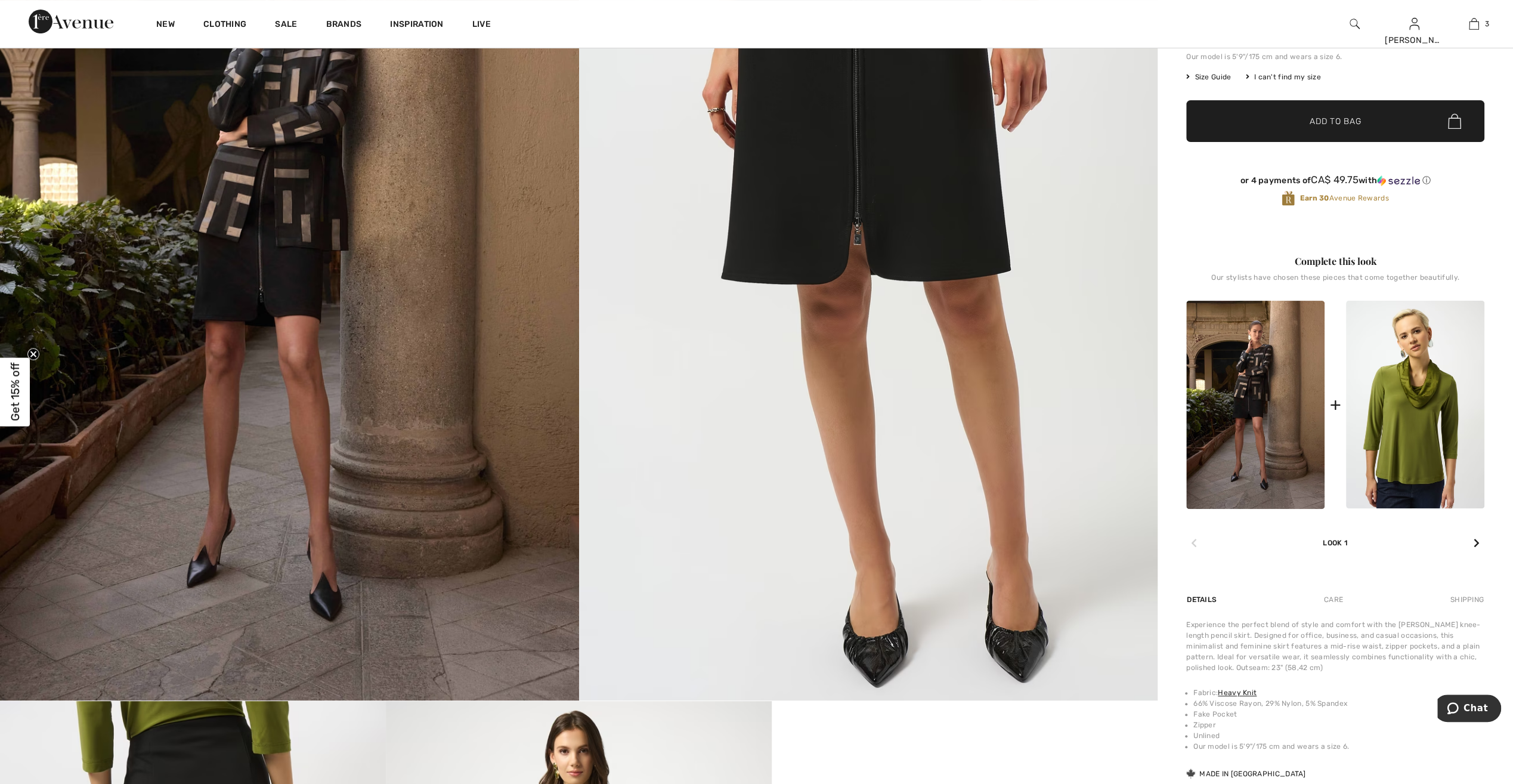
click at [782, 430] on img at bounding box center [868, 266] width 579 height 868
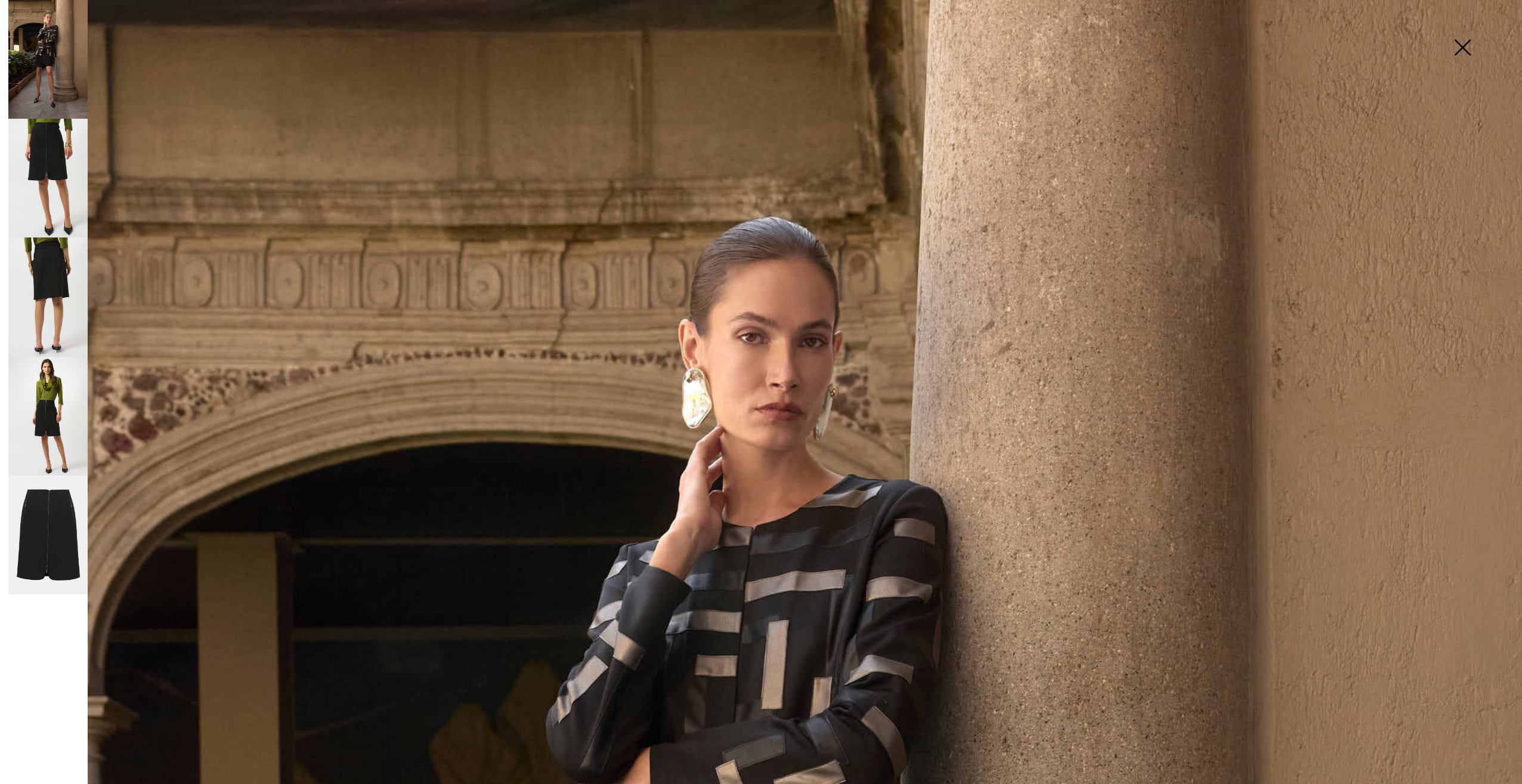
click at [45, 197] on img at bounding box center [48, 178] width 79 height 118
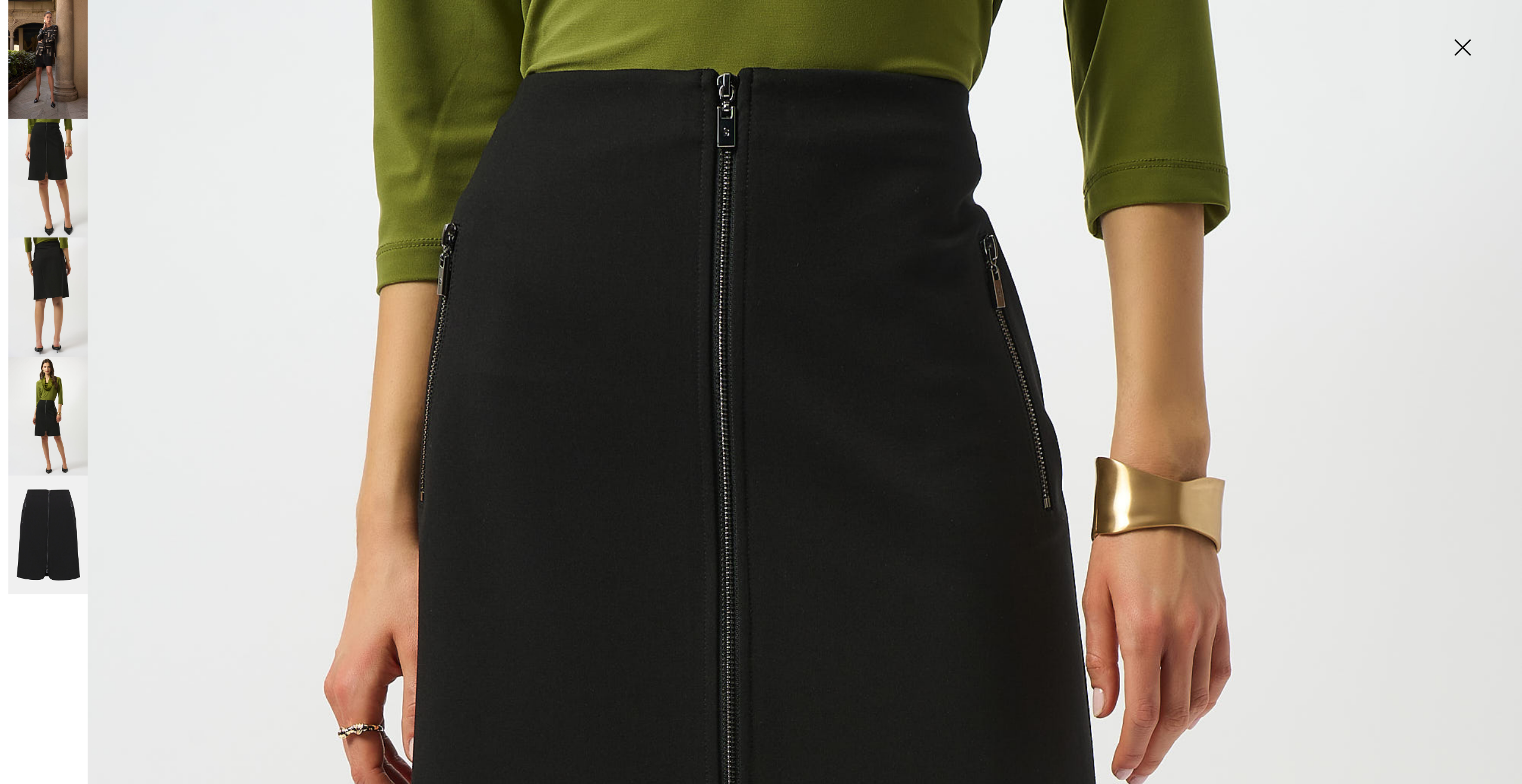
click at [1464, 45] on img at bounding box center [1463, 49] width 60 height 62
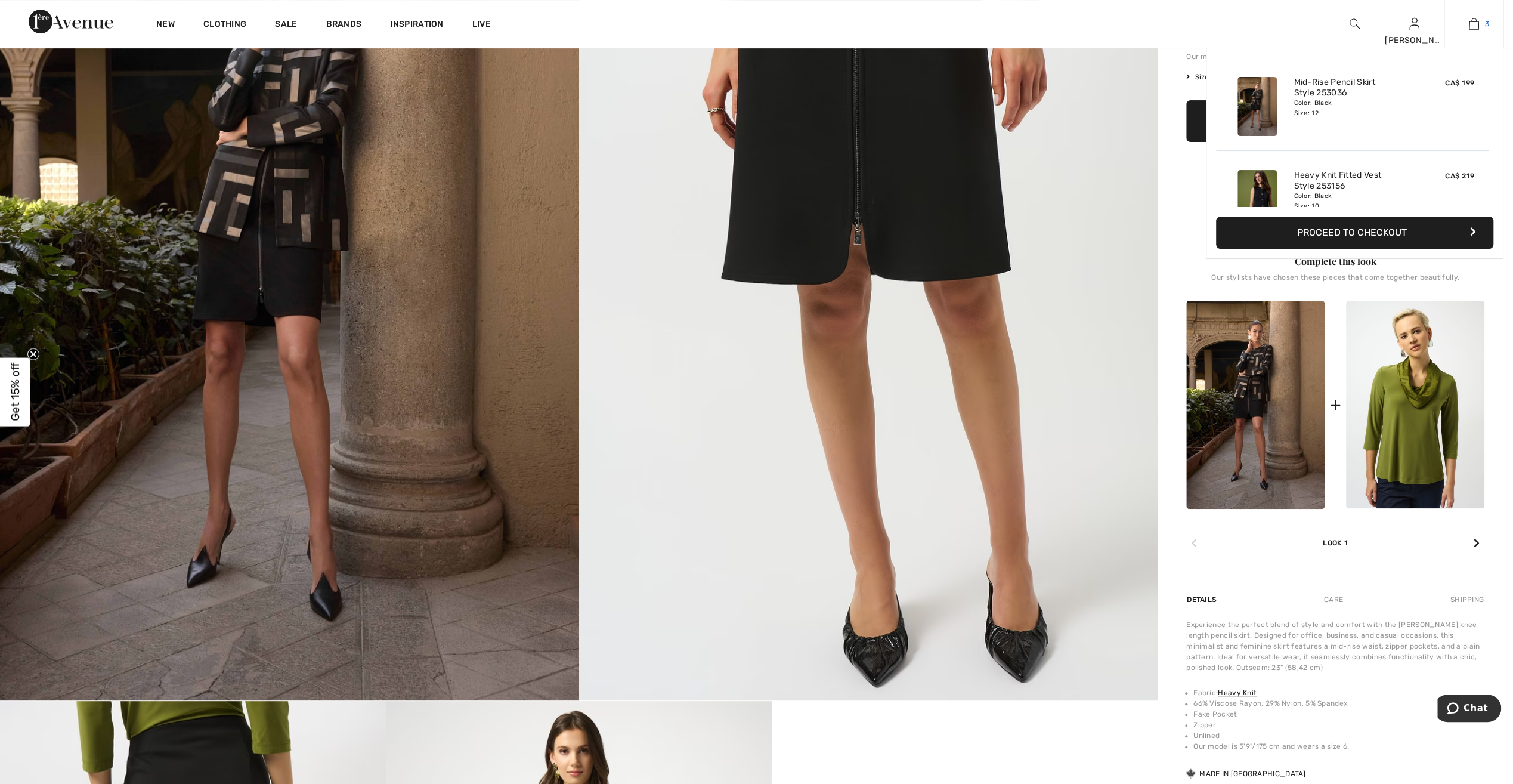
click at [1471, 30] on img at bounding box center [1474, 24] width 11 height 15
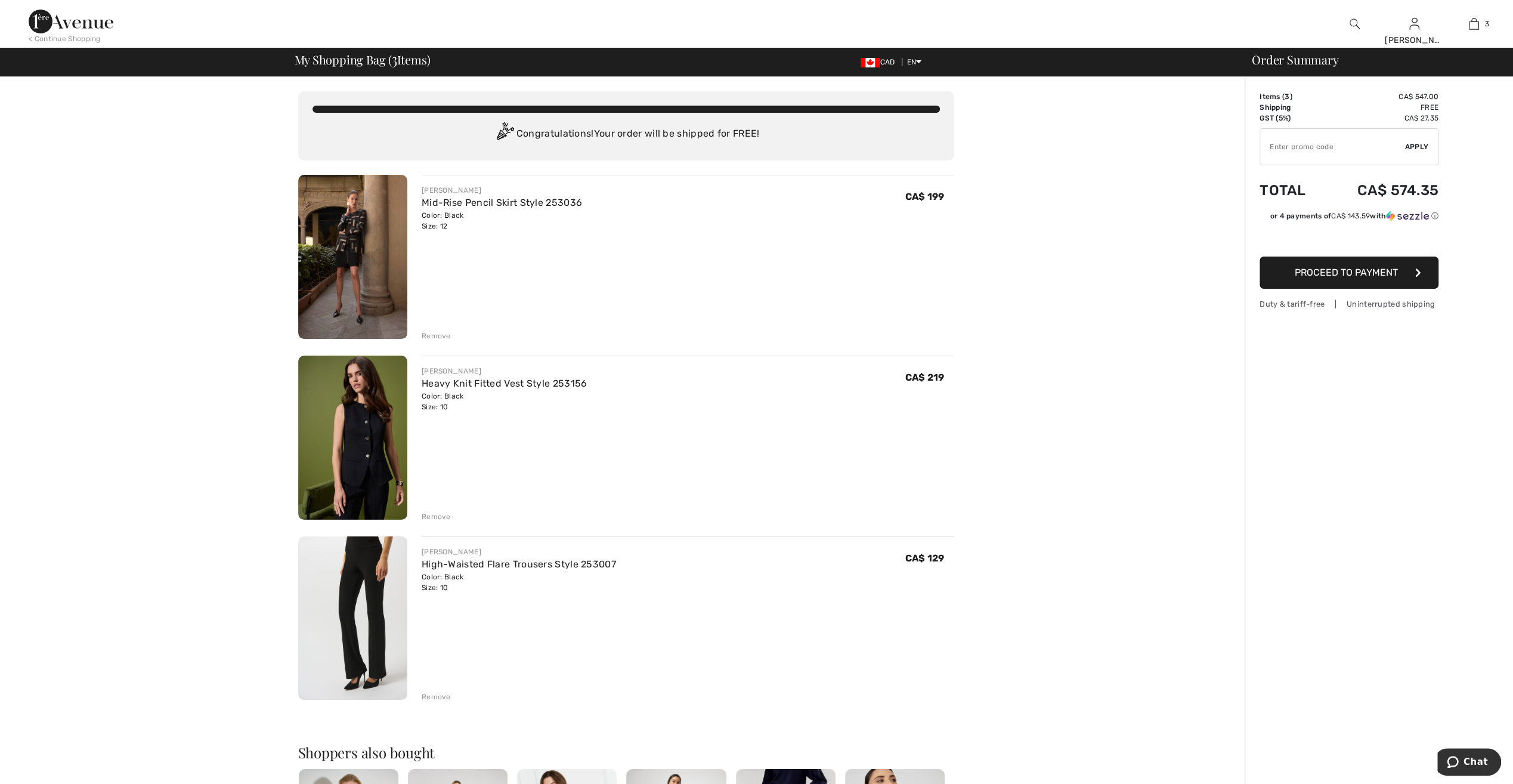
click at [376, 413] on img at bounding box center [353, 437] width 109 height 164
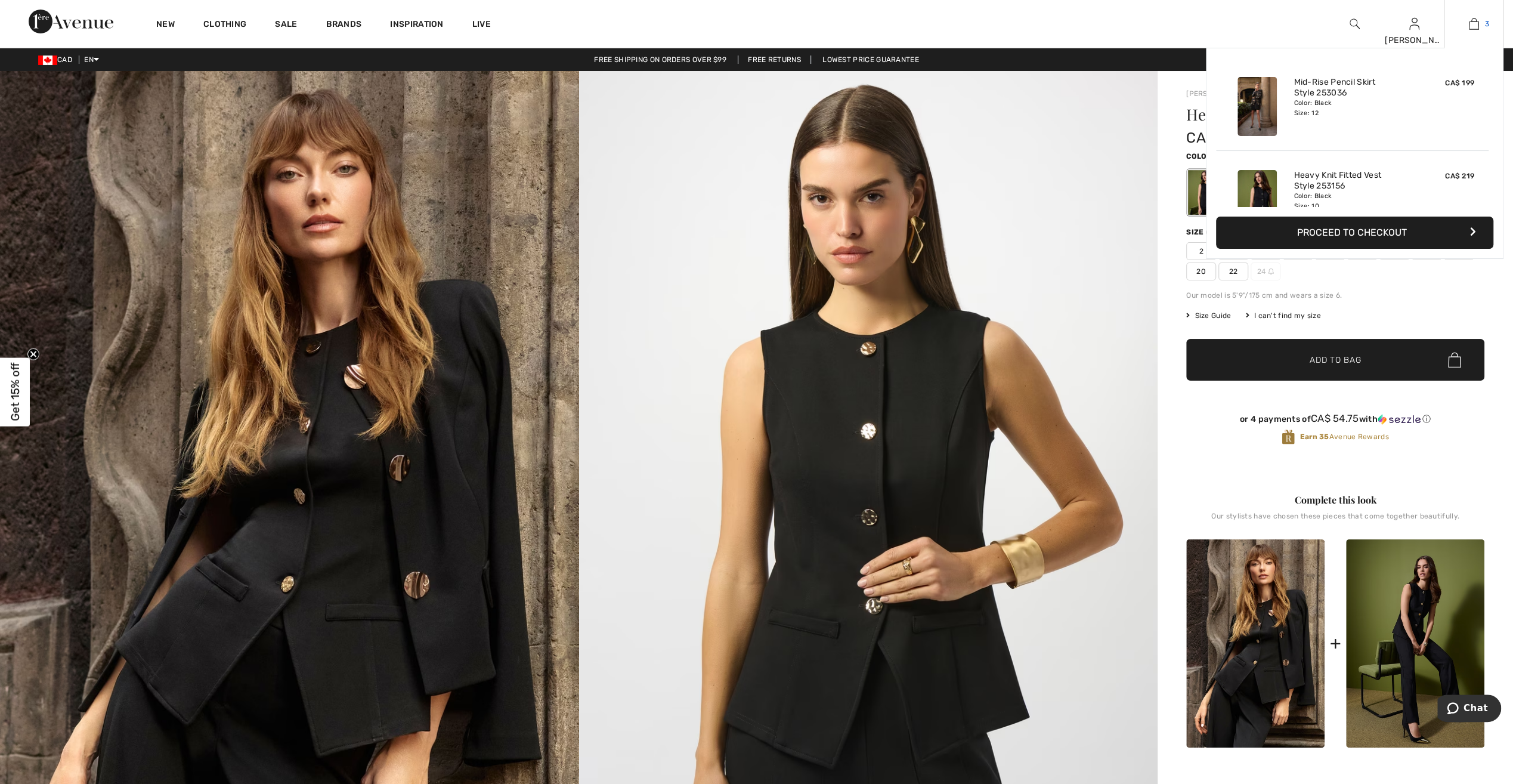
click at [1472, 28] on img at bounding box center [1474, 24] width 11 height 15
